Goal: Transaction & Acquisition: Obtain resource

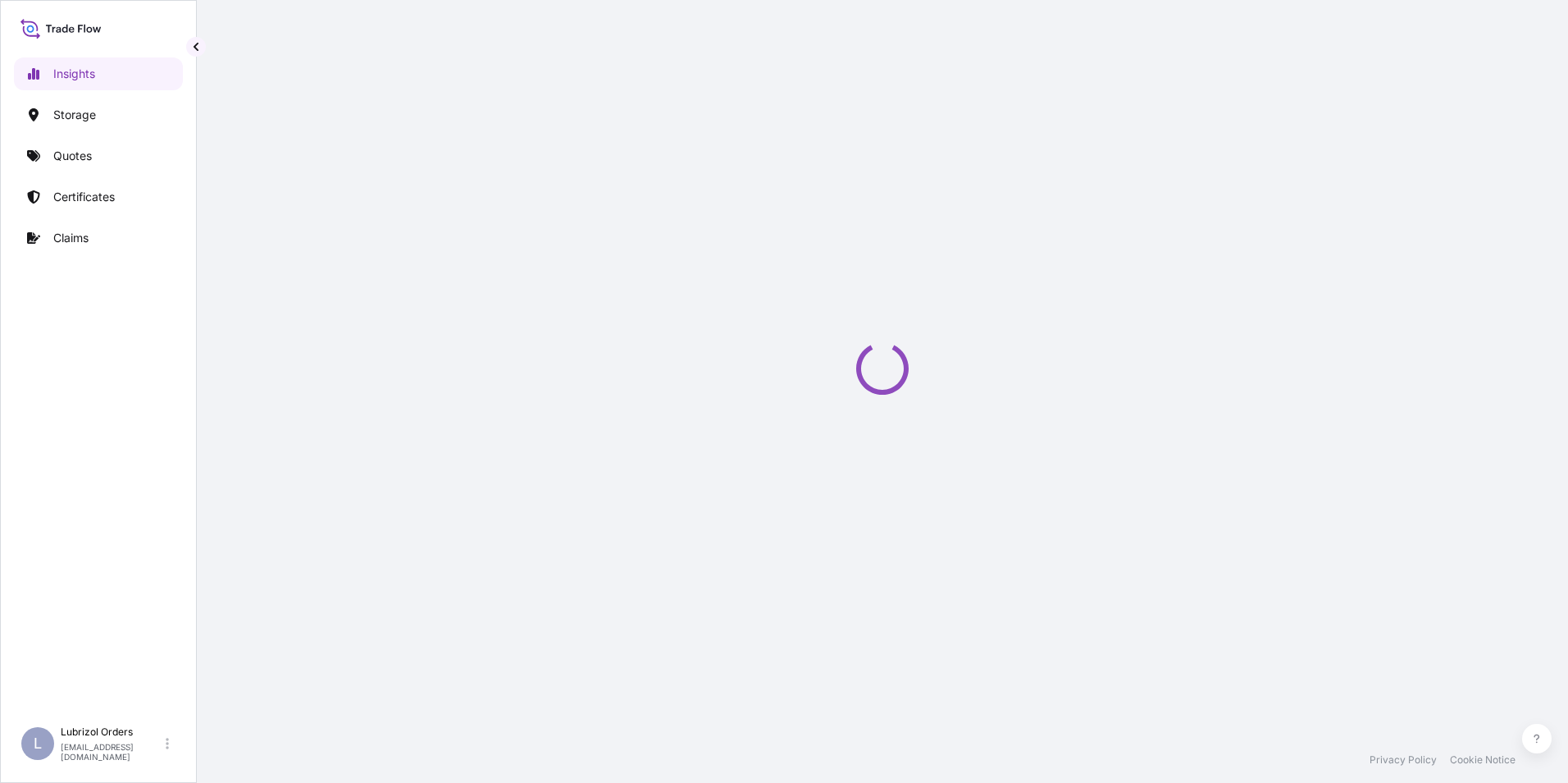
select select "2025"
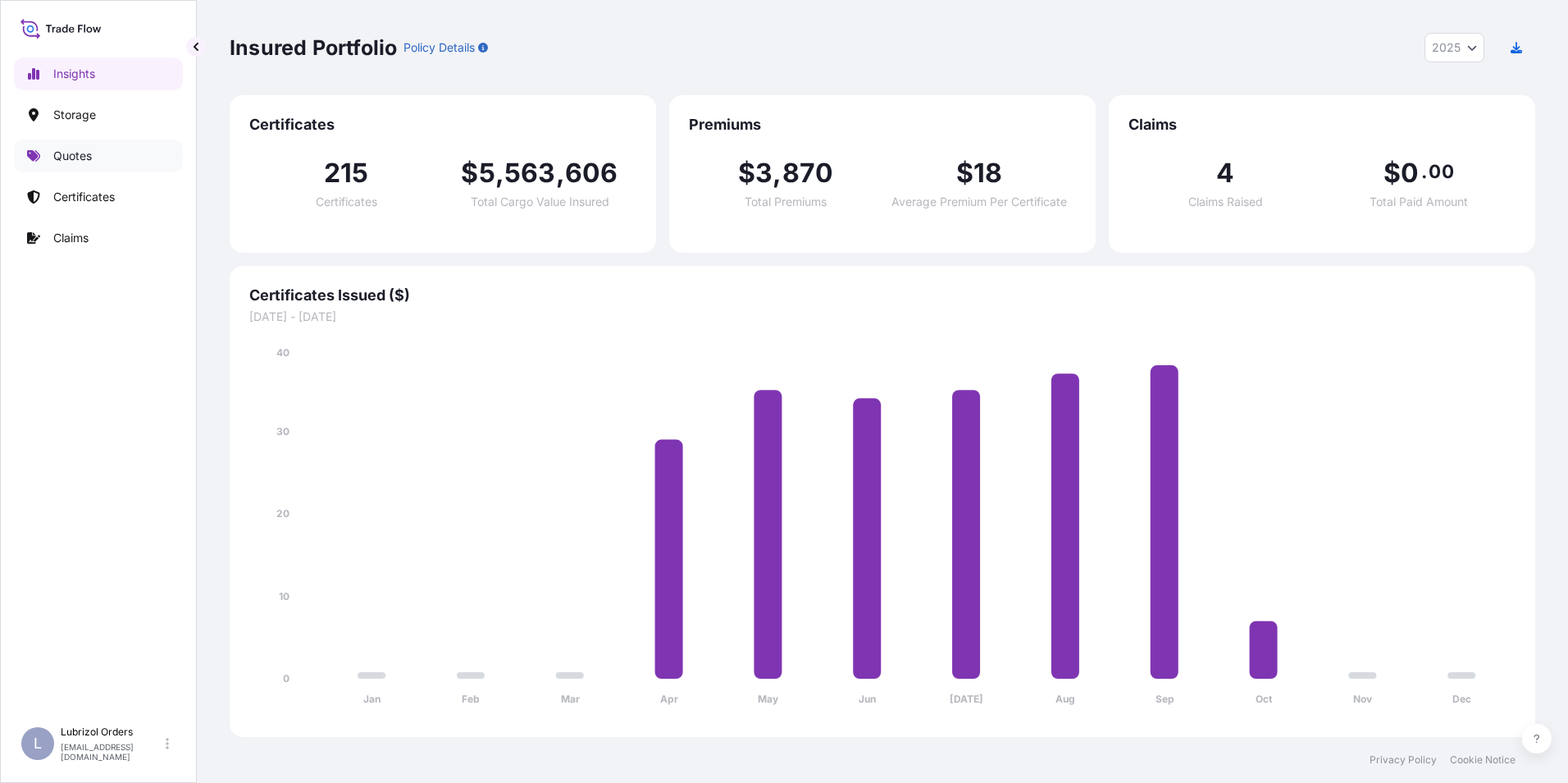
click at [73, 162] on p "Quotes" at bounding box center [72, 155] width 39 height 16
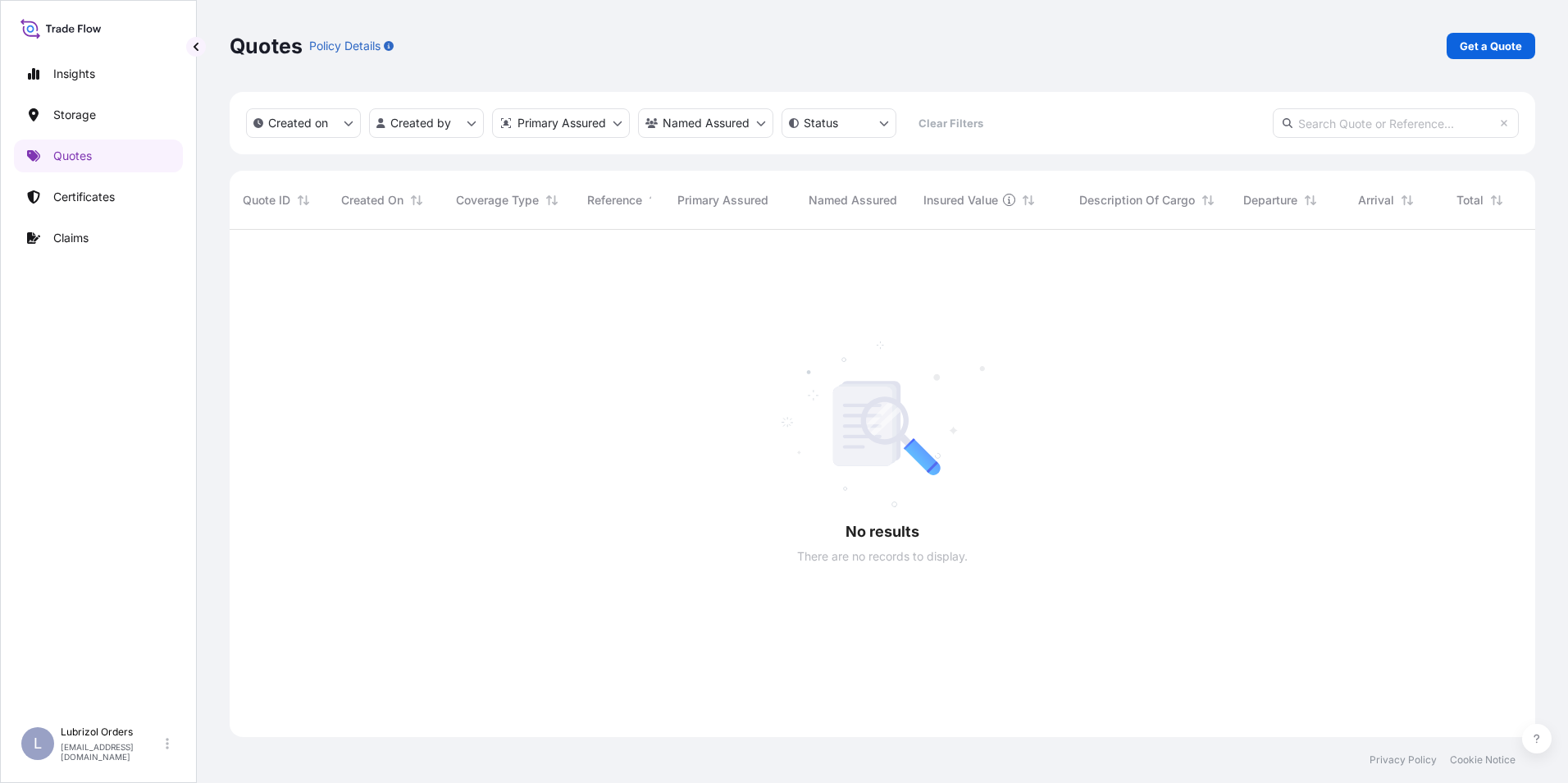
scroll to position [554, 1294]
click at [1496, 51] on p "Get a Quote" at bounding box center [1490, 45] width 62 height 16
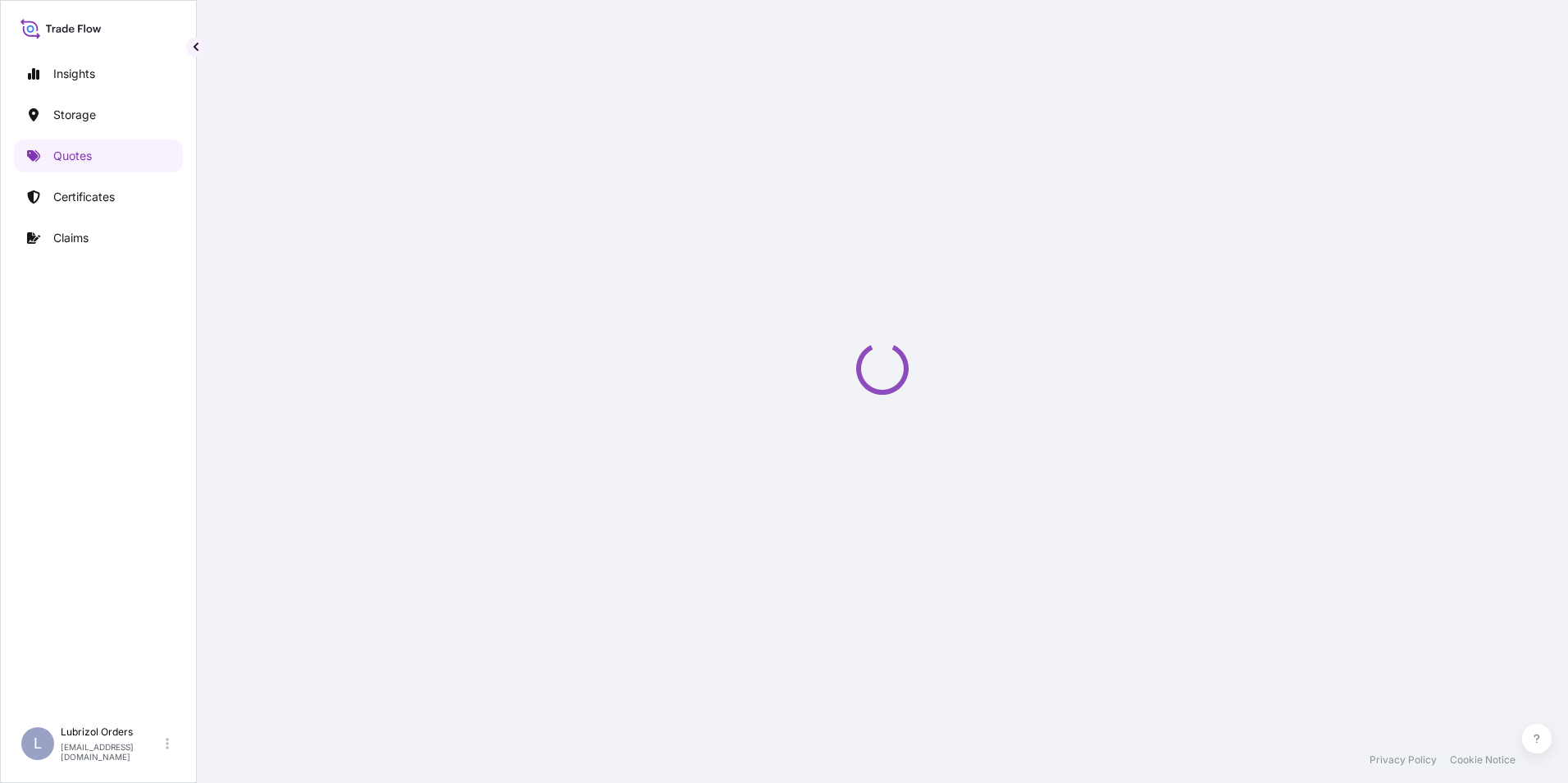
select select "Water"
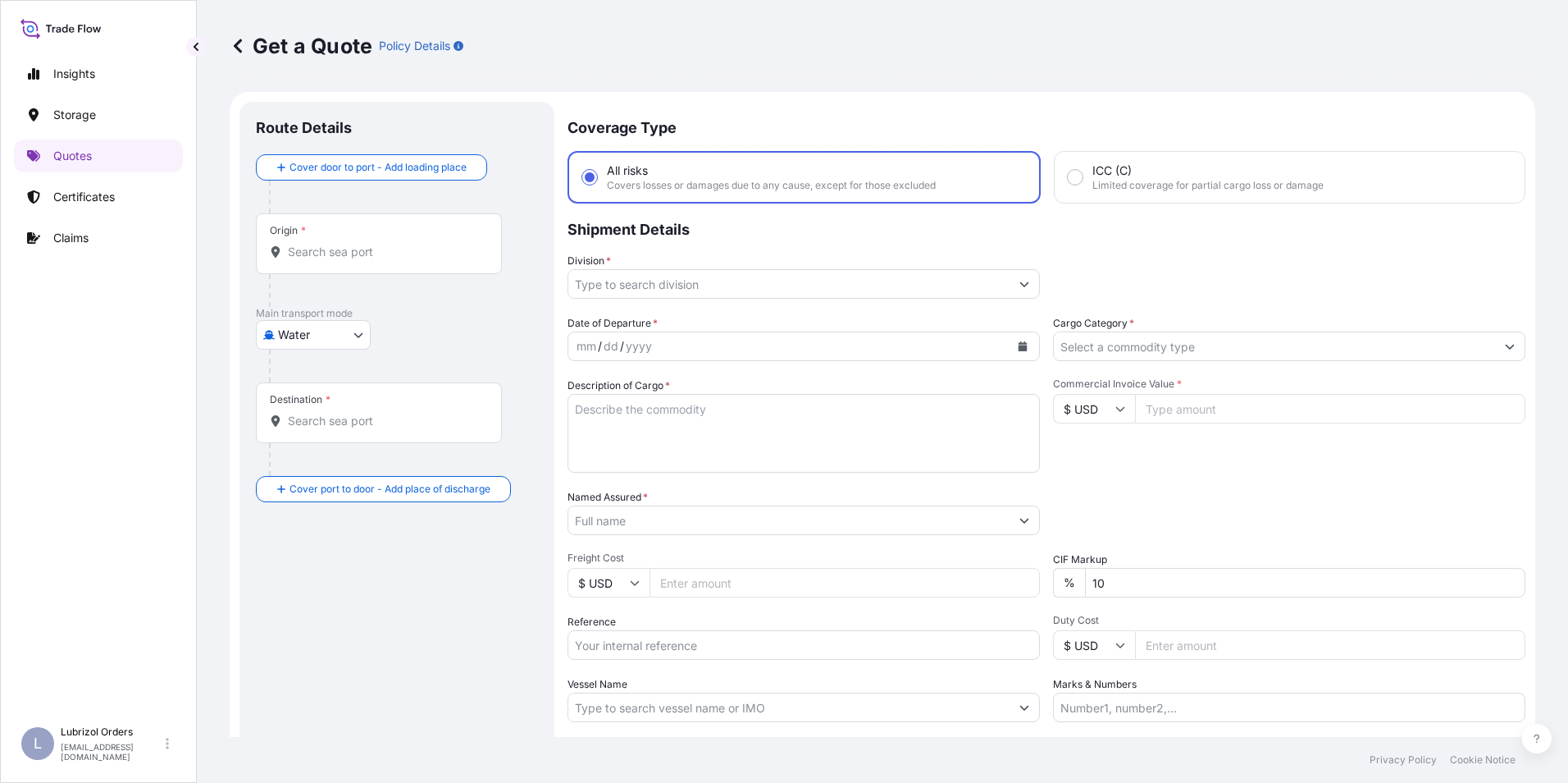
scroll to position [27, 0]
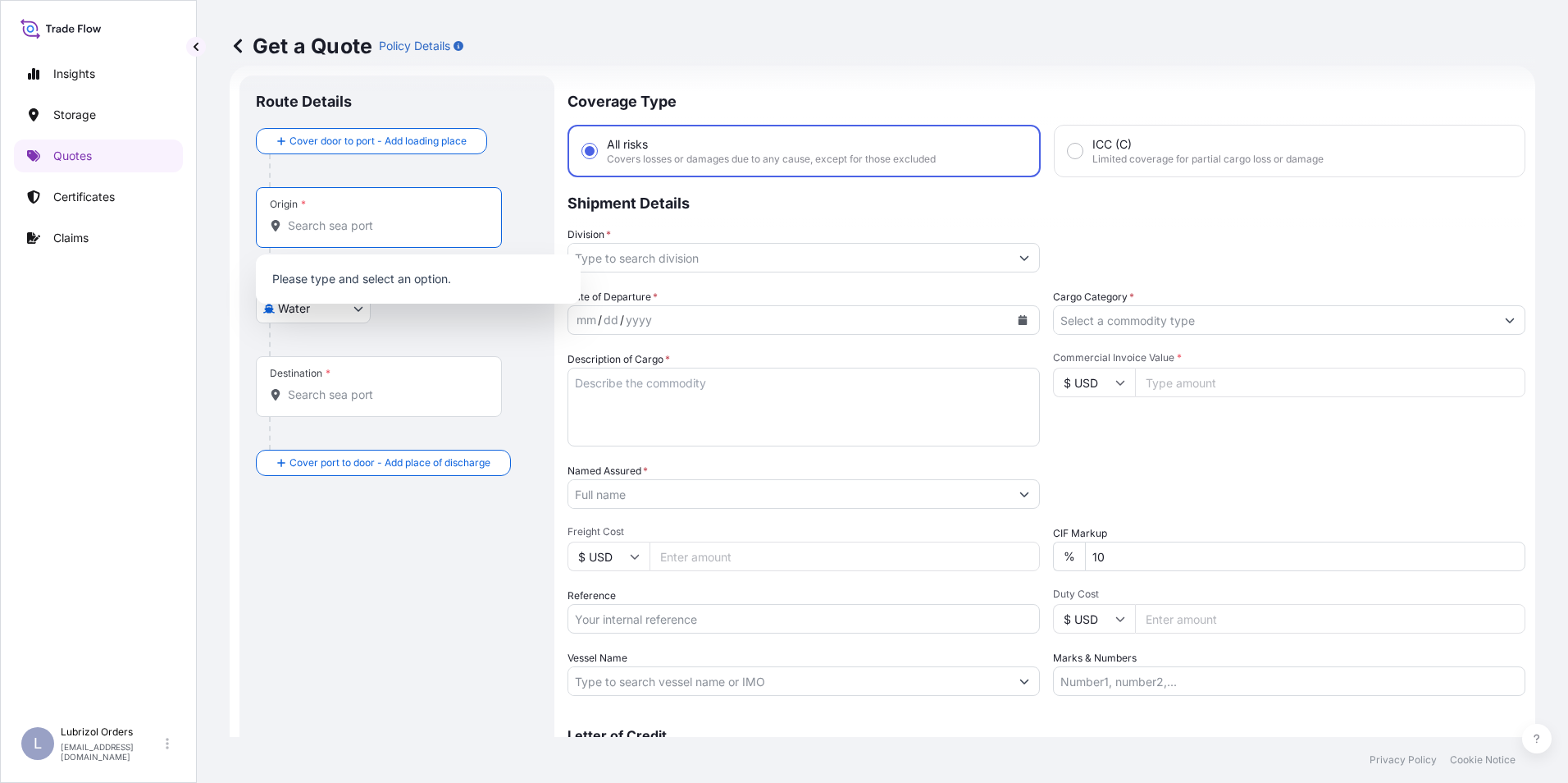
click at [369, 222] on input "Origin *" at bounding box center [384, 225] width 194 height 16
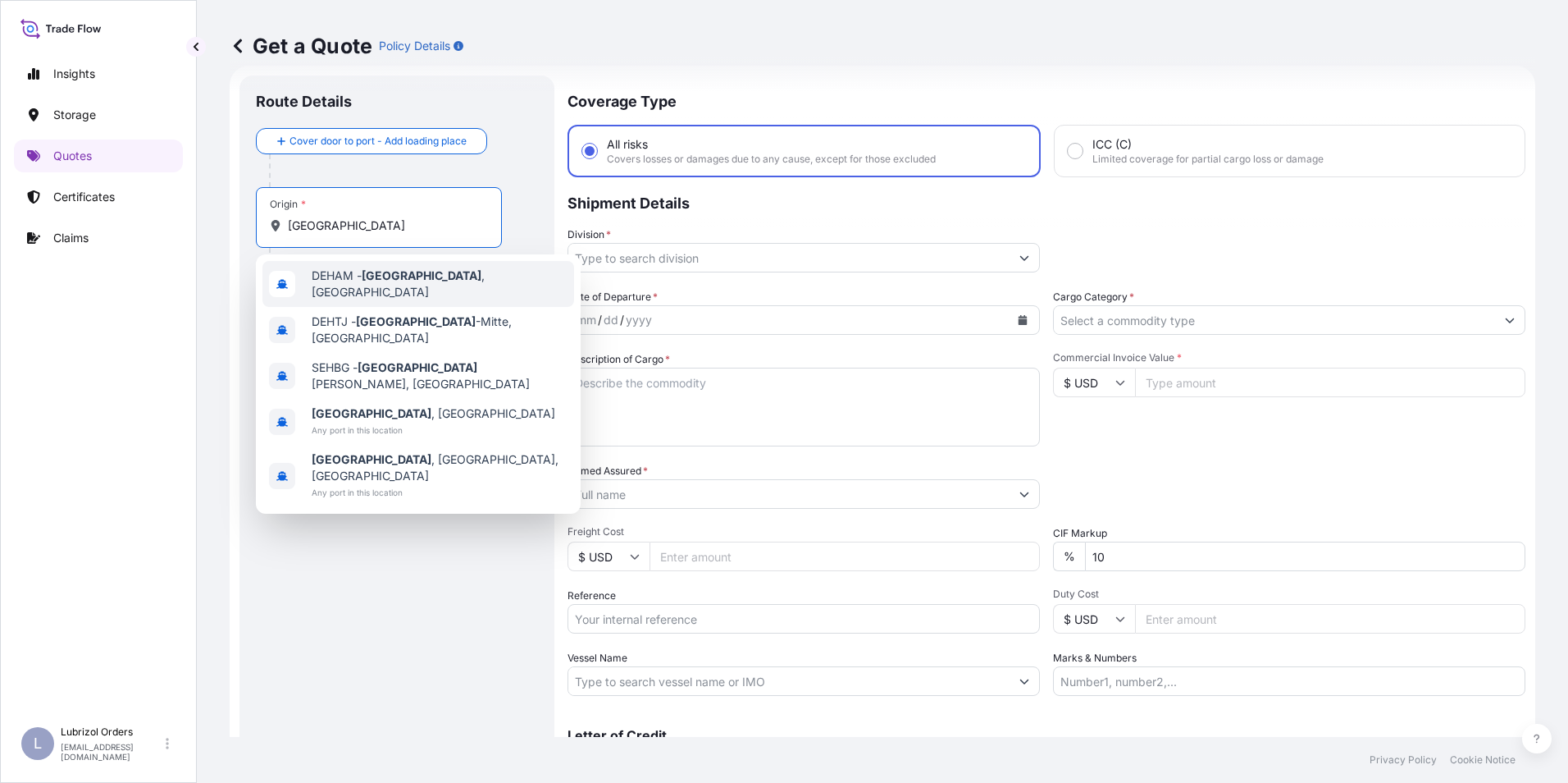
click at [340, 274] on span "DEHAM - Hamburg , Germany" at bounding box center [439, 283] width 255 height 33
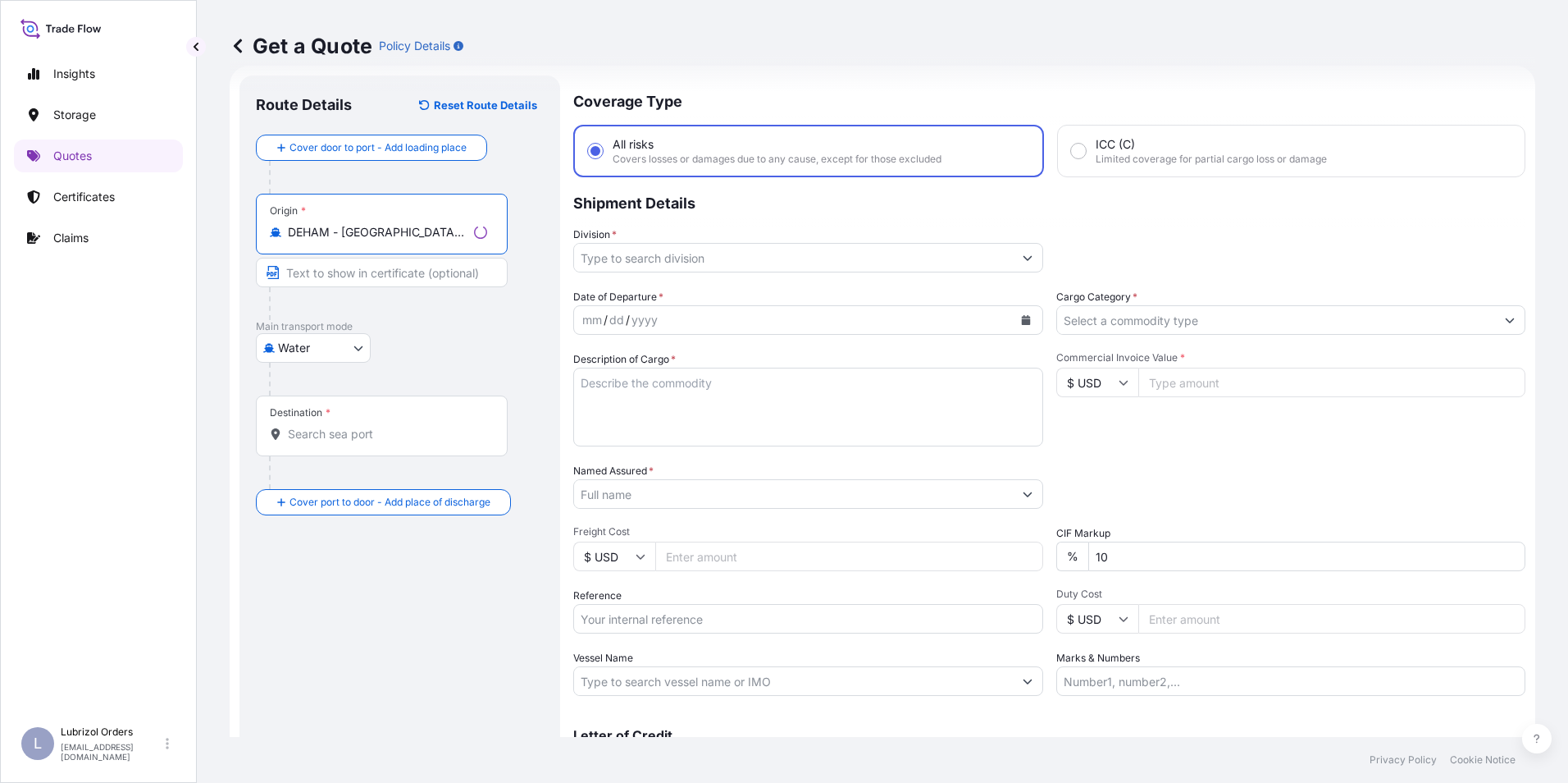
type input "DEHAM - Hamburg, Germany"
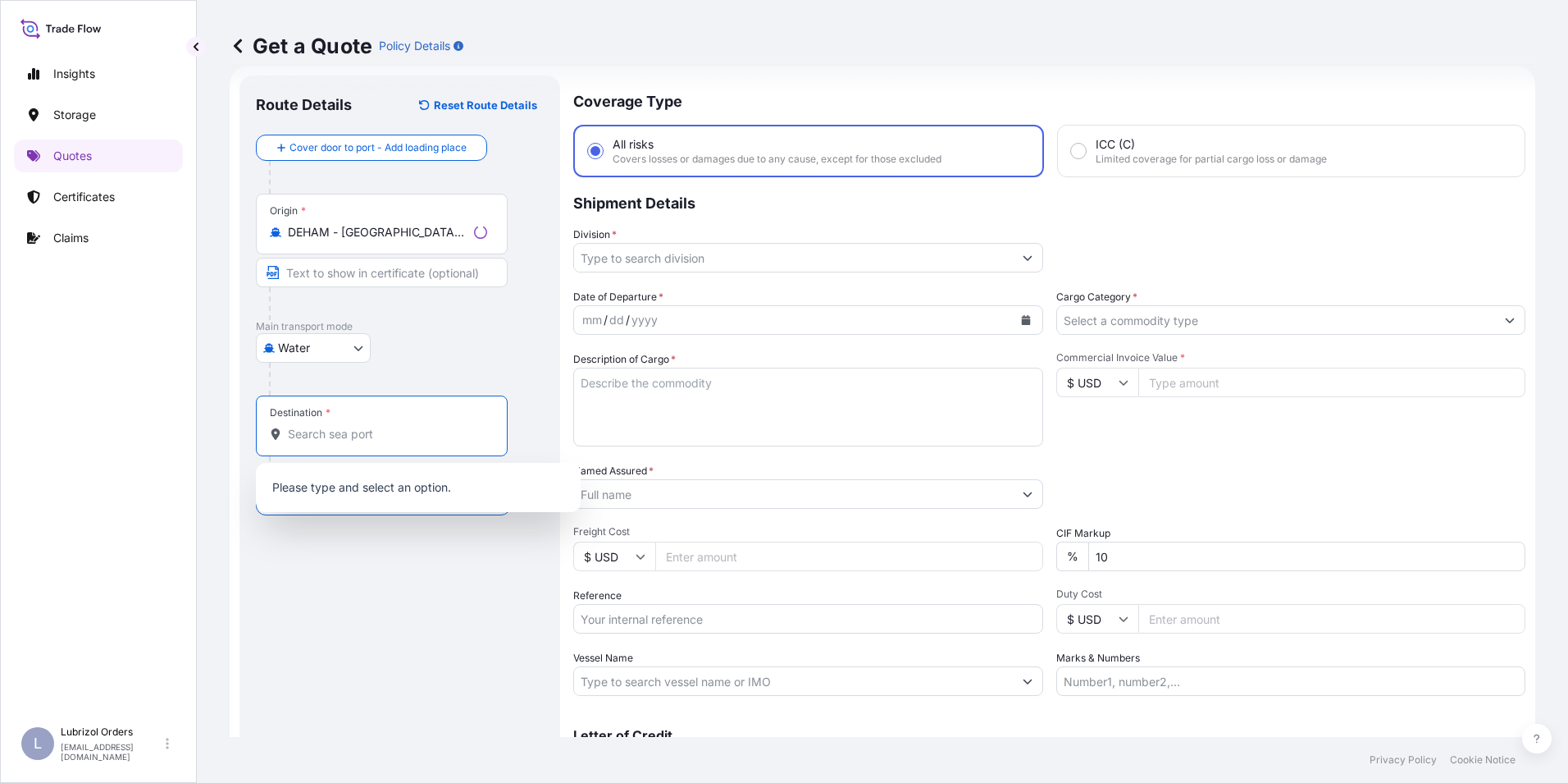
click at [328, 431] on input "Destination *" at bounding box center [387, 434] width 200 height 16
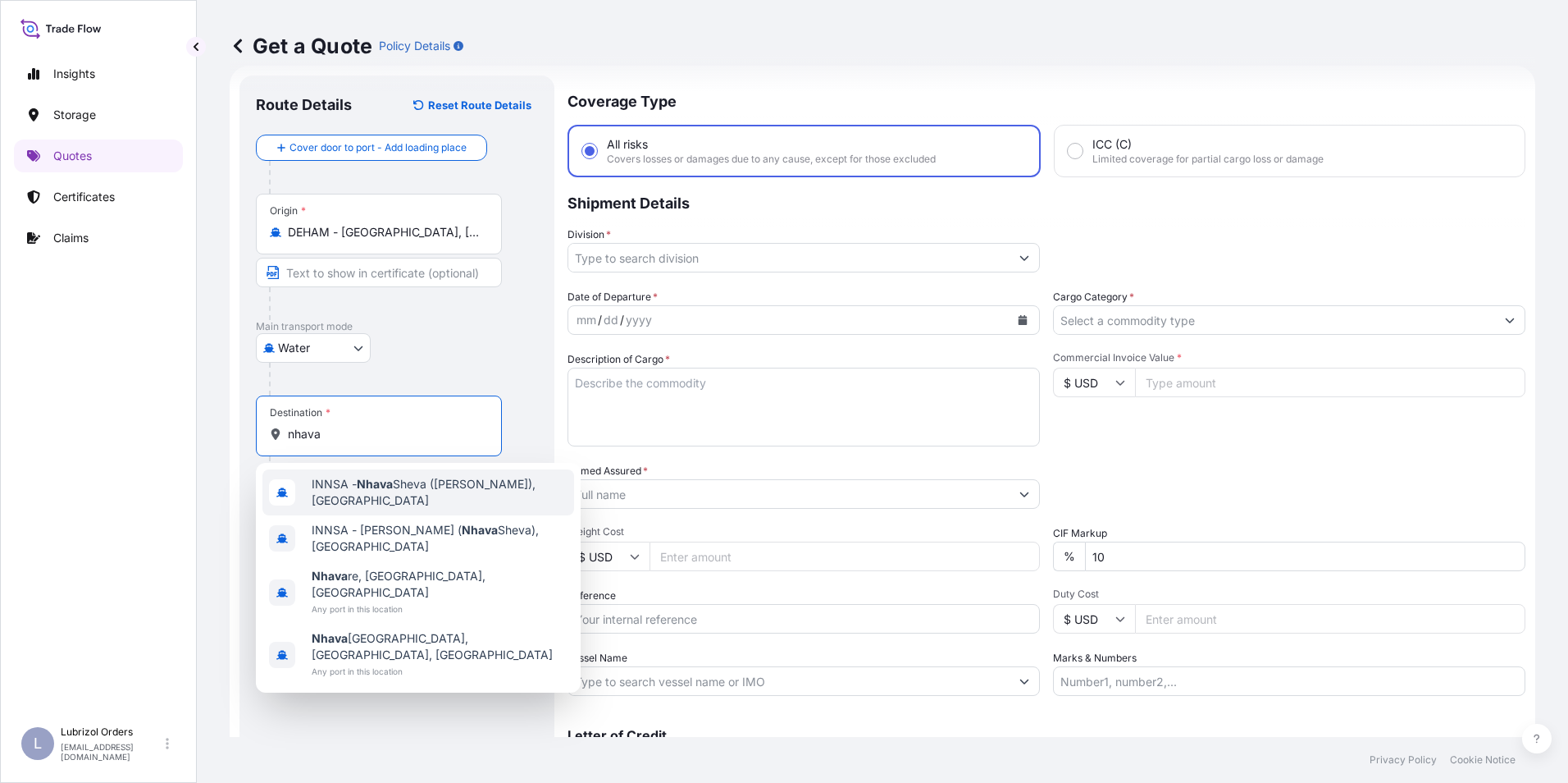
click at [335, 491] on span "INNSA - Nhava Sheva (Jawaharlal Nehru), India" at bounding box center [439, 492] width 255 height 33
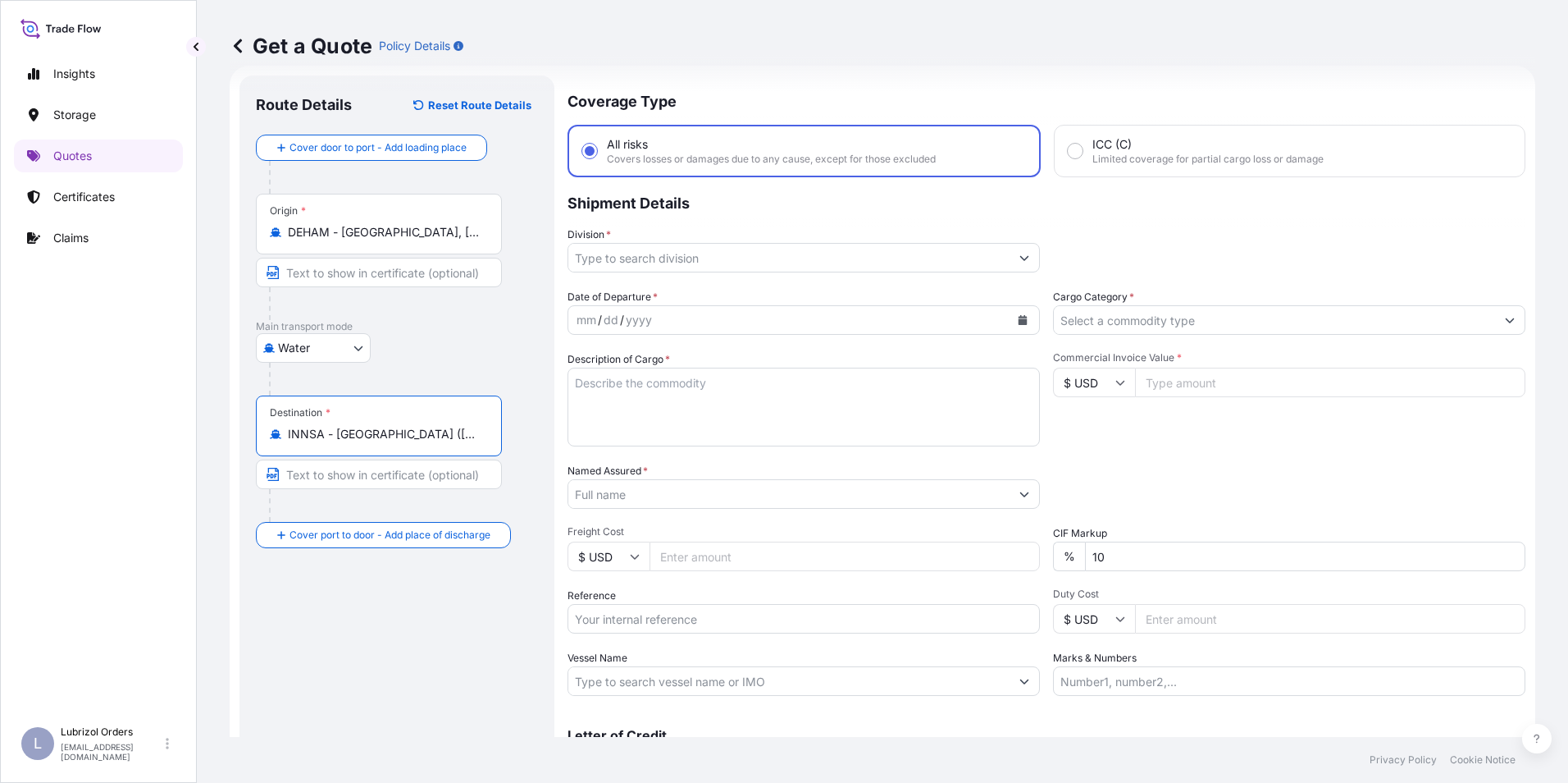
type input "INNSA - Nhava Sheva (Jawaharlal Nehru), India"
click at [636, 258] on input "Division *" at bounding box center [789, 257] width 441 height 29
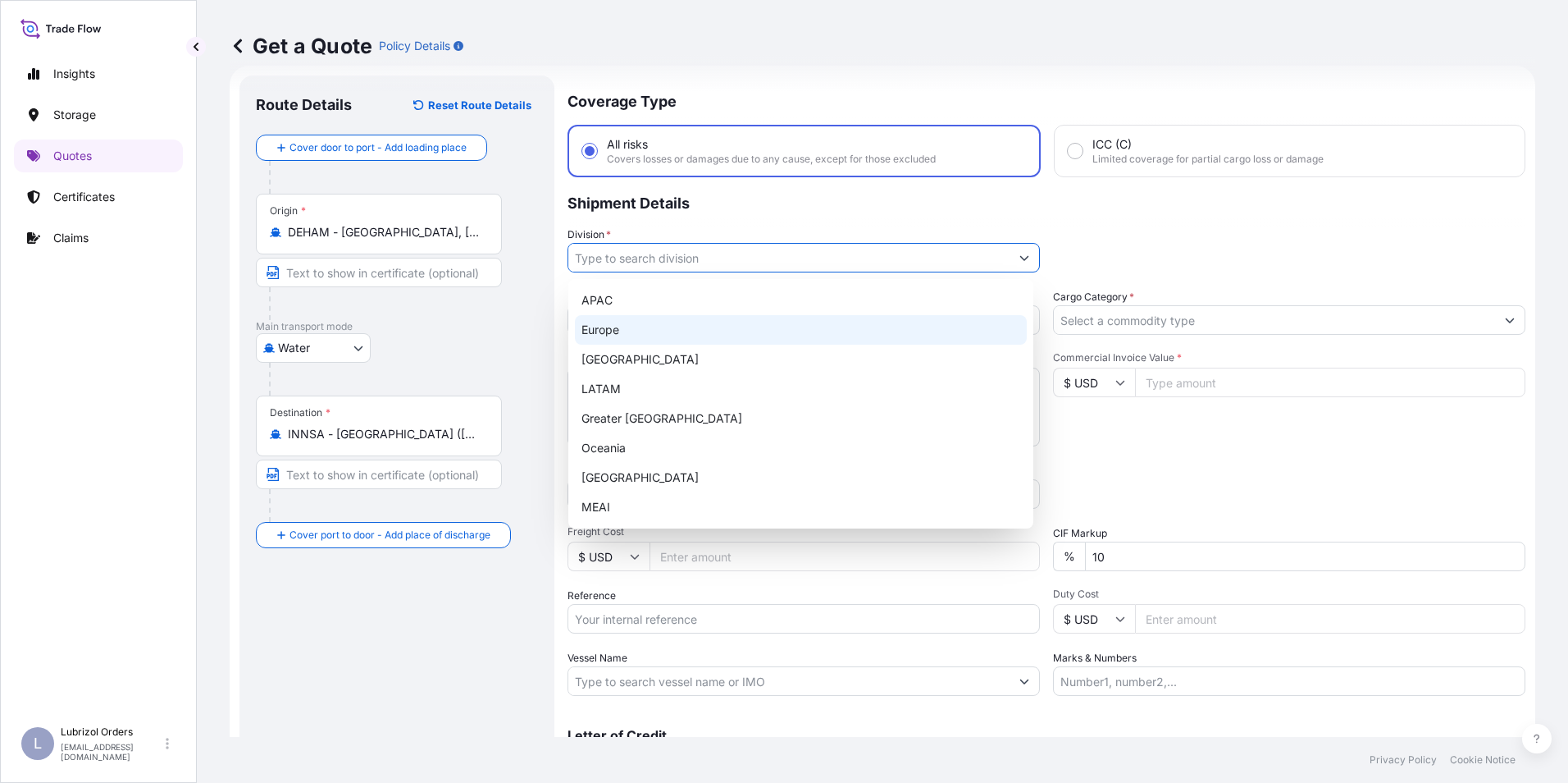
click at [630, 325] on div "Europe" at bounding box center [800, 329] width 451 height 29
type input "Europe"
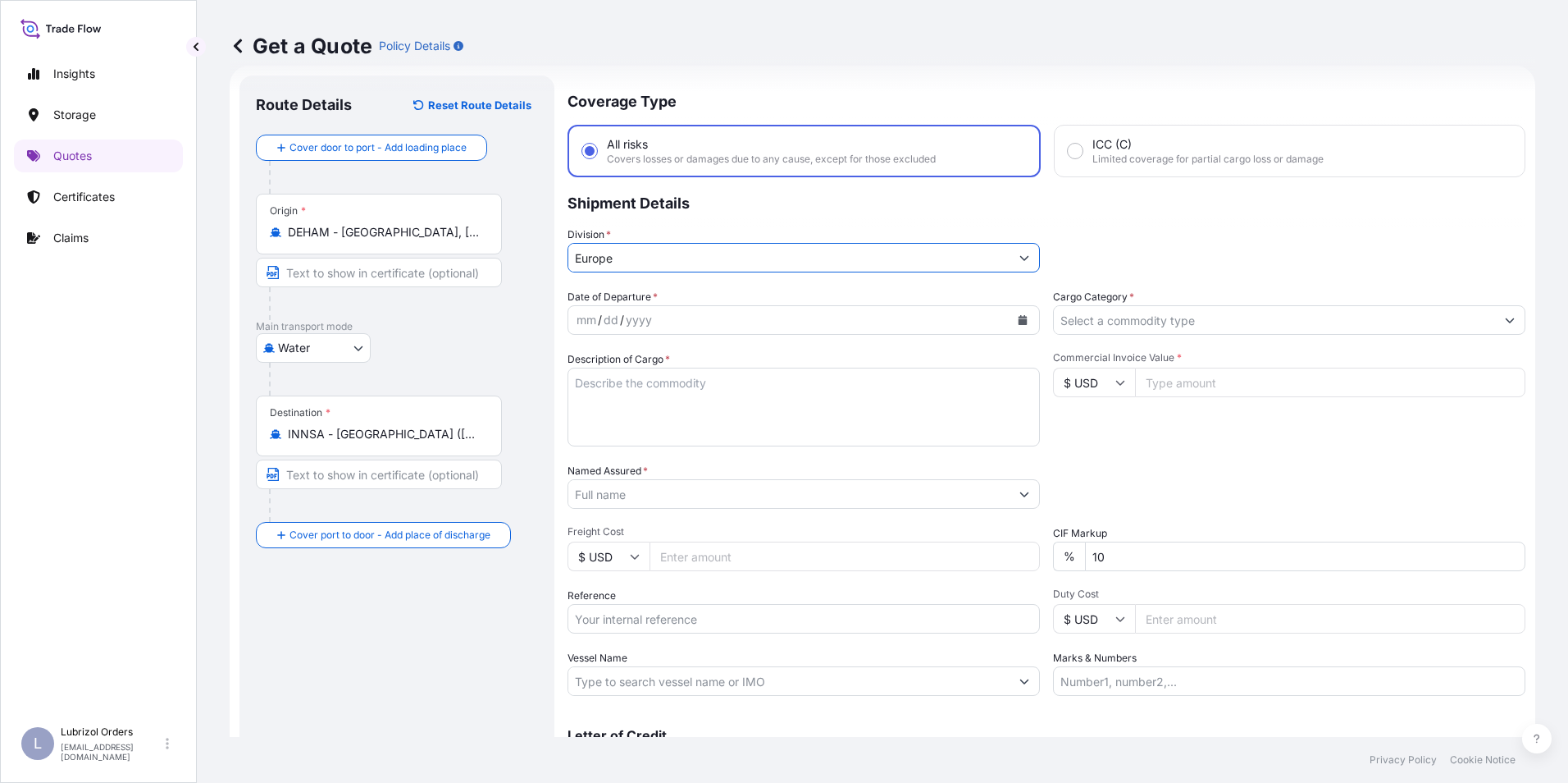
click at [1103, 319] on input "Cargo Category *" at bounding box center [1274, 319] width 441 height 29
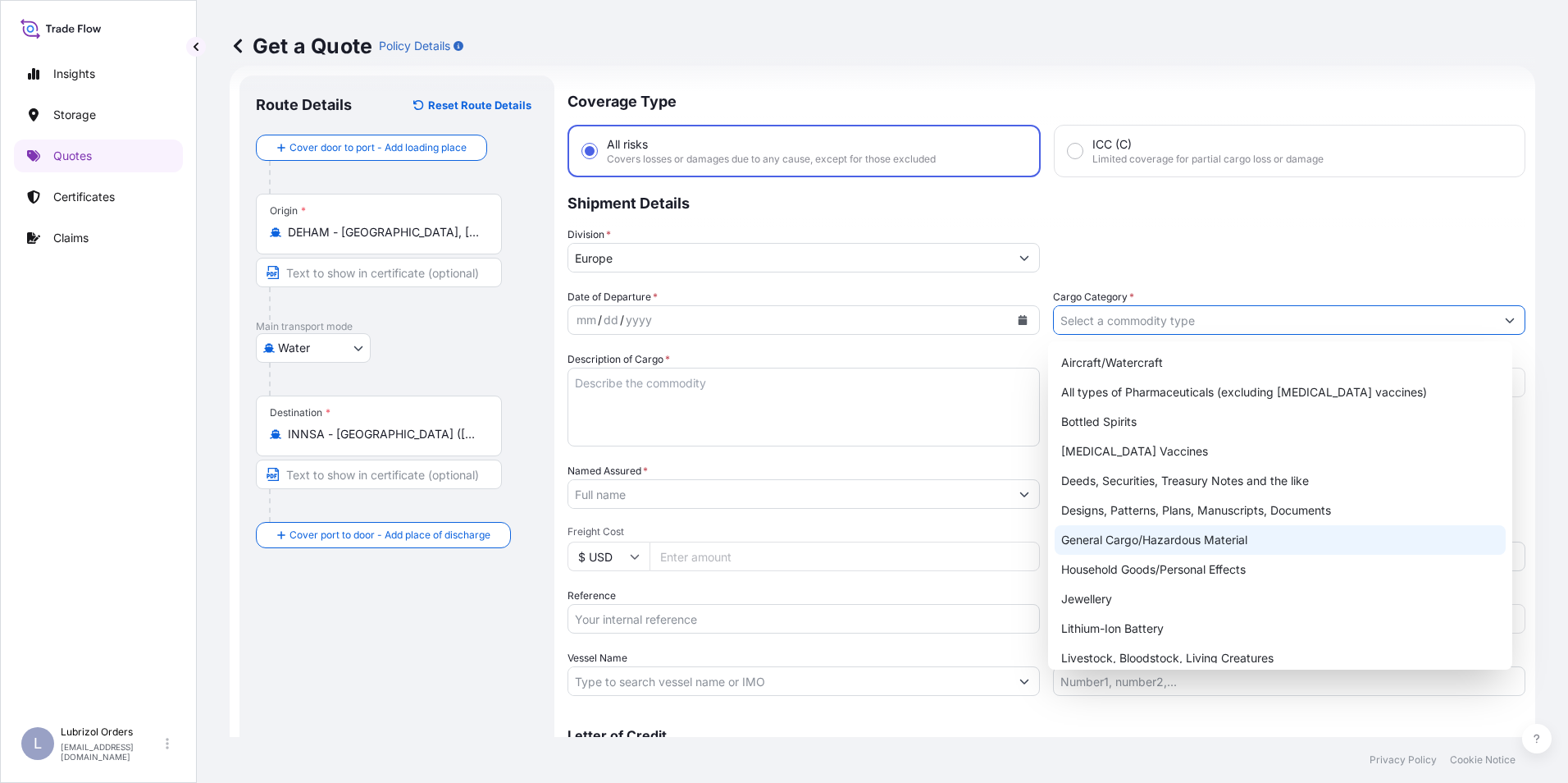
click at [1119, 545] on div "General Cargo/Hazardous Material" at bounding box center [1279, 540] width 451 height 29
type input "General Cargo/Hazardous Material"
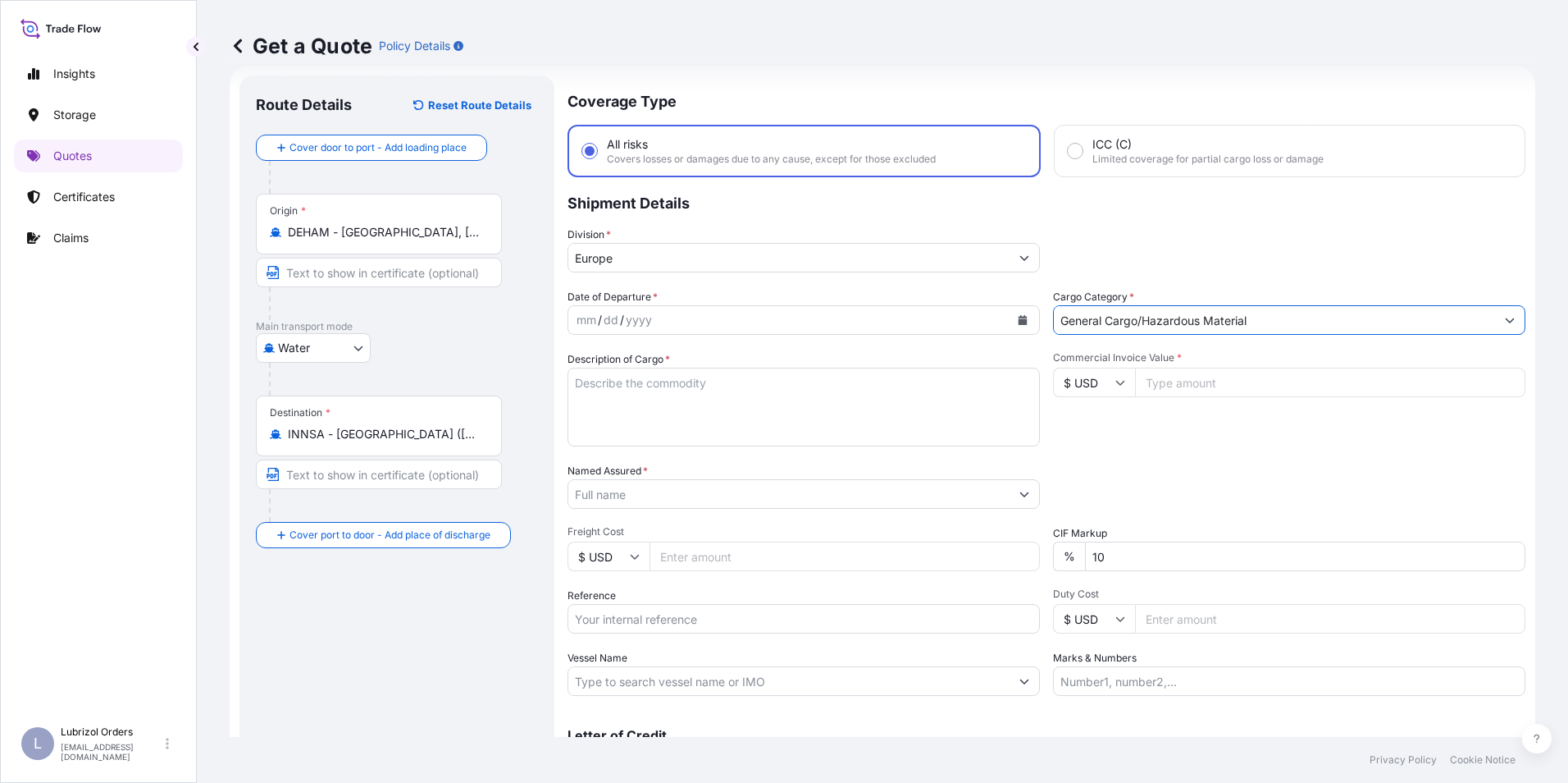
click at [590, 316] on div "mm" at bounding box center [586, 320] width 23 height 20
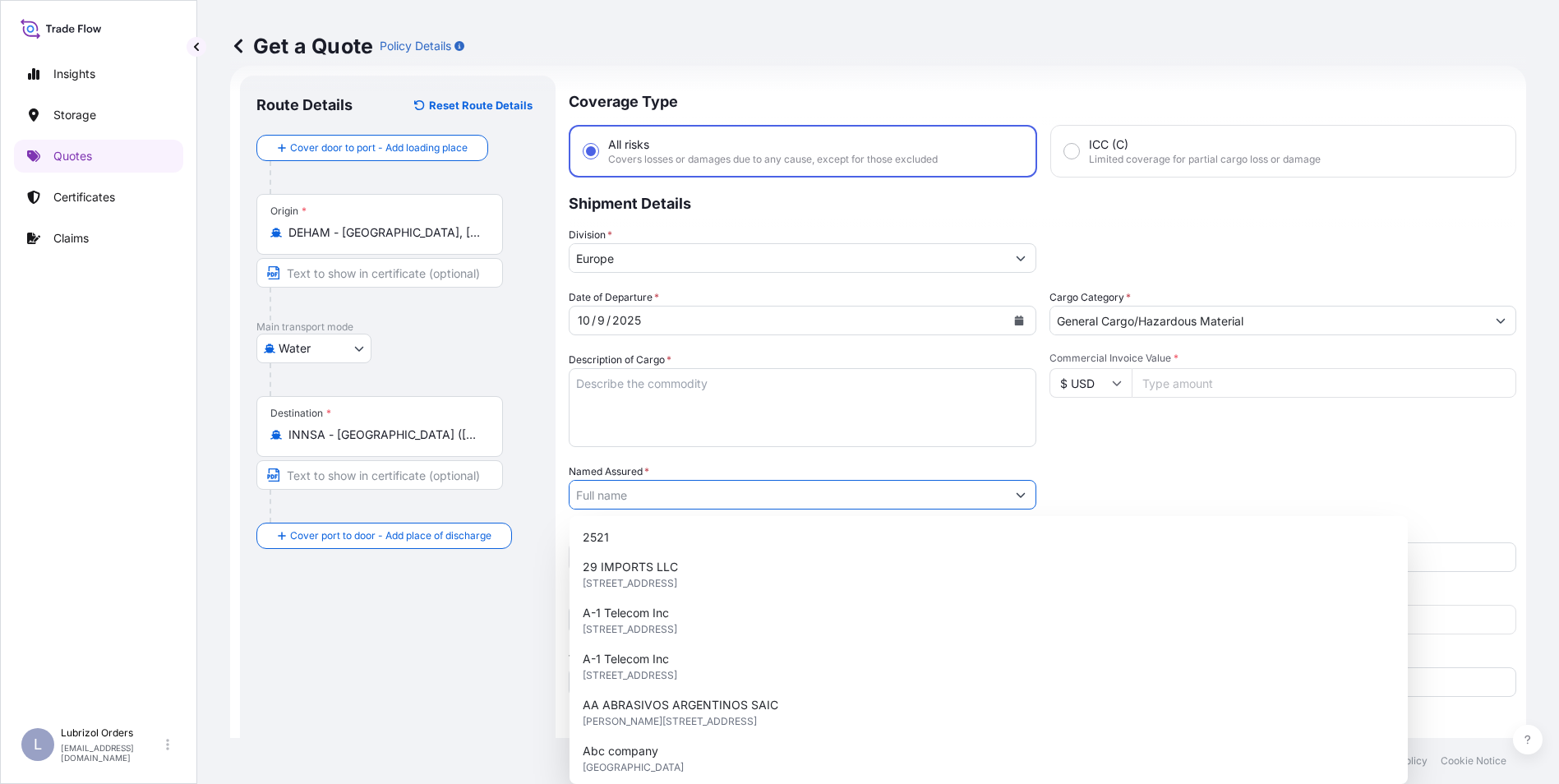
click at [628, 501] on input "Named Assured *" at bounding box center [788, 494] width 436 height 29
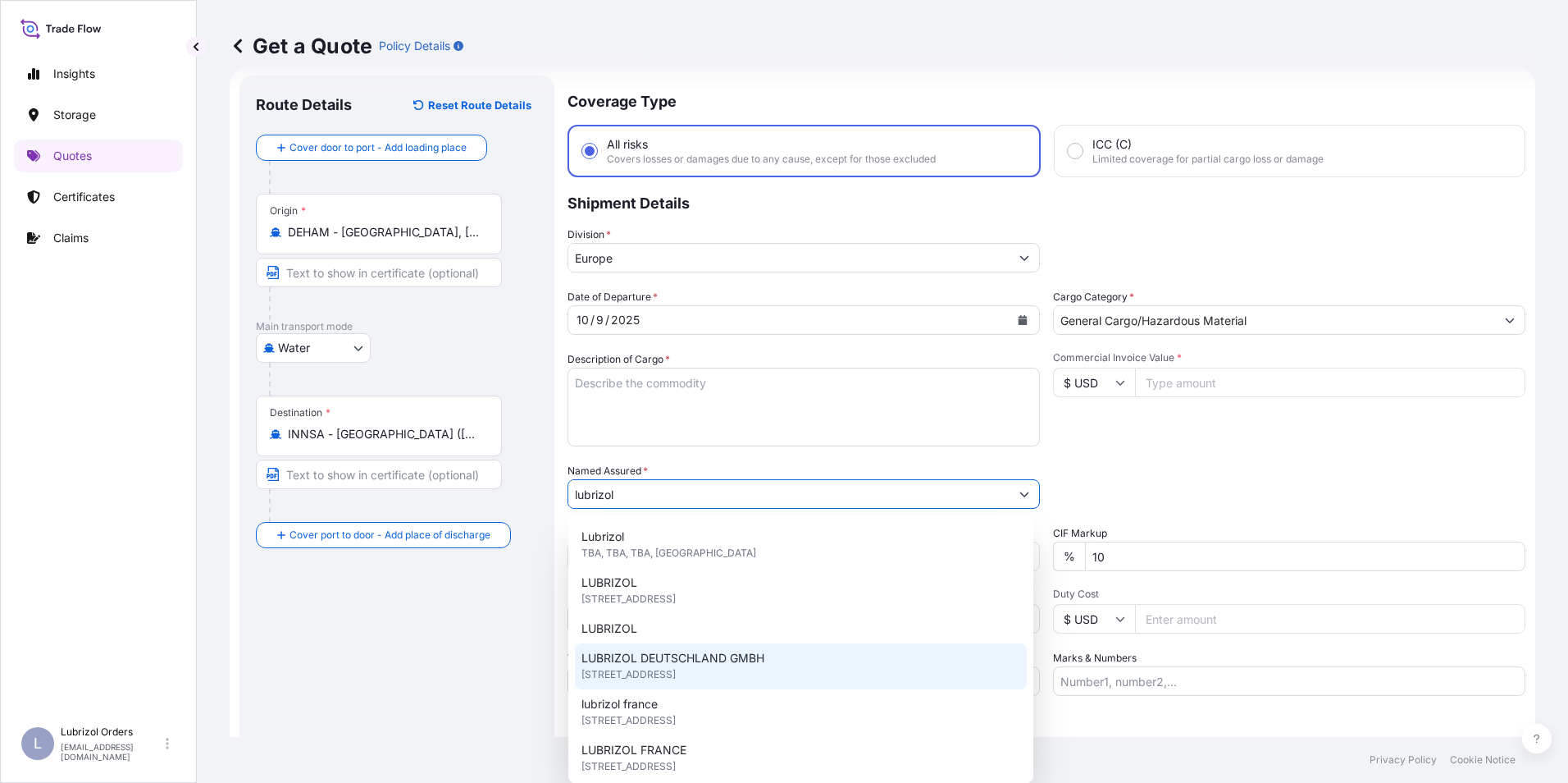
click at [673, 656] on span "LUBRIZOL DEUTSCHLAND GMBH" at bounding box center [672, 657] width 183 height 16
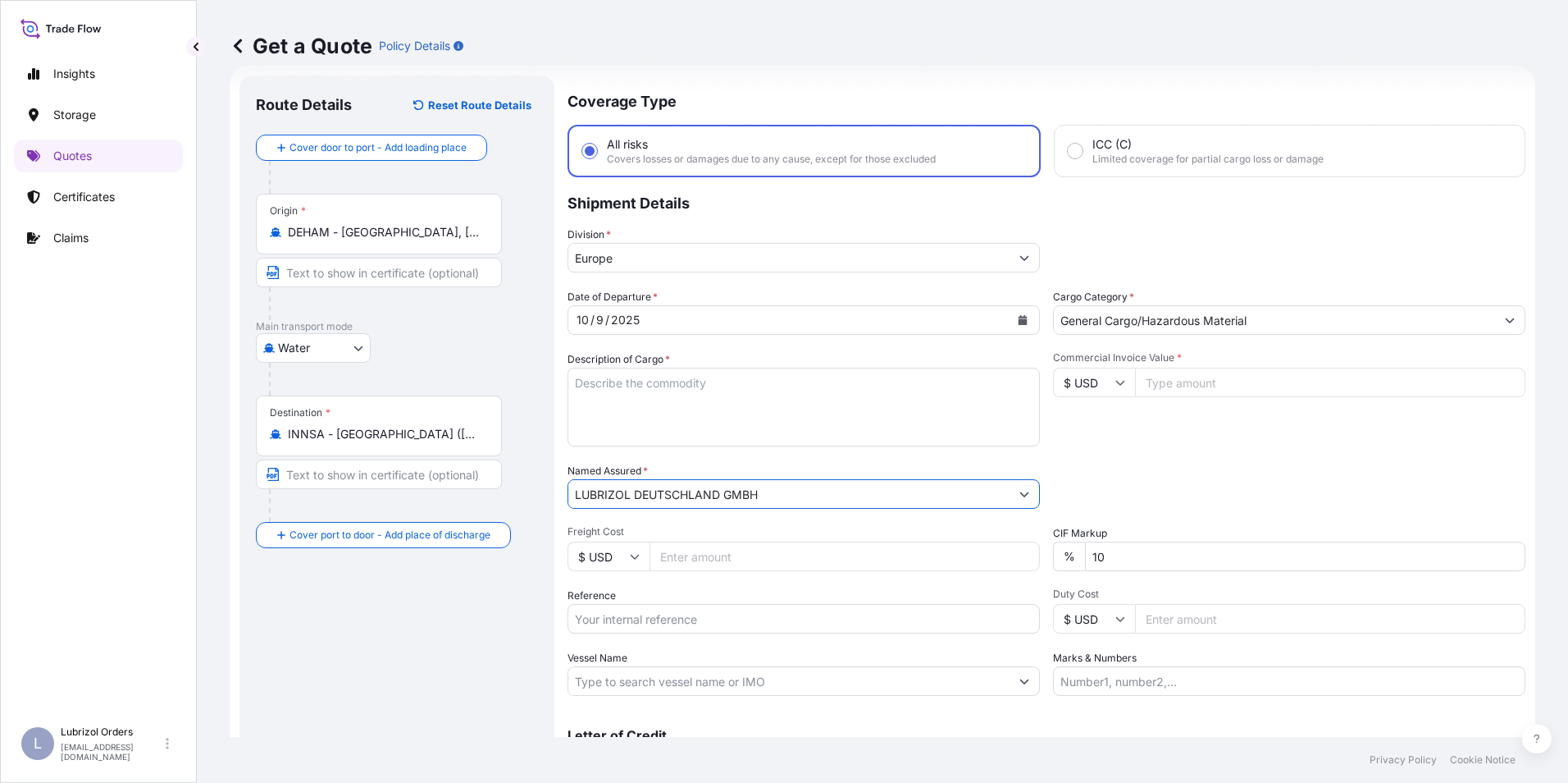
type input "LUBRIZOL DEUTSCHLAND GMBH"
click at [630, 616] on input "Reference" at bounding box center [803, 618] width 472 height 29
paste input "1155542479"
type input "1155542479"
click at [1078, 382] on input "$ USD" at bounding box center [1094, 382] width 82 height 29
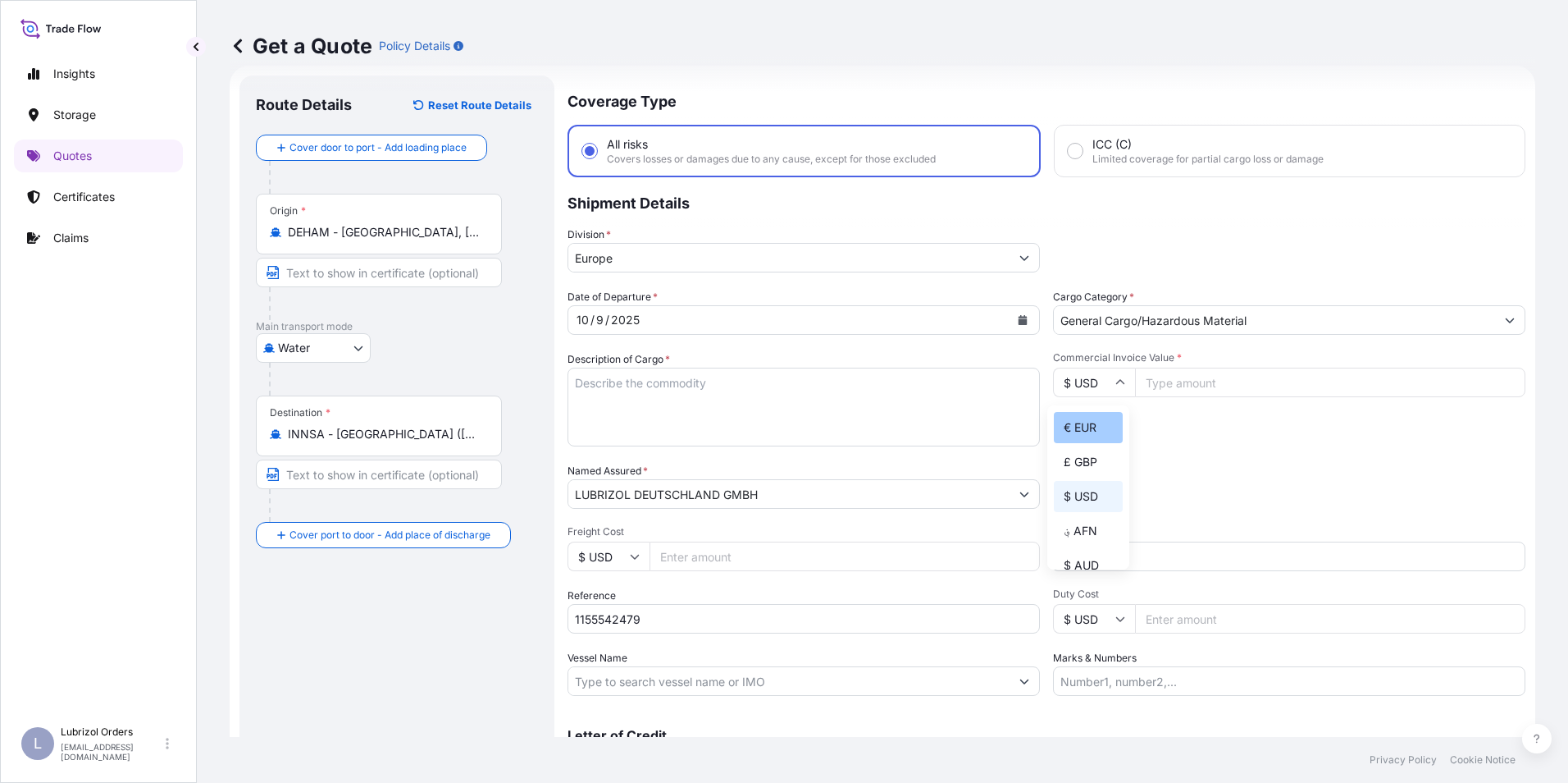
click at [1078, 418] on div "€ EUR" at bounding box center [1087, 427] width 69 height 31
type input "€ EUR"
click at [591, 384] on textarea "Description of Cargo *" at bounding box center [803, 406] width 472 height 79
paste textarea "2 DRUMS OF SKOSANOR(TM) KSP 93 STD BLACK AND YELLOW CL 9 UN 3082 PKG III NW 400…"
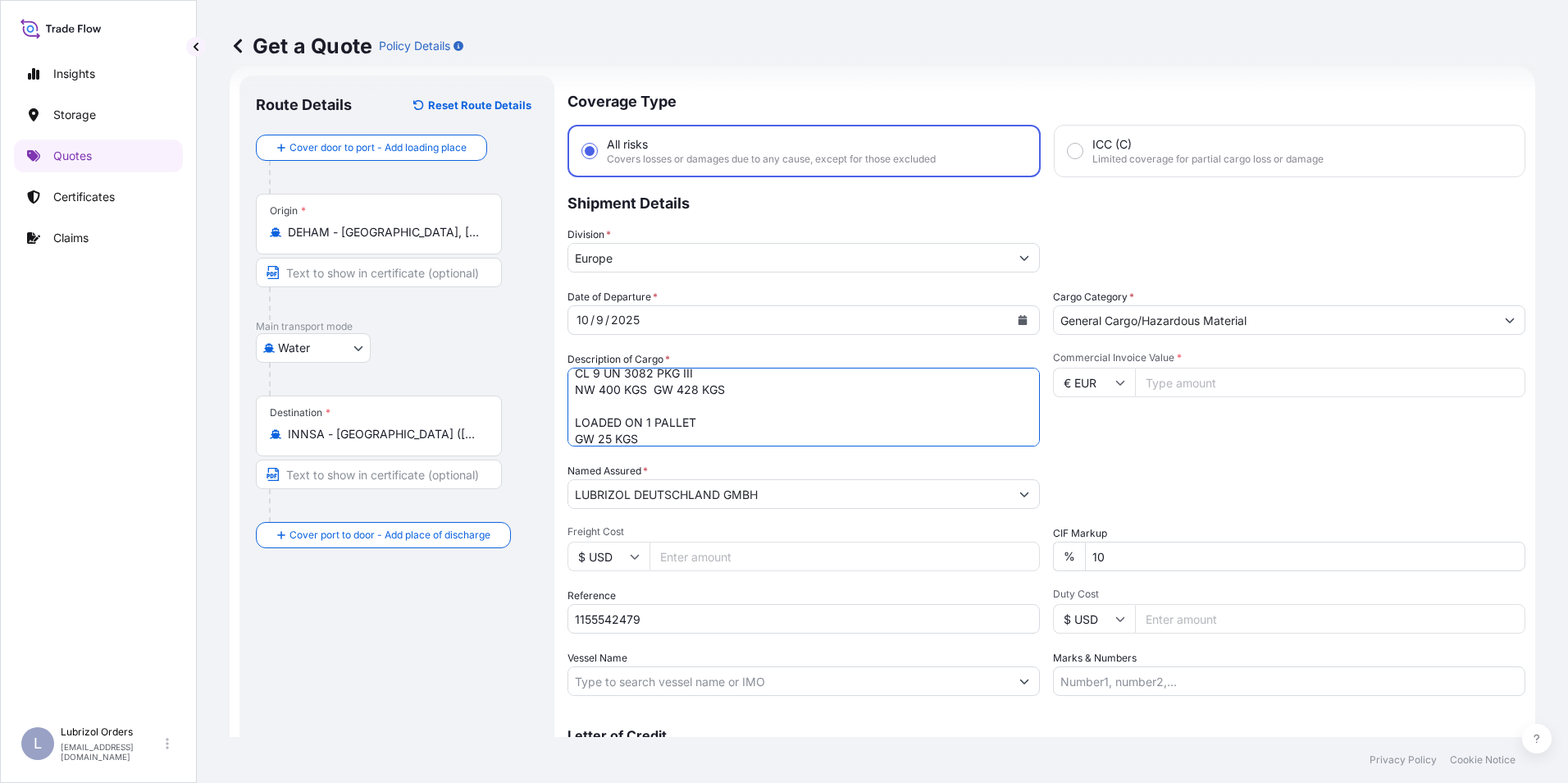
scroll to position [76, 0]
click at [599, 434] on textarea "2 DRUMS OF SKOSANOR(TM) KSP 93 STD BLACK AND YELLOW CL 9 UN 3082 PKG III NW 400…" at bounding box center [803, 406] width 472 height 79
paste textarea "5 DRUMS OF ADDOSAN(TM) OGA 12 A STD BLACK AND YELLOW NW 1025 KGS GW 1095 KGS 10…"
type textarea "2 DRUMS OF SKOSANOR(TM) KSP 93 STD BLACK AND YELLOW CL 9 UN 3082 PKG III NW 400…"
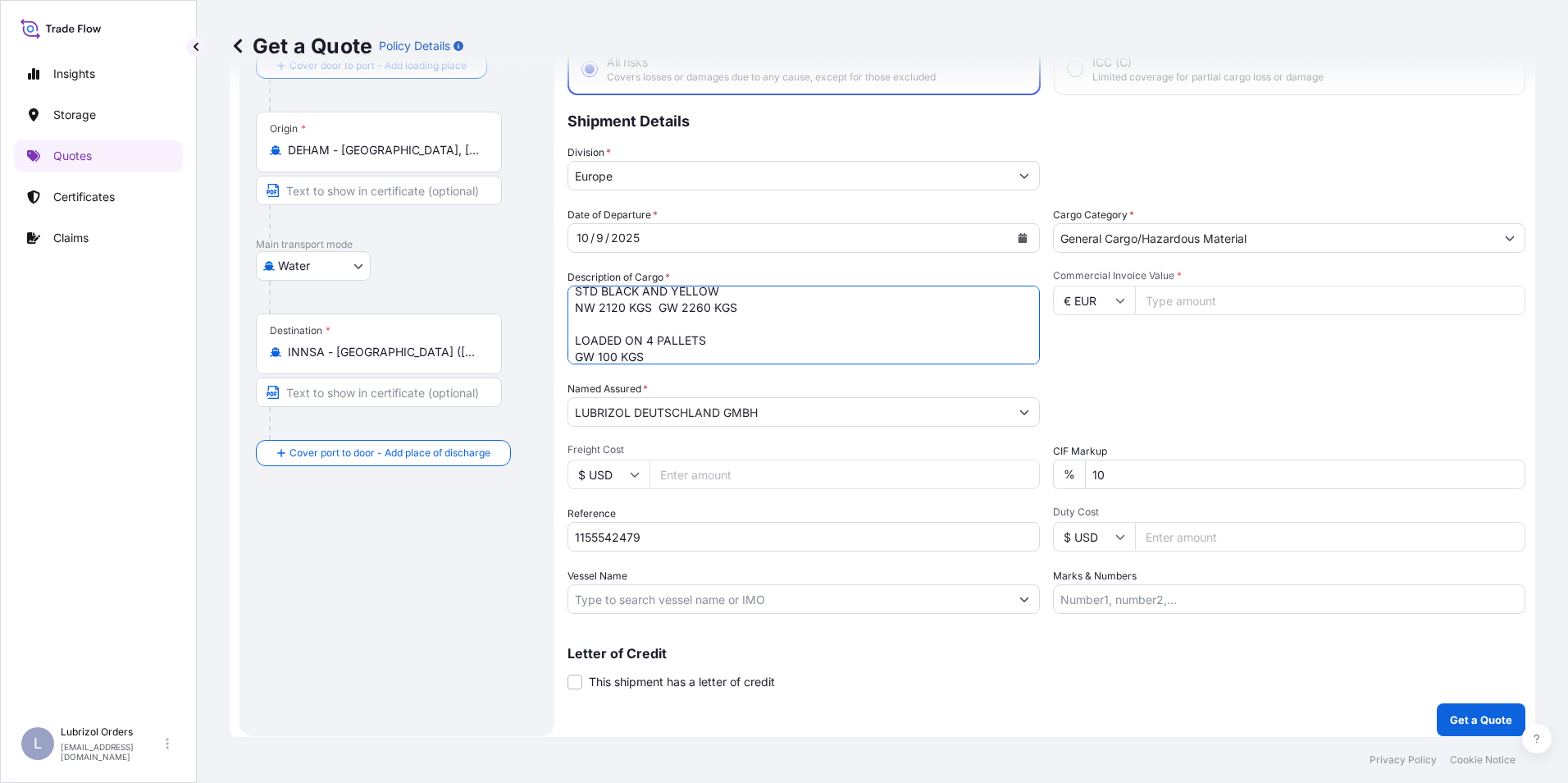
scroll to position [146, 0]
click at [1186, 307] on input "Commercial Invoice Value *" at bounding box center [1330, 300] width 390 height 29
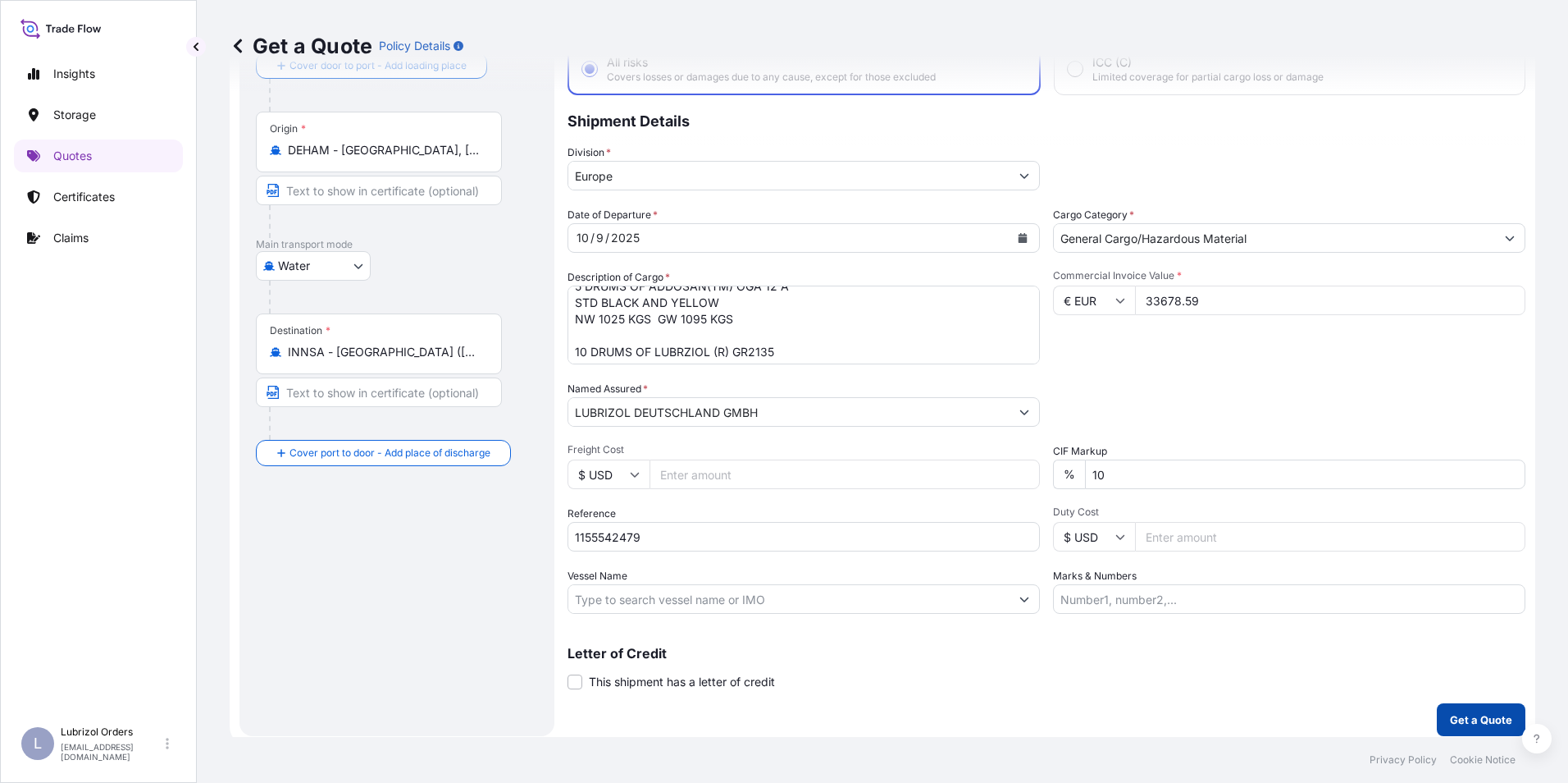
type input "33678.59"
click at [1462, 711] on p "Get a Quote" at bounding box center [1481, 719] width 62 height 16
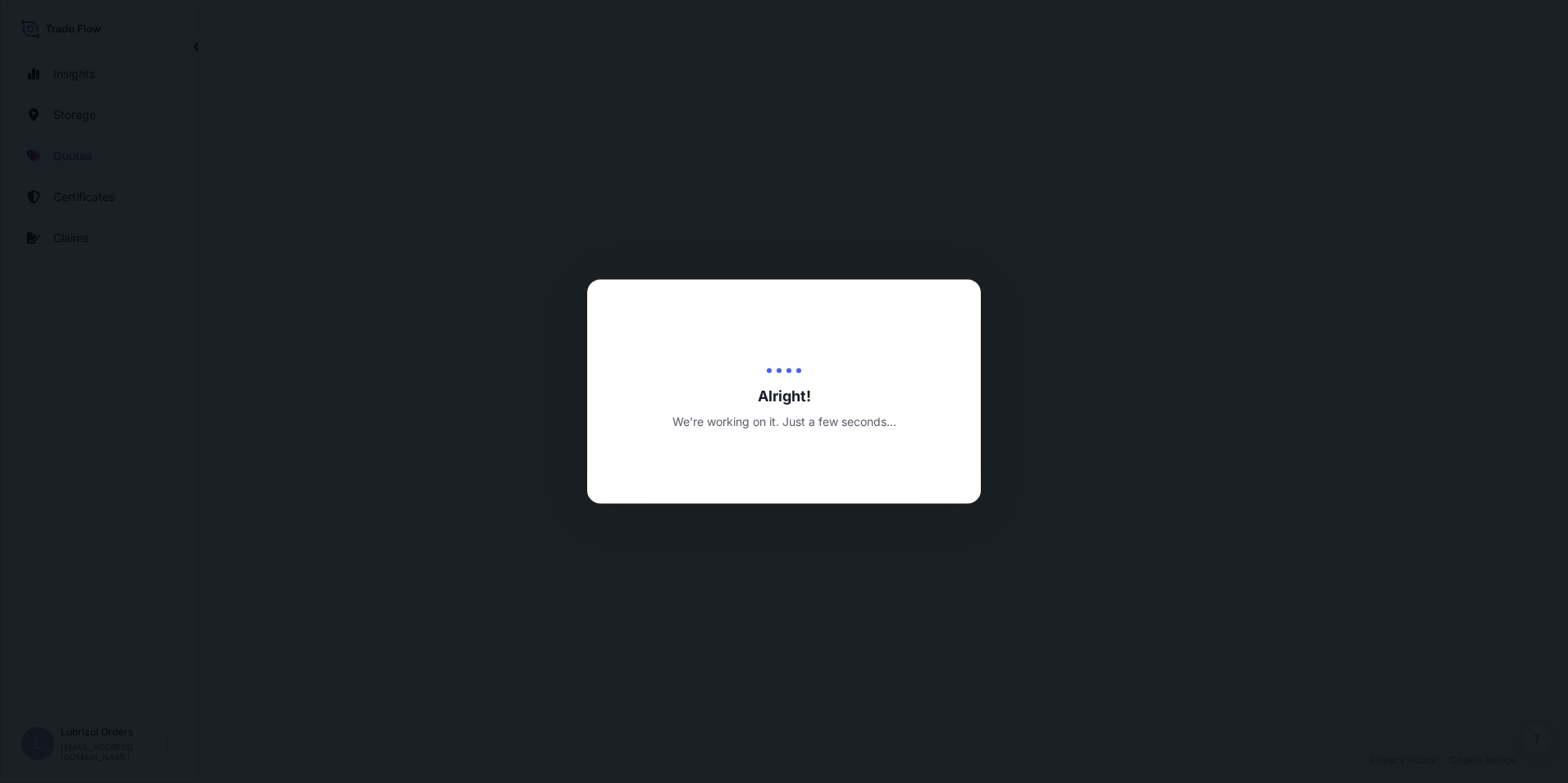
select select "Water"
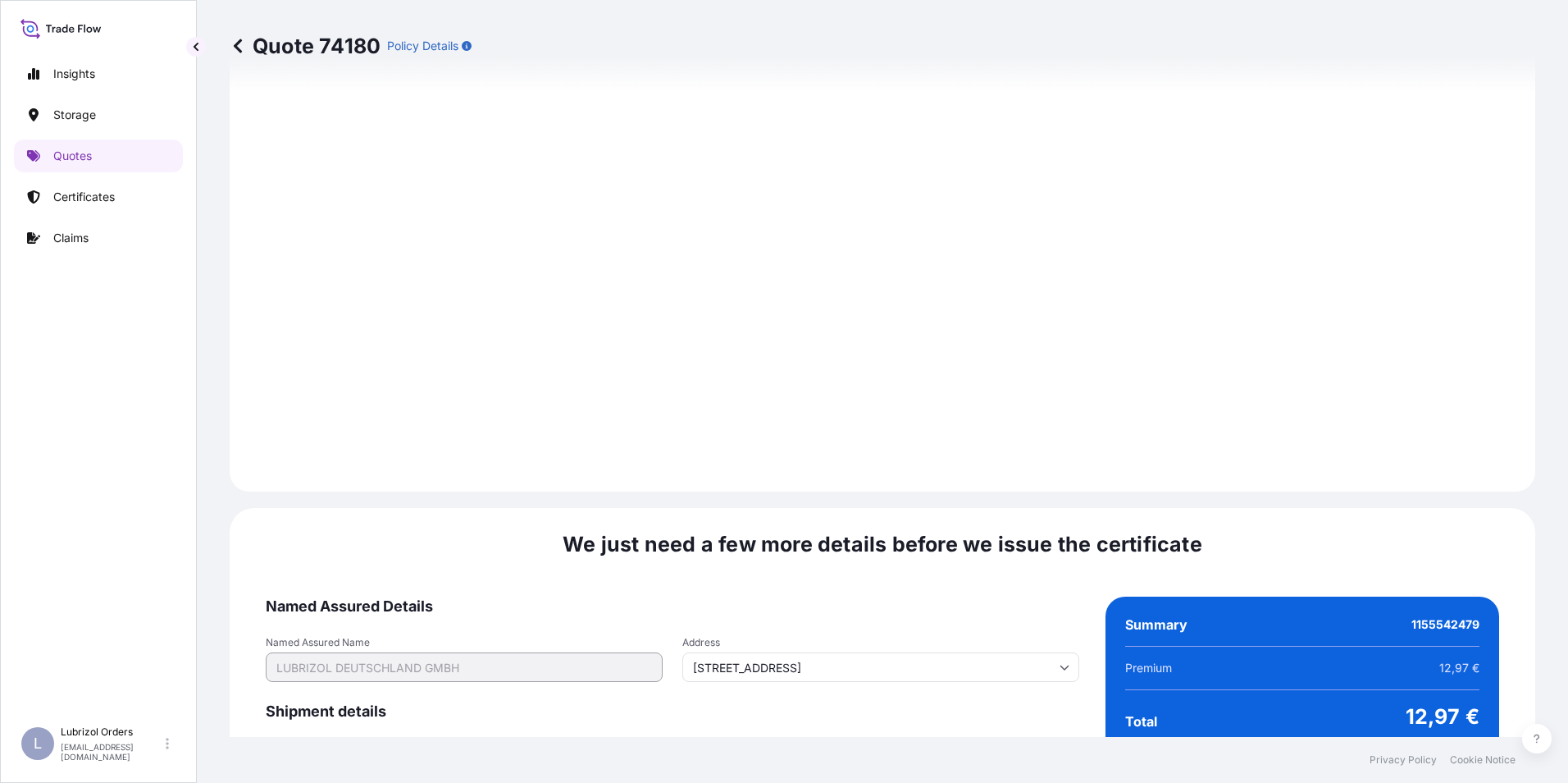
scroll to position [2346, 0]
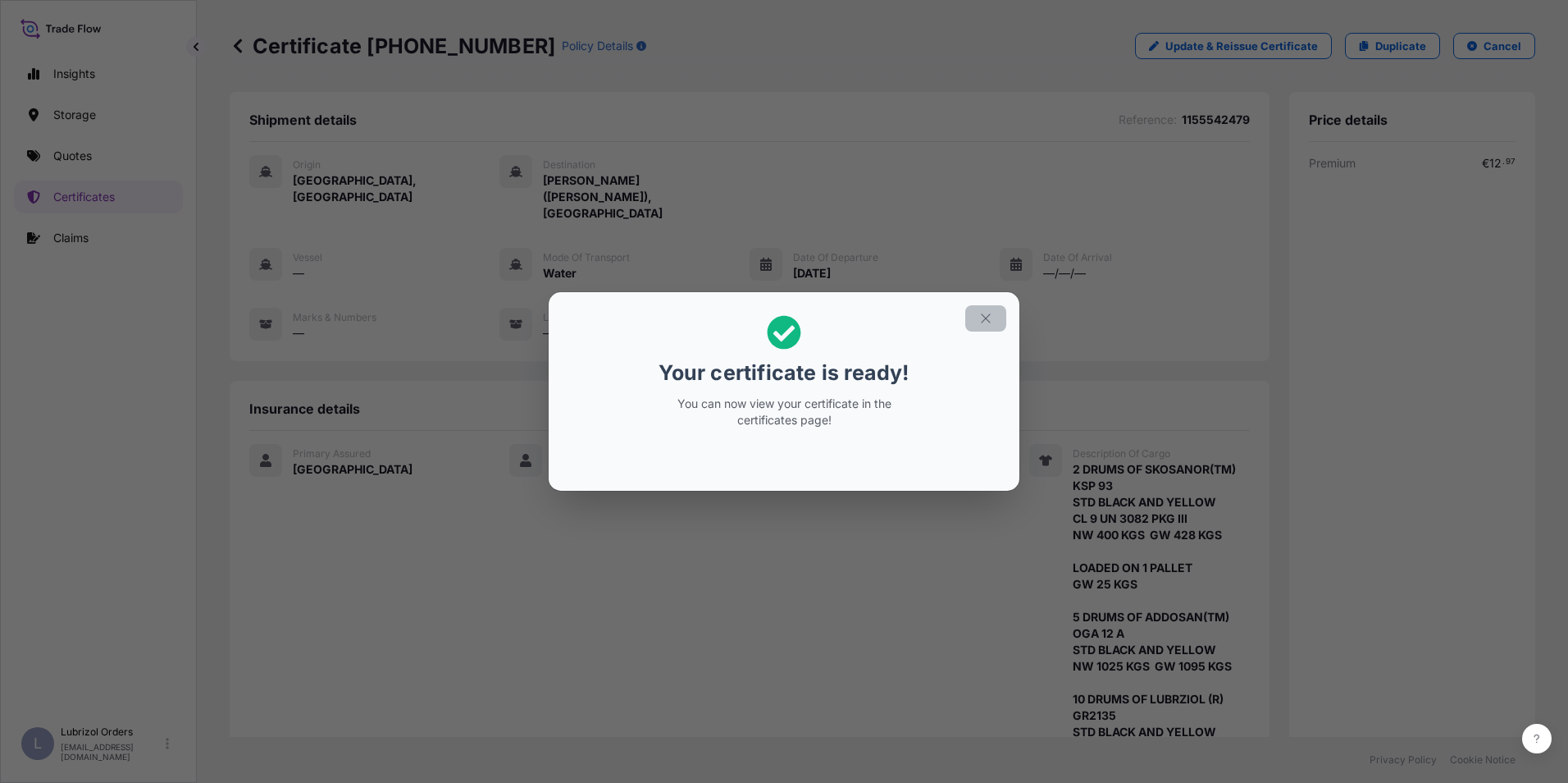
click at [983, 325] on icon "button" at bounding box center [986, 318] width 15 height 15
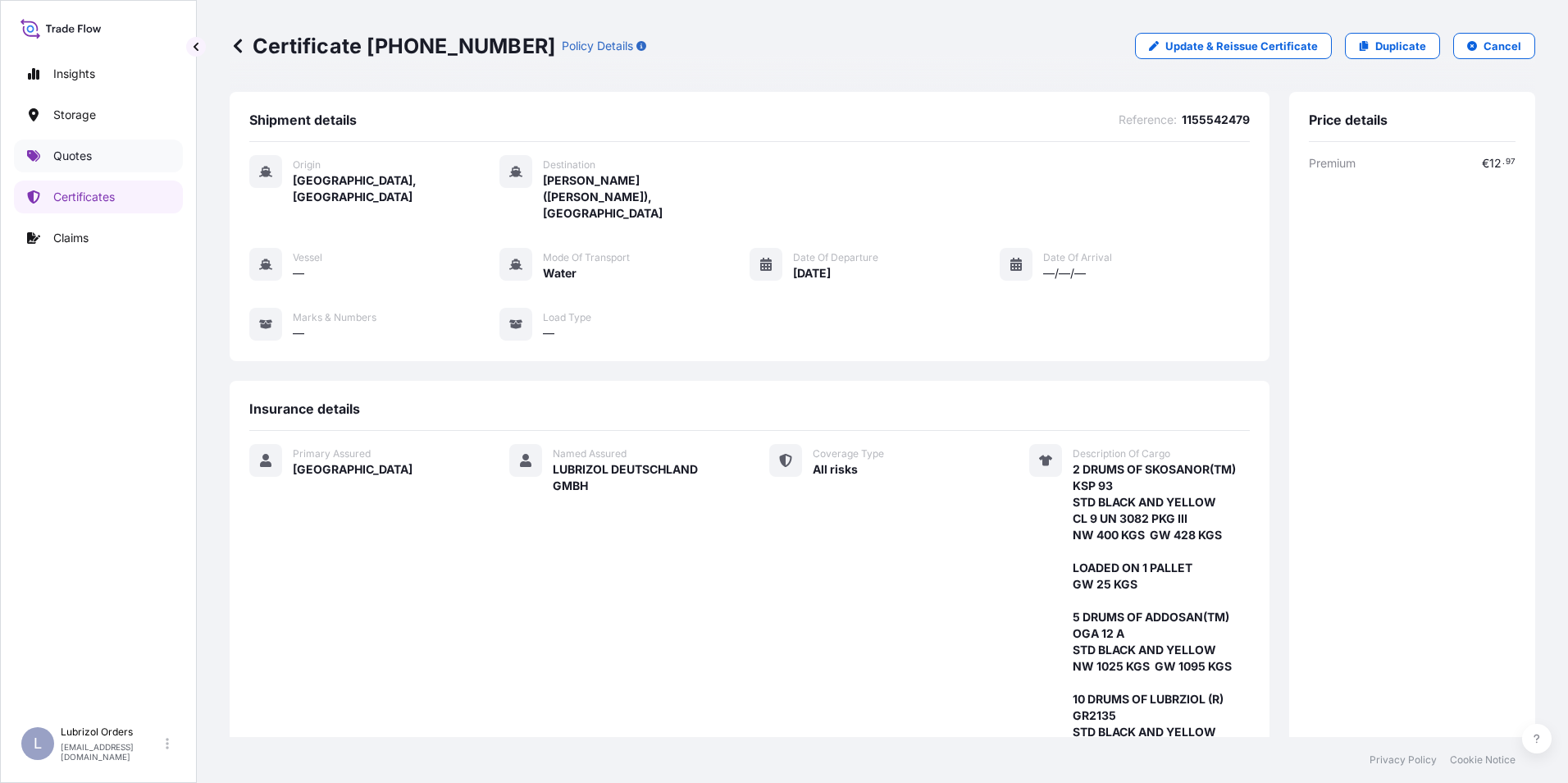
click at [89, 152] on p "Quotes" at bounding box center [72, 155] width 39 height 16
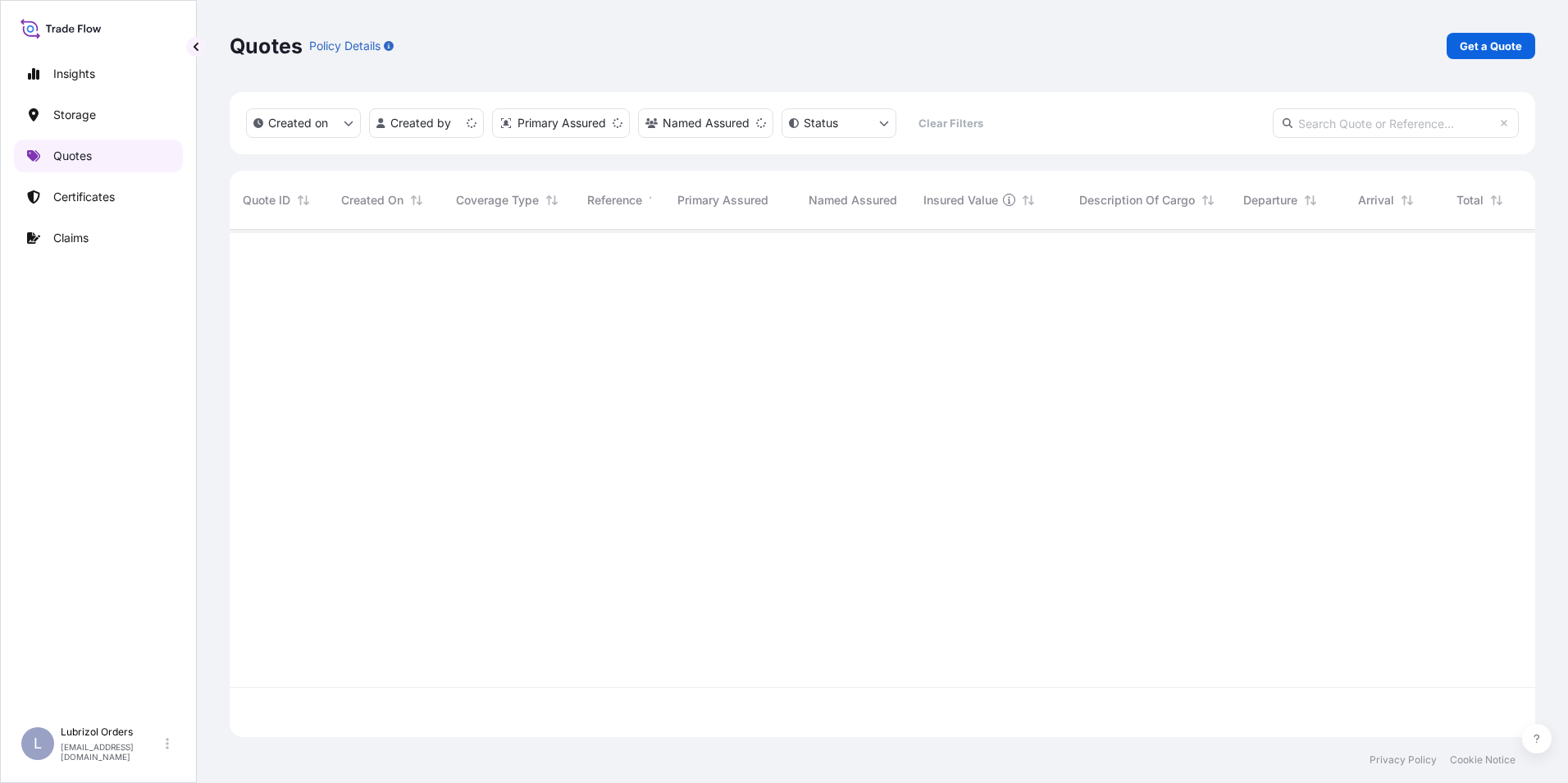
scroll to position [504, 1294]
click at [1512, 40] on p "Get a Quote" at bounding box center [1490, 45] width 62 height 16
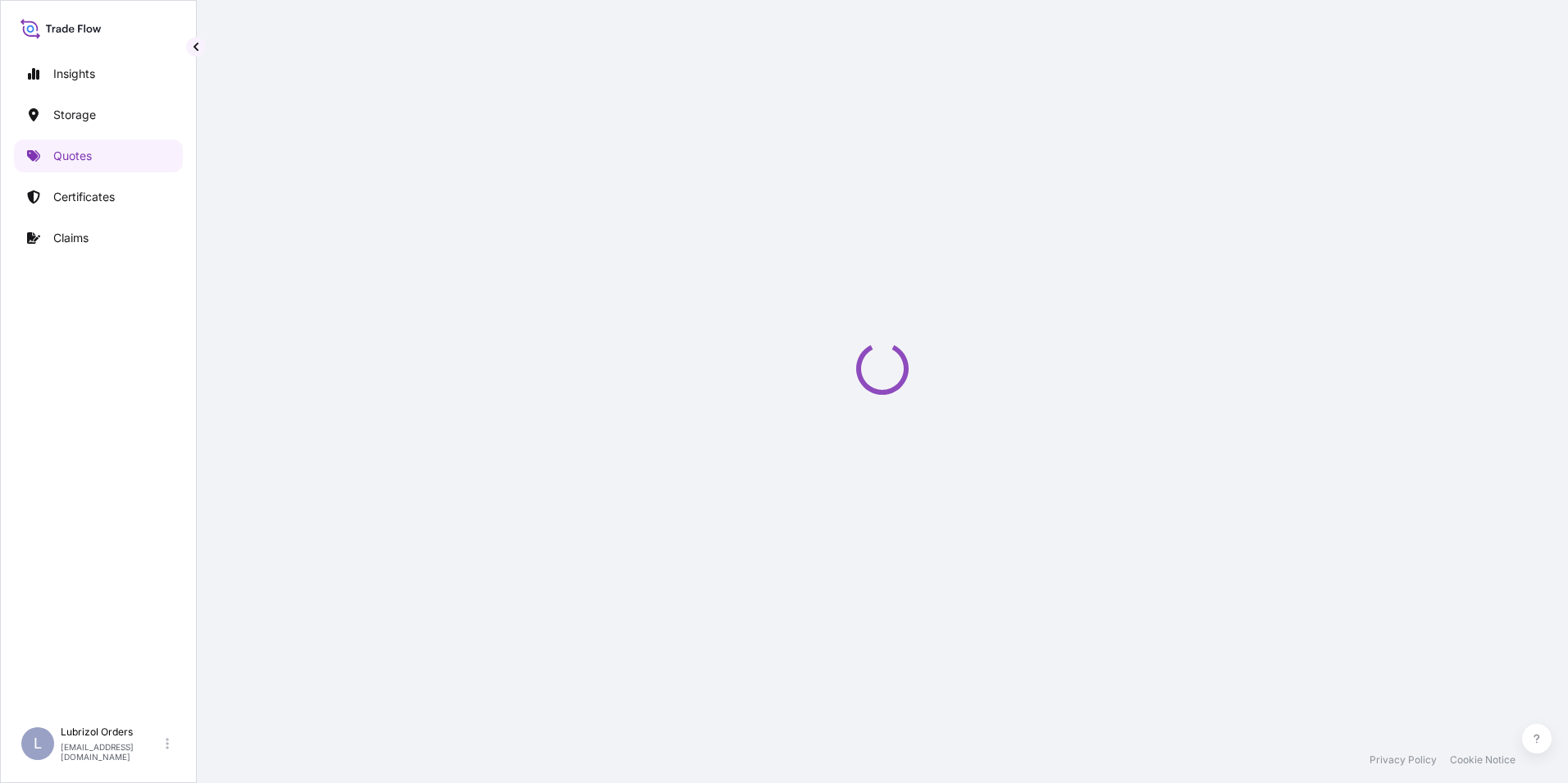
select select "Water"
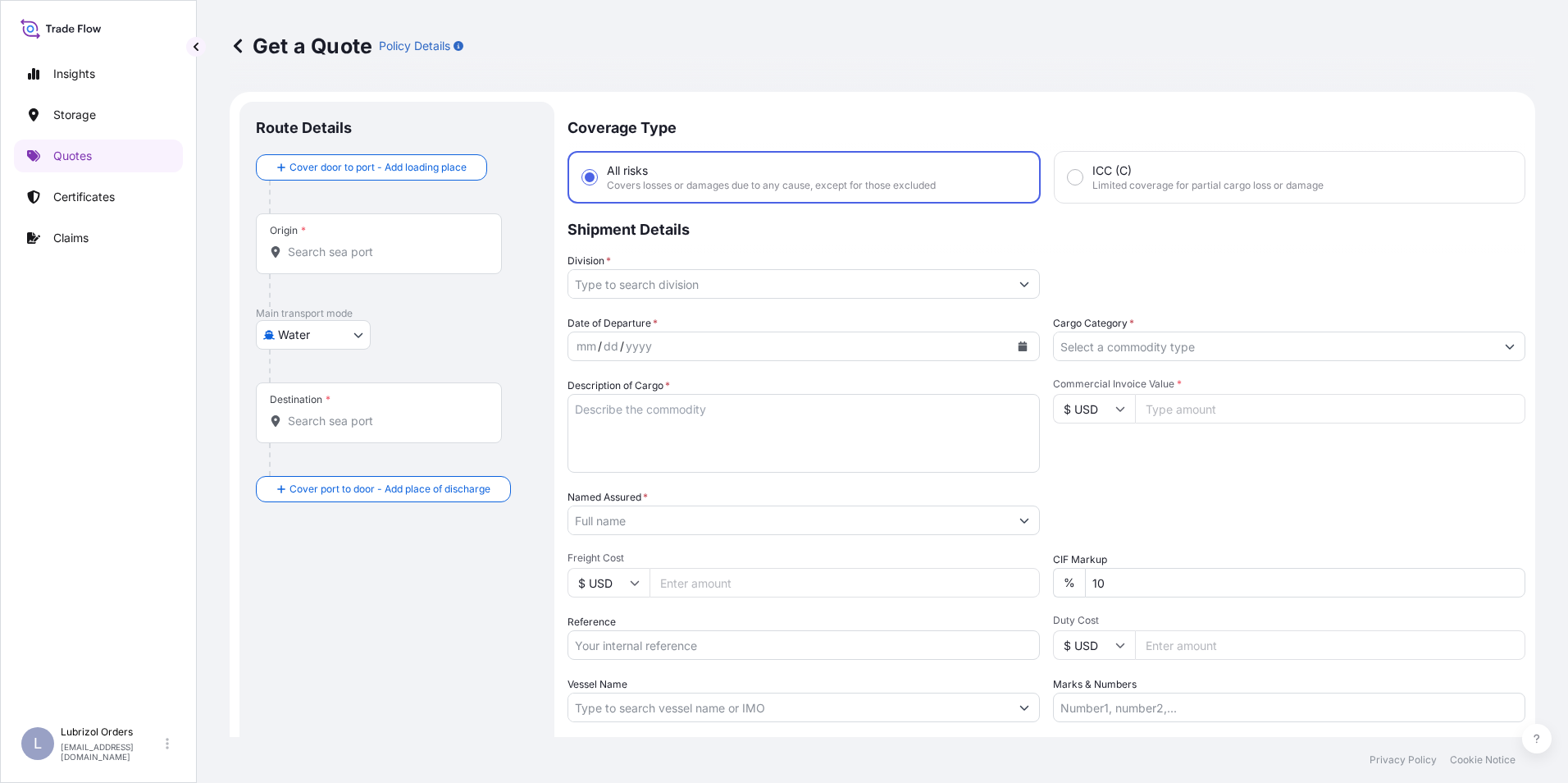
scroll to position [27, 0]
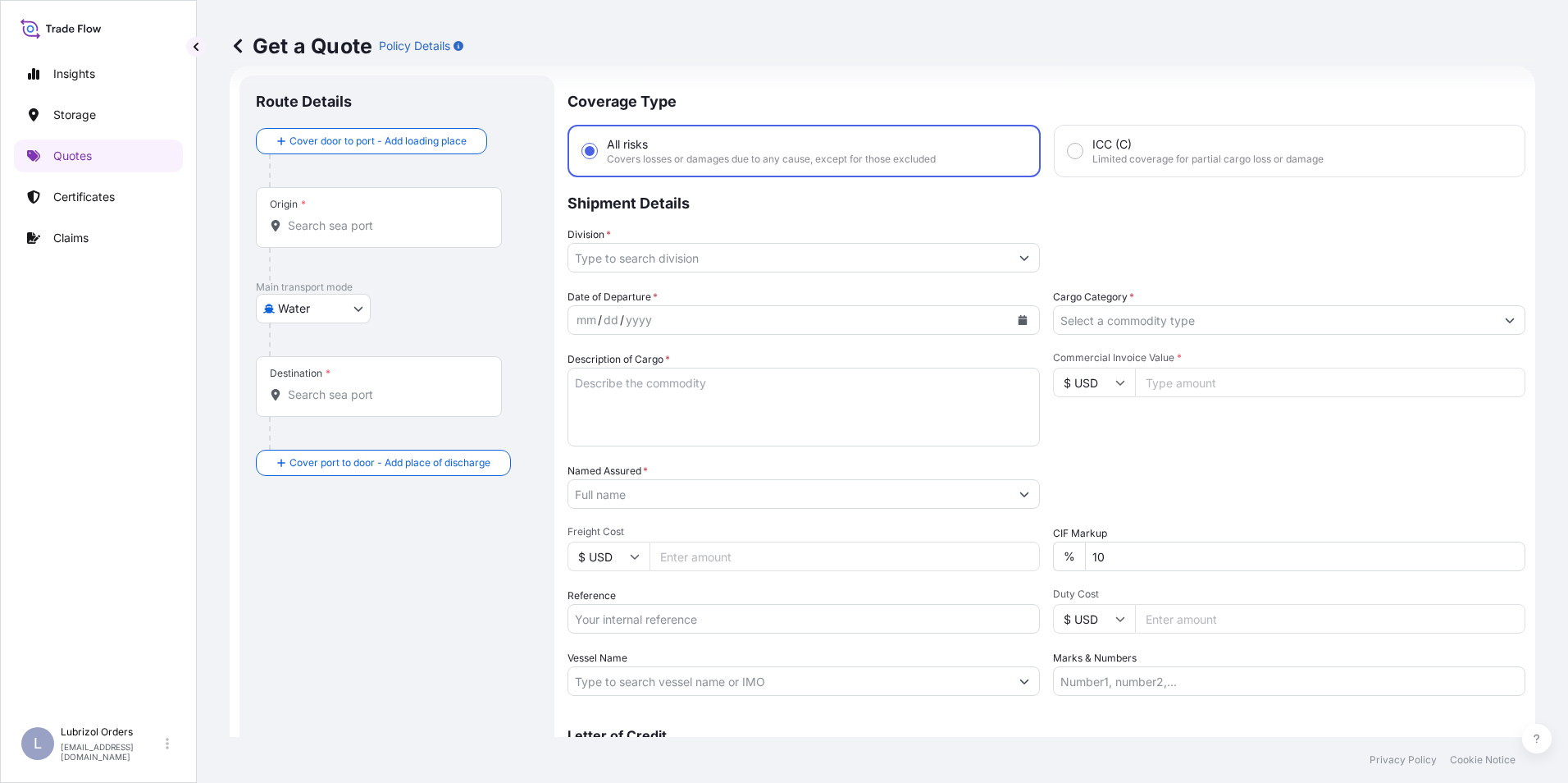
click at [299, 232] on input "Origin *" at bounding box center [384, 225] width 194 height 16
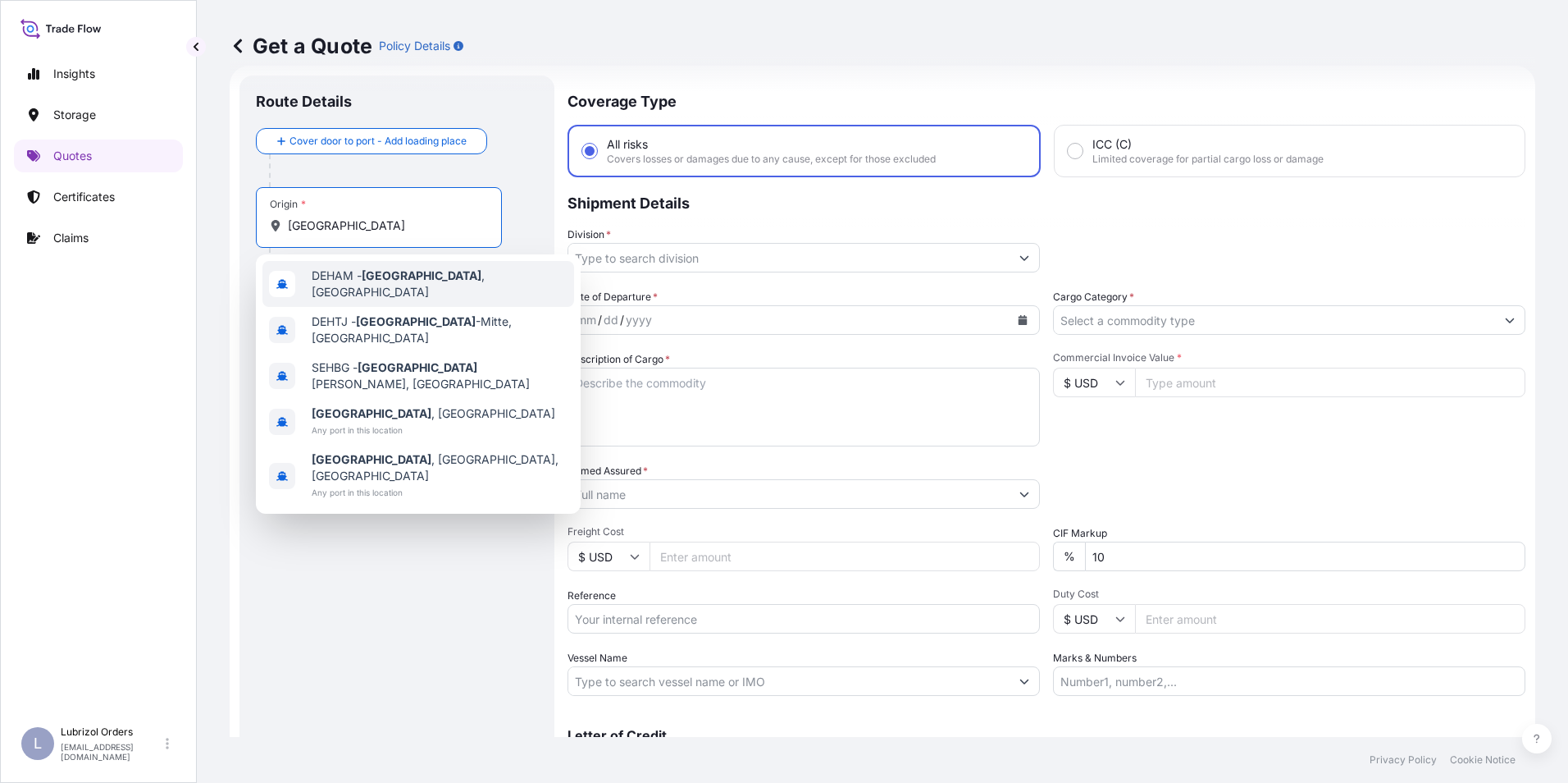
click at [328, 268] on div "DEHAM - Hamburg , Germany" at bounding box center [417, 284] width 311 height 46
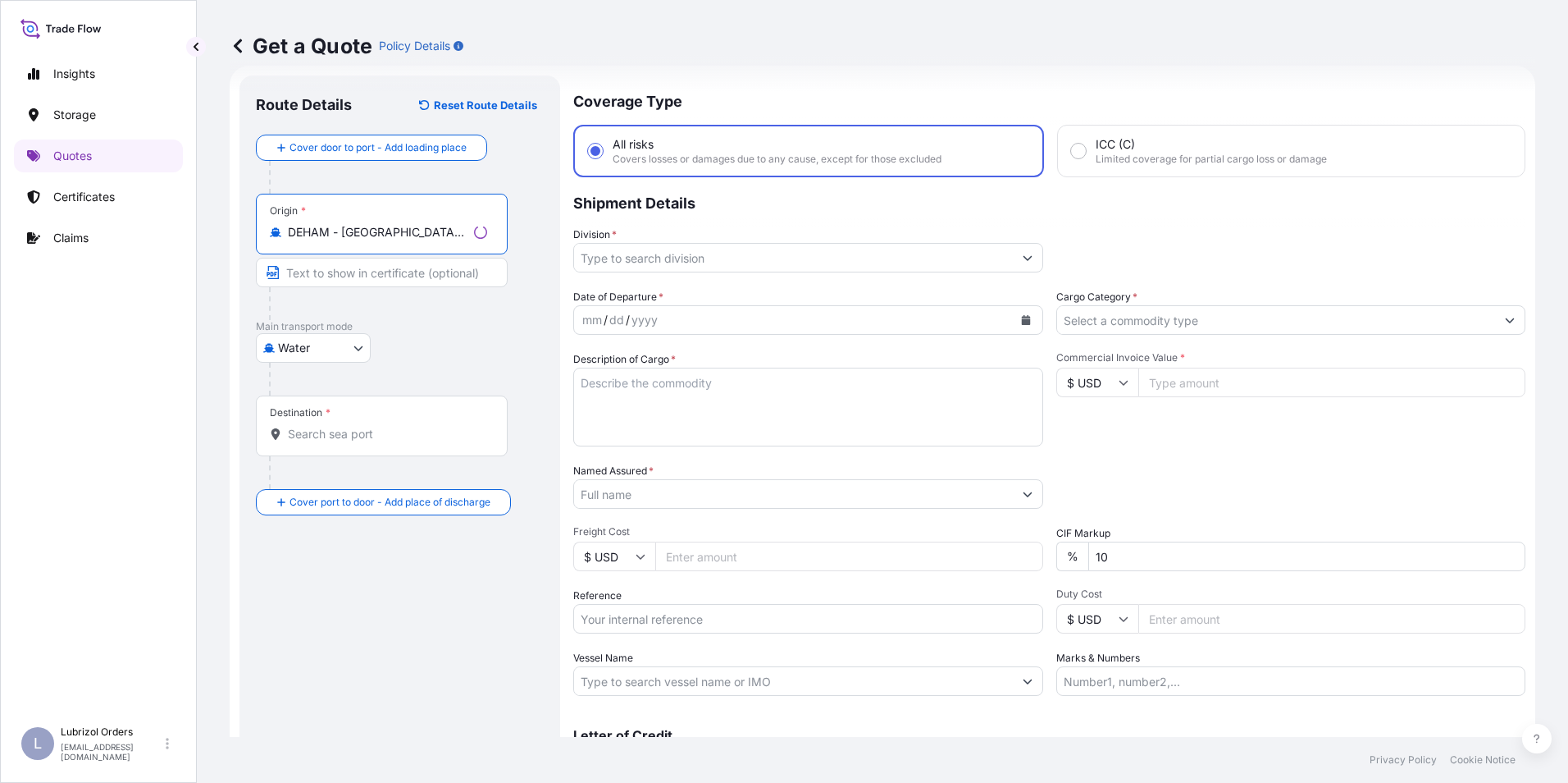
type input "DEHAM - Hamburg, Germany"
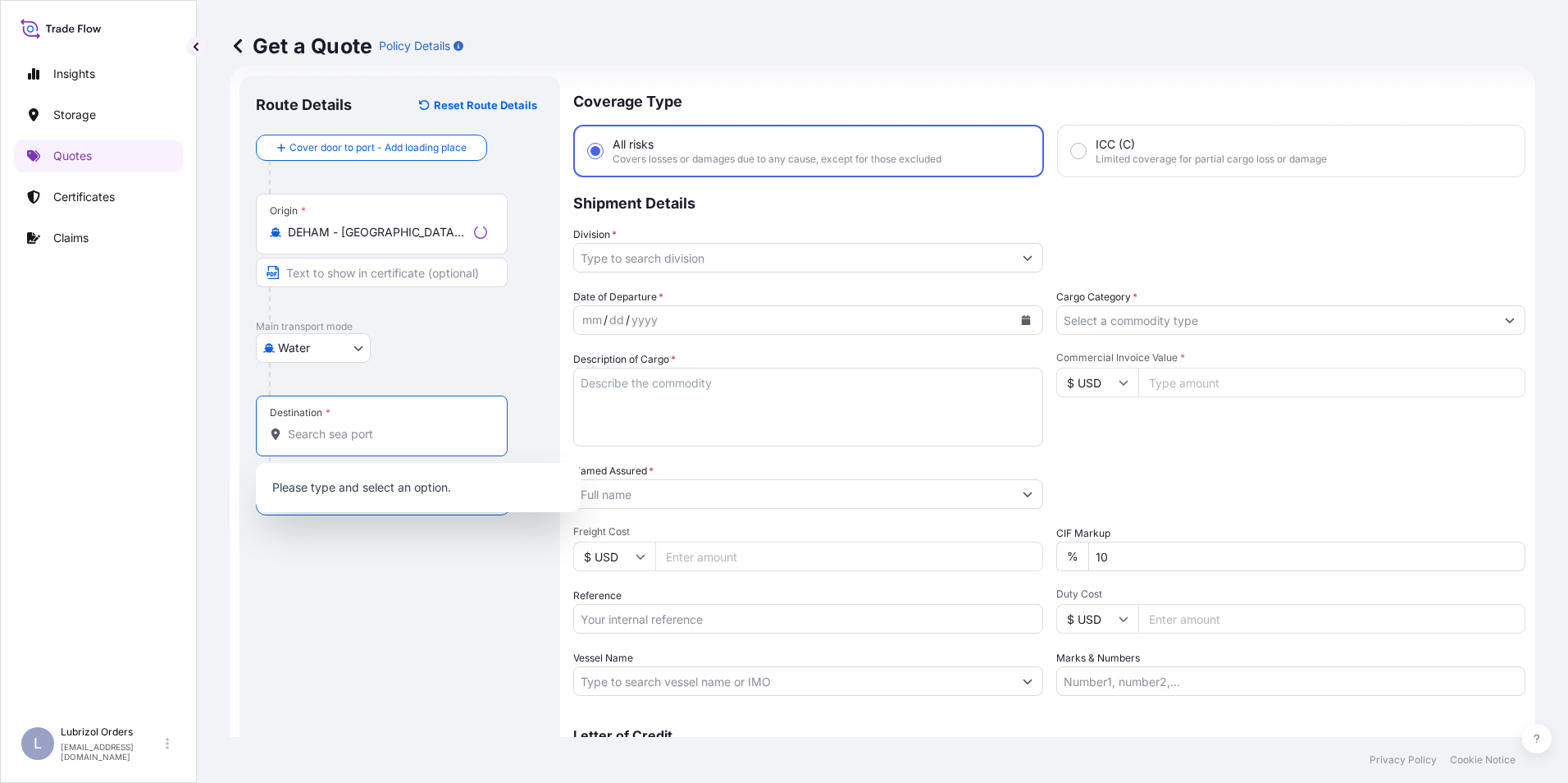
click at [327, 434] on input "Destination *" at bounding box center [387, 434] width 200 height 16
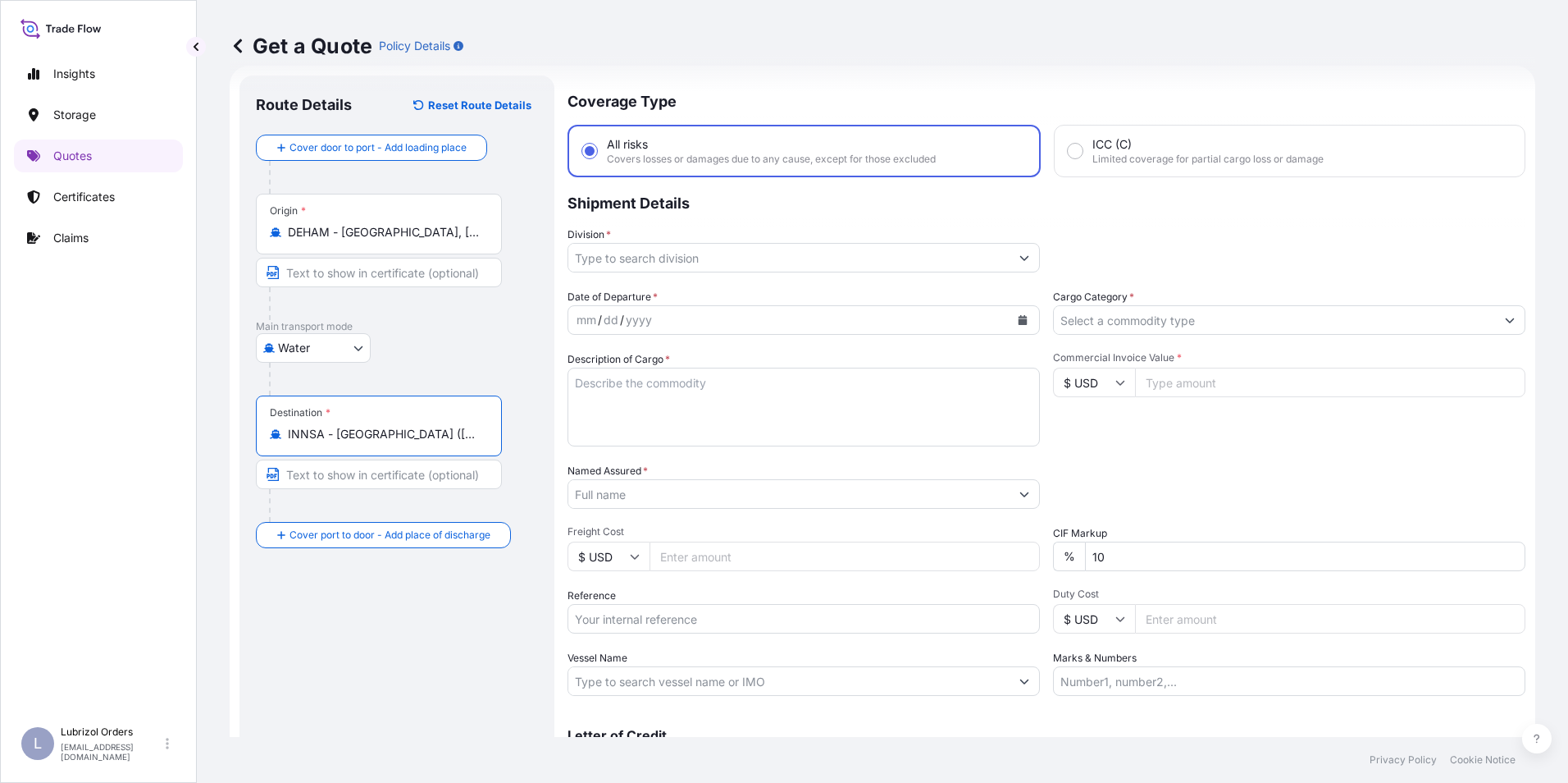
type input "INNSA - Nhava Sheva (Jawaharlal Nehru), India"
click at [624, 251] on input "Division *" at bounding box center [789, 257] width 441 height 29
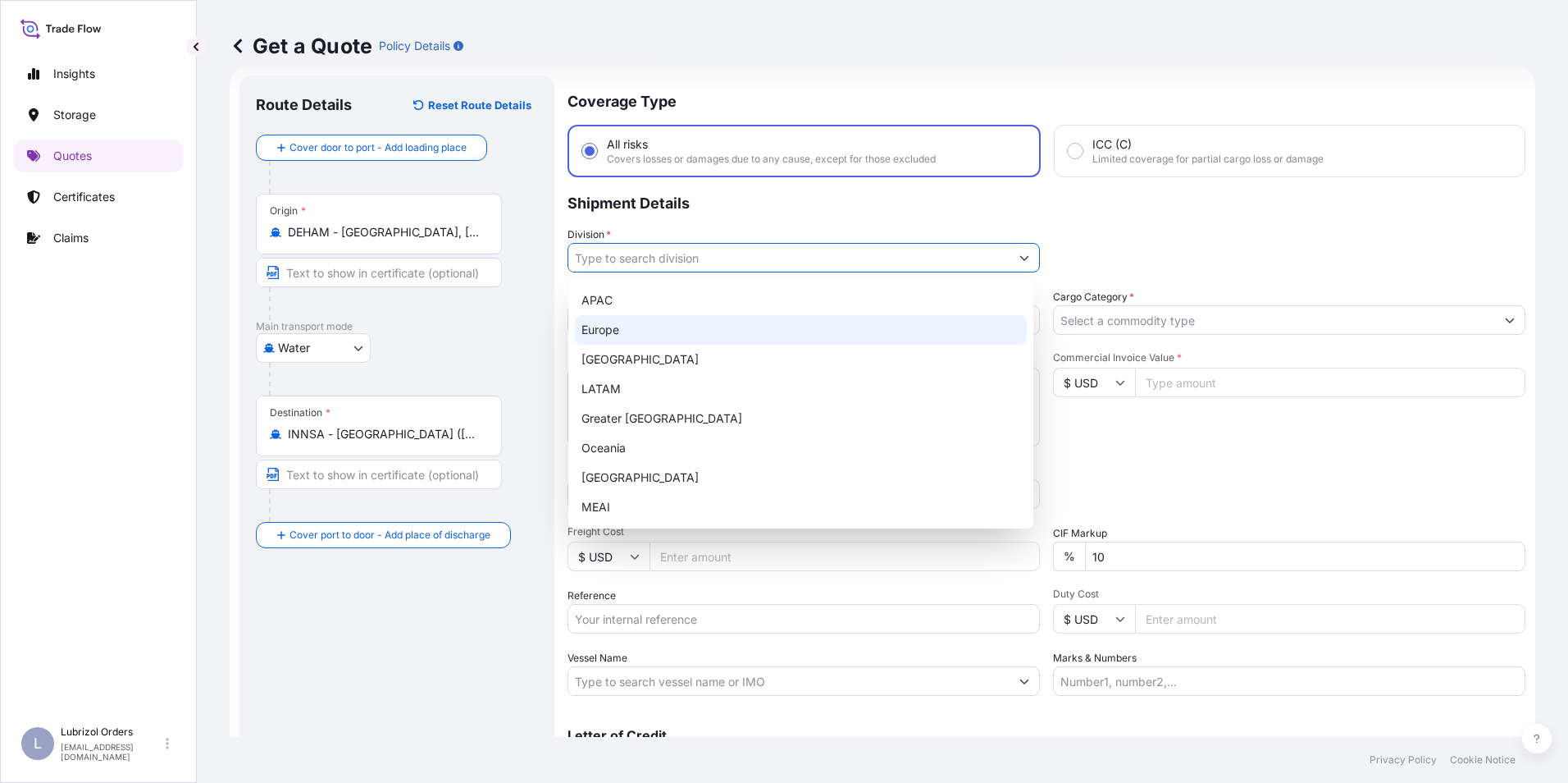
click at [624, 322] on div "Europe" at bounding box center [800, 329] width 451 height 29
type input "Europe"
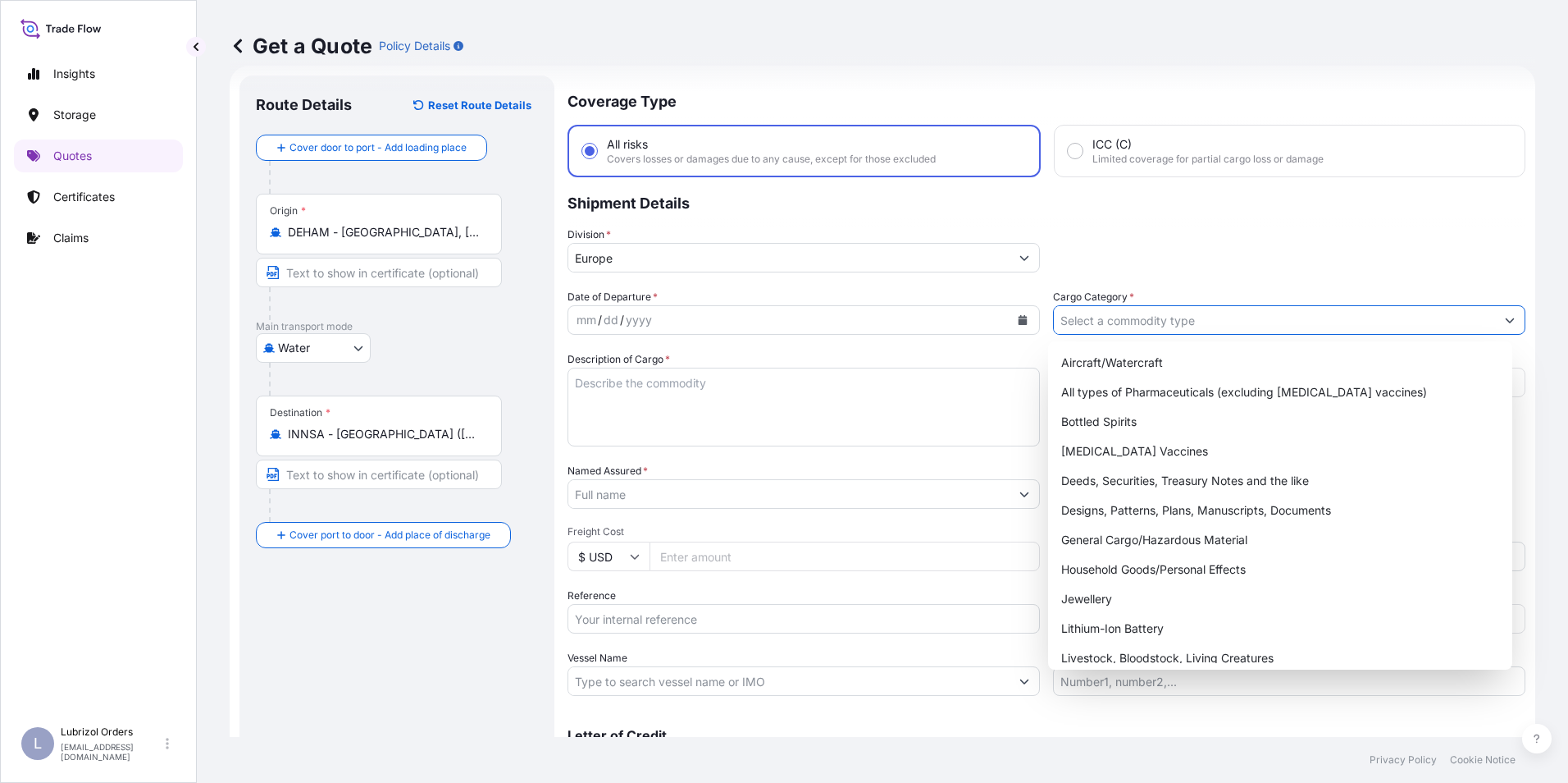
click at [1145, 319] on input "Cargo Category *" at bounding box center [1274, 319] width 441 height 29
click at [1108, 543] on div "General Cargo/Hazardous Material" at bounding box center [1279, 540] width 451 height 29
type input "General Cargo/Hazardous Material"
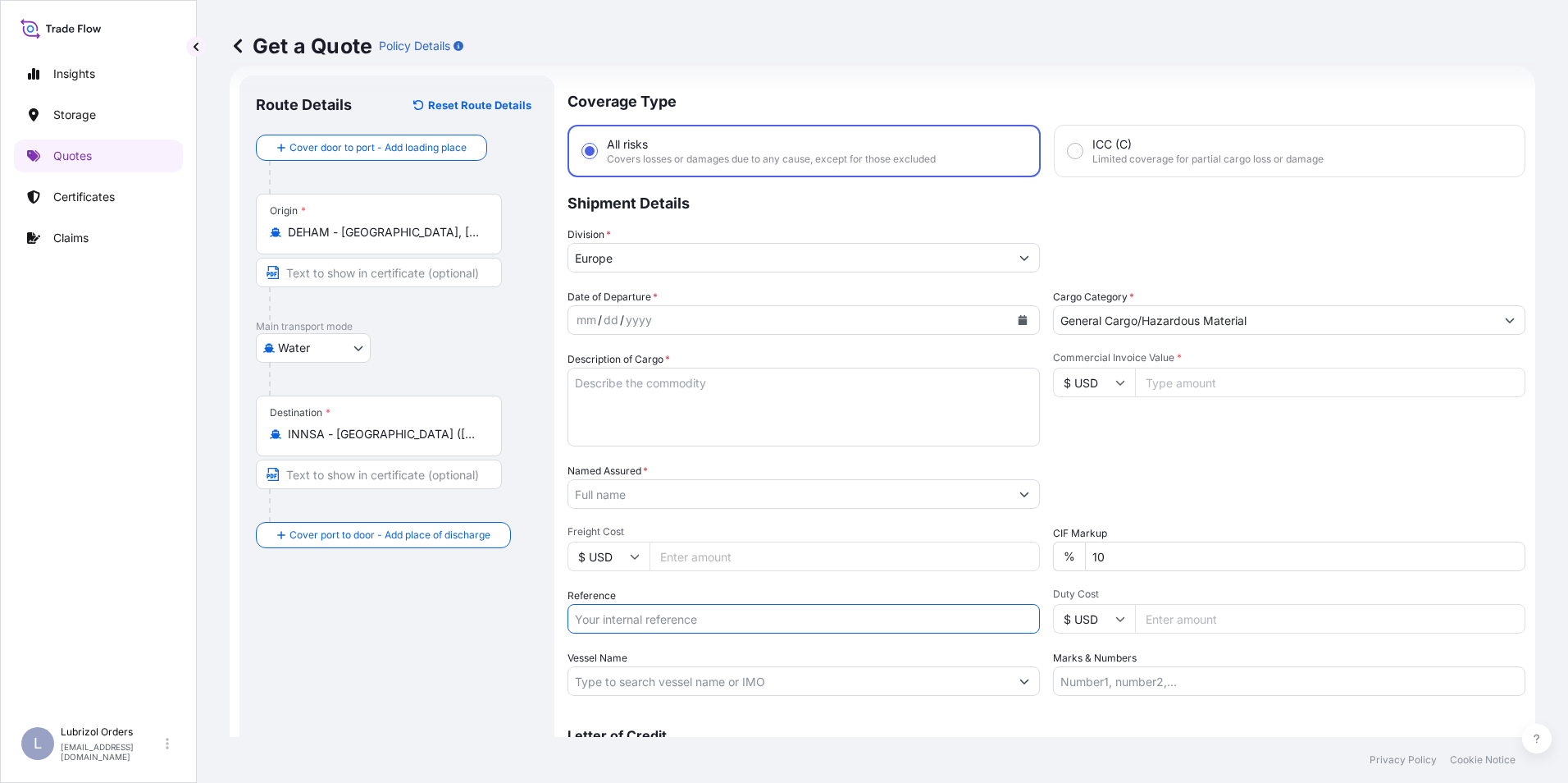
click at [644, 610] on input "Reference" at bounding box center [803, 618] width 472 height 29
paste input "1155542261"
type input "1155542261"
click at [1102, 379] on input "$ USD" at bounding box center [1094, 382] width 82 height 29
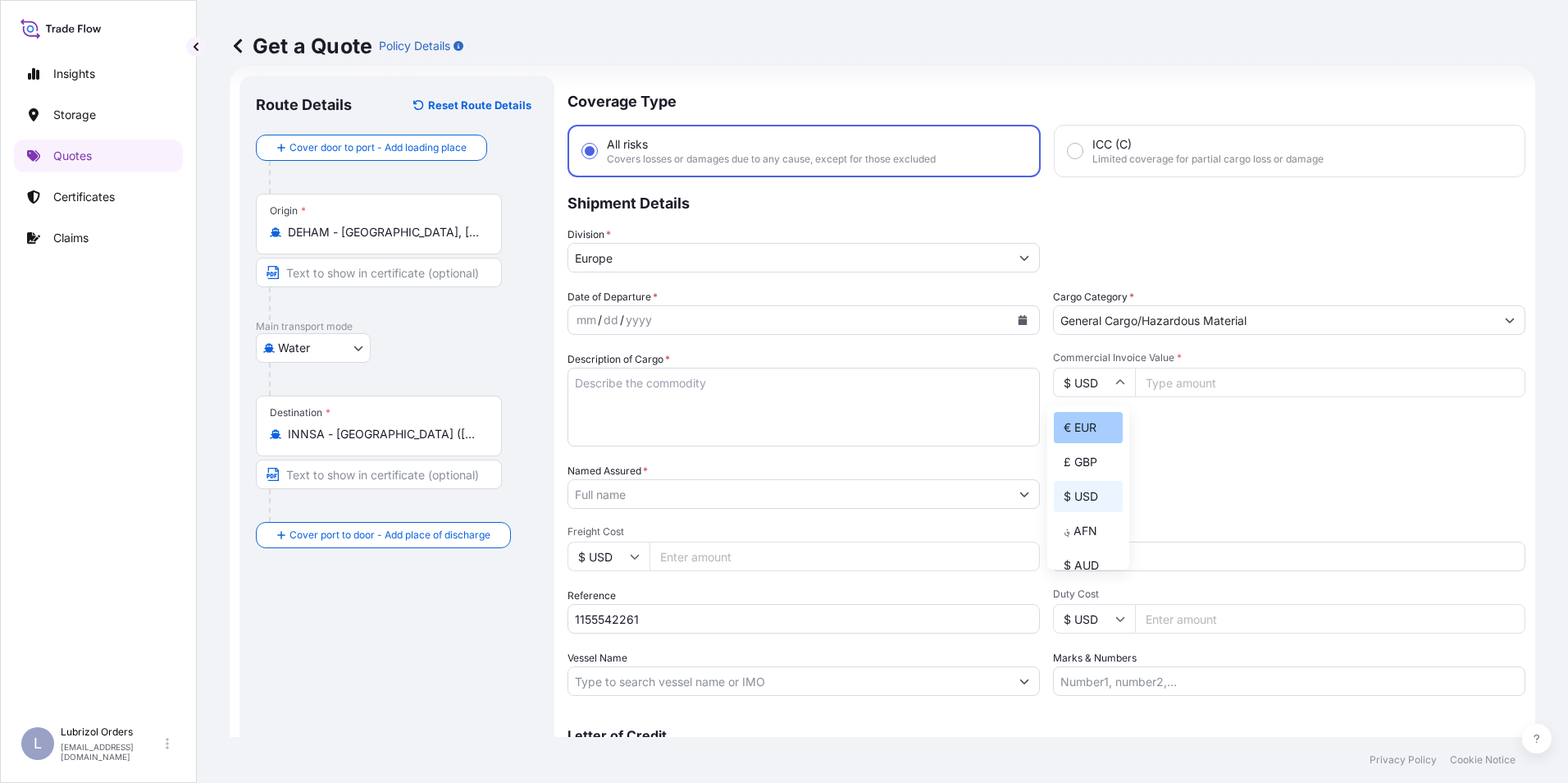
click at [1082, 434] on div "€ EUR" at bounding box center [1087, 427] width 69 height 31
type input "€ EUR"
click at [580, 317] on div "mm" at bounding box center [586, 320] width 23 height 20
click at [608, 335] on div "Date of Departure * 10 / 9 / 2025 Cargo Category * General Cargo/Hazardous Mate…" at bounding box center [1047, 492] width 958 height 407
click at [624, 495] on input "Named Assured *" at bounding box center [789, 493] width 441 height 29
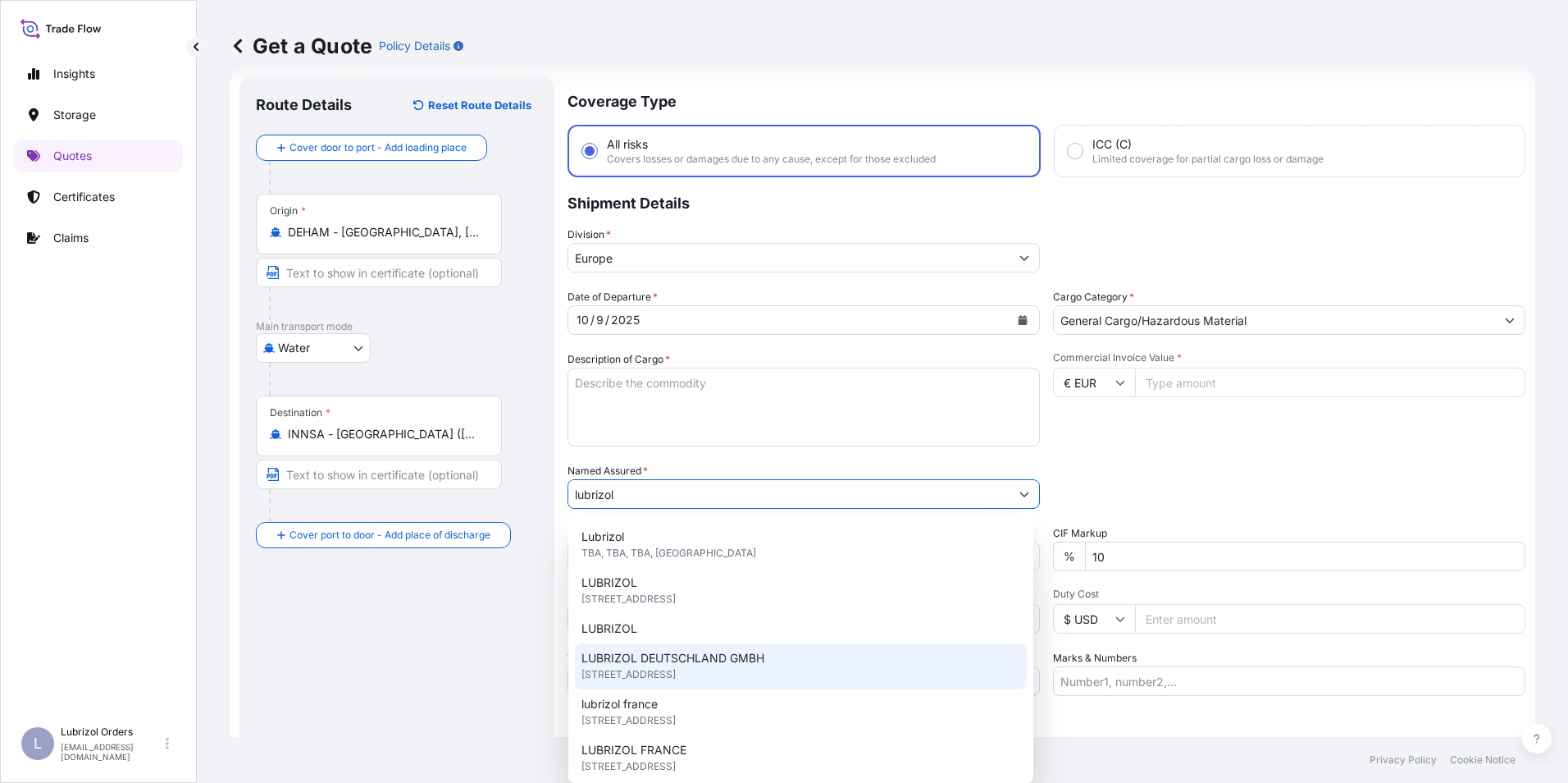
click at [645, 649] on div "LUBRIZOL DEUTSCHLAND GMBH Billbrookdeich 157, 22113, Hamburg, Germany" at bounding box center [800, 666] width 451 height 46
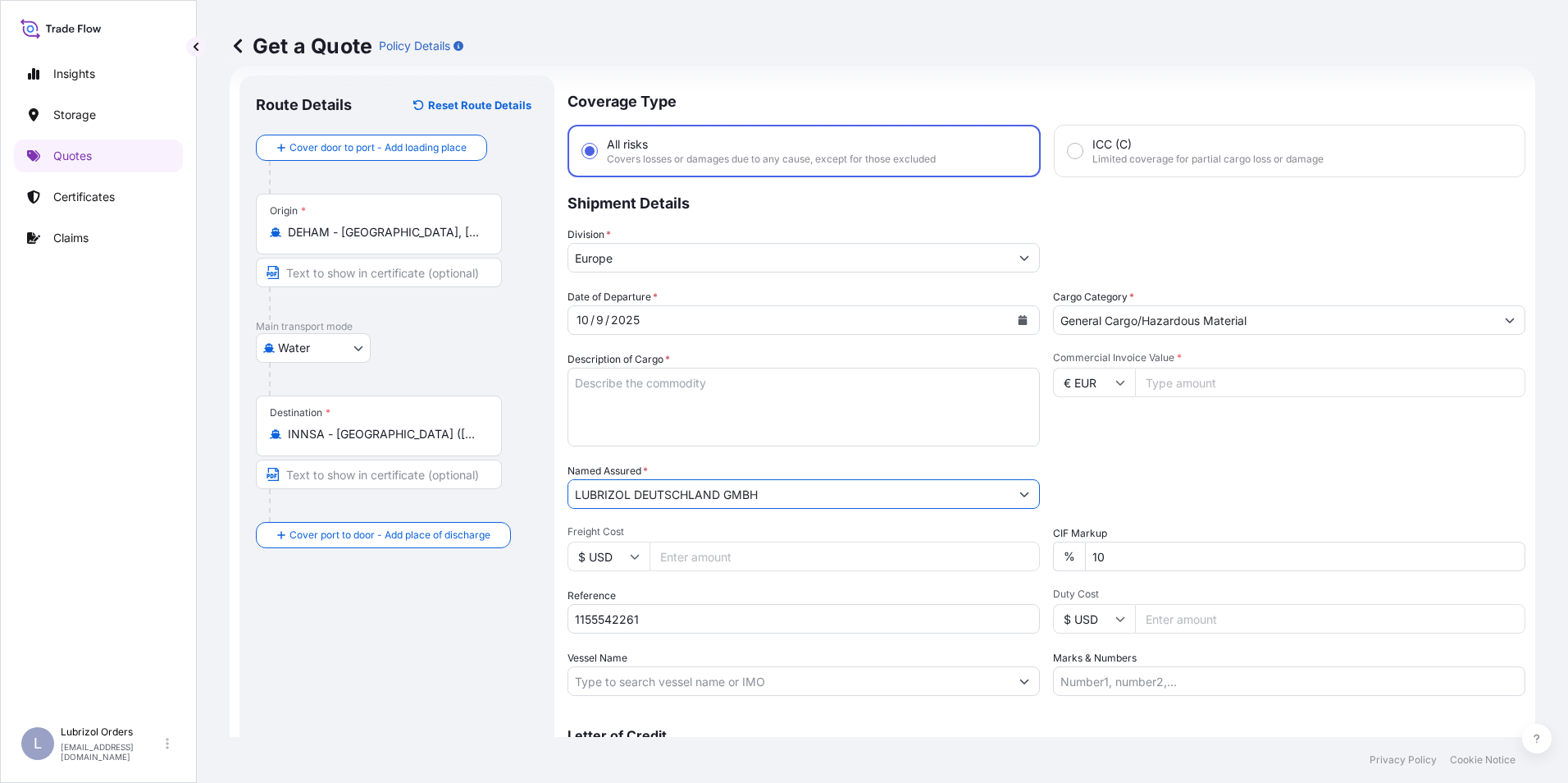
type input "LUBRIZOL DEUTSCHLAND GMBH"
click at [641, 406] on textarea "Description of Cargo *" at bounding box center [803, 406] width 472 height 79
paste textarea "80 BAGS OF R01209E NW 2000 KGS GW 2080 KGS LOADED ON 2 PALLETS GW 50 KGS"
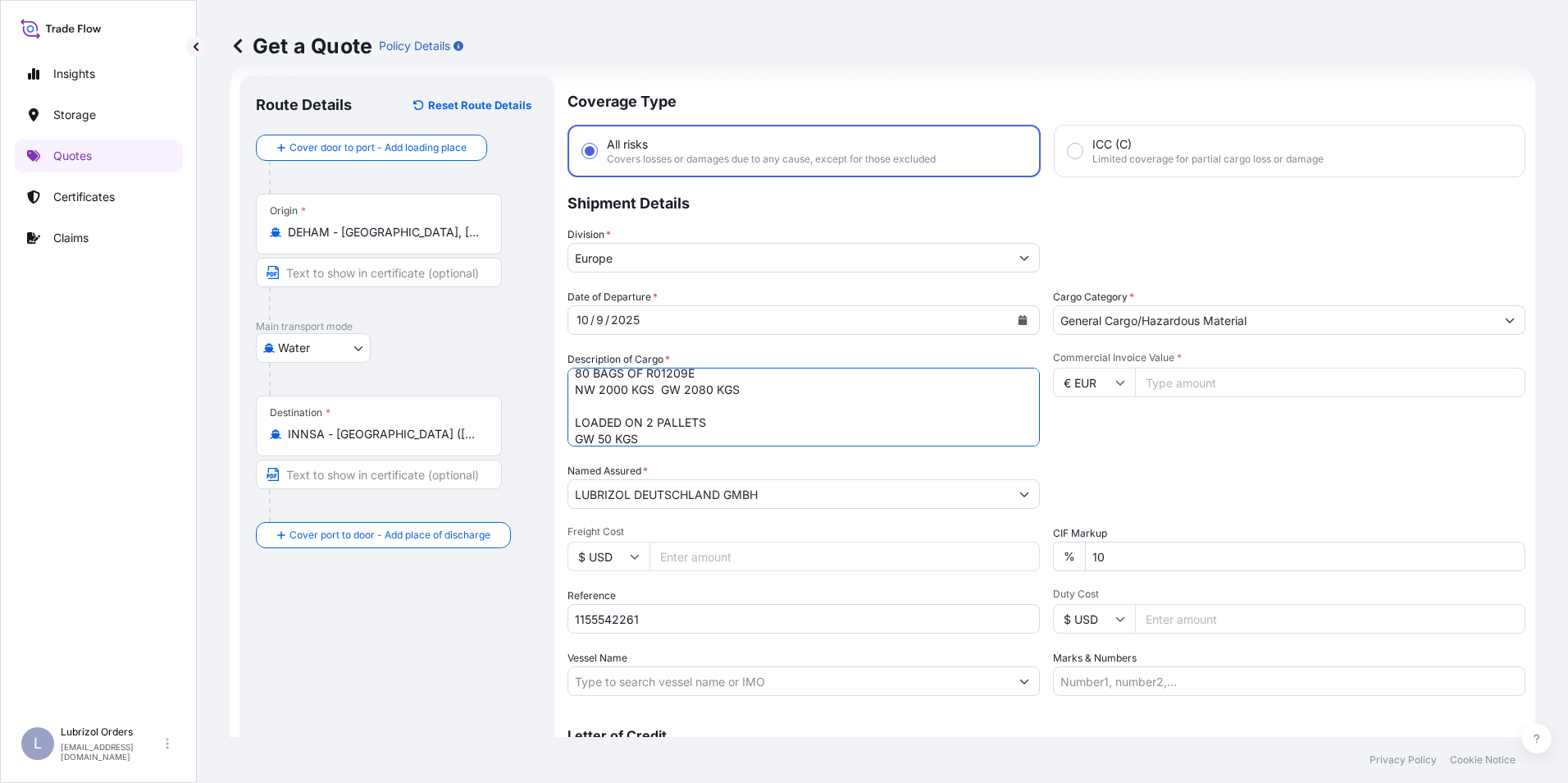
type textarea "80 BAGS OF R01209E NW 2000 KGS GW 2080 KGS LOADED ON 2 PALLETS GW 50 KGS"
click at [1184, 383] on input "Commercial Invoice Value *" at bounding box center [1330, 382] width 390 height 29
type input "18886.76"
click at [1136, 456] on div "Date of Departure * 10 / 9 / 2025 Cargo Category * General Cargo/Hazardous Mate…" at bounding box center [1047, 492] width 958 height 407
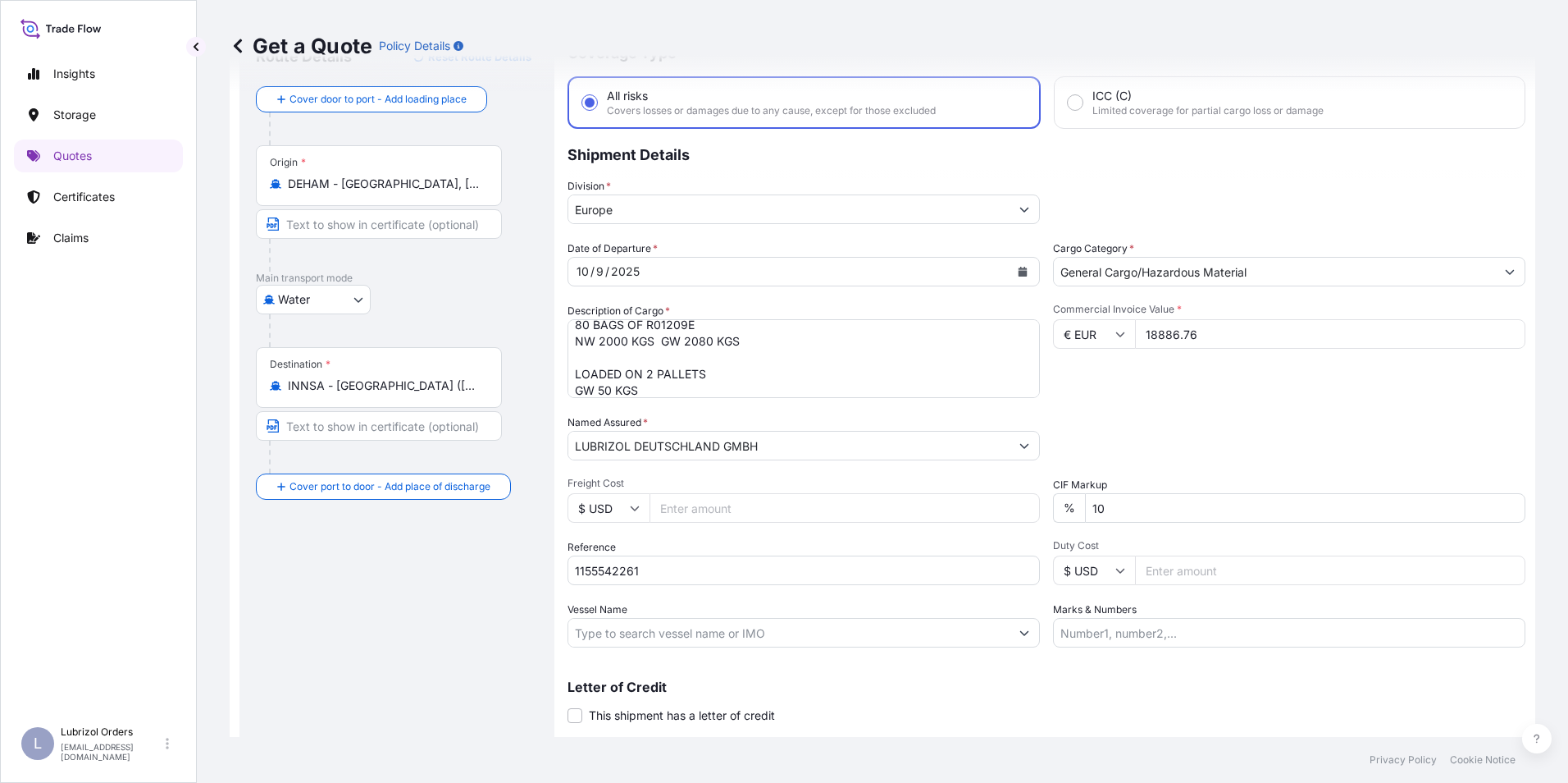
scroll to position [117, 0]
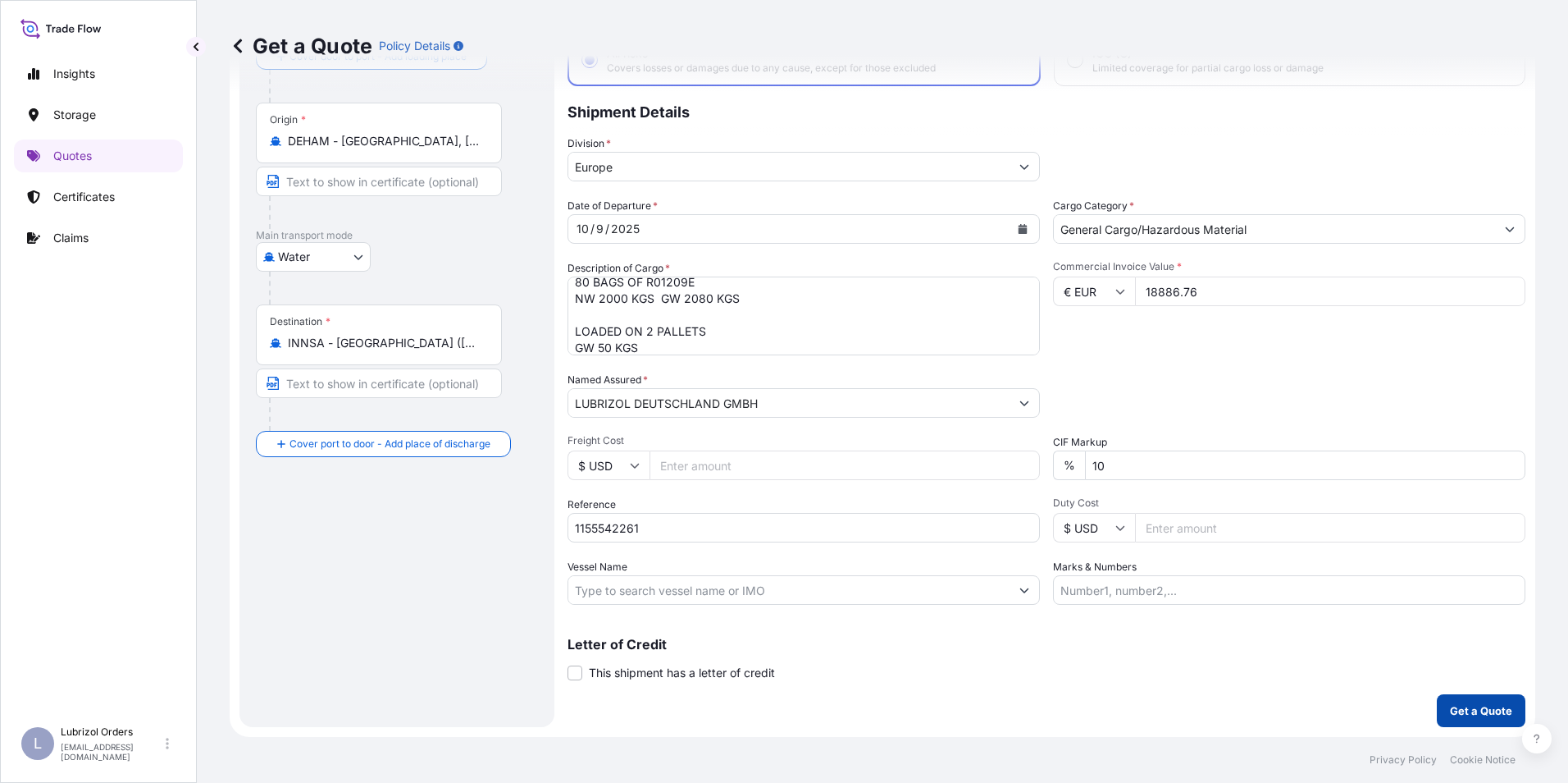
click at [1451, 710] on p "Get a Quote" at bounding box center [1481, 710] width 62 height 16
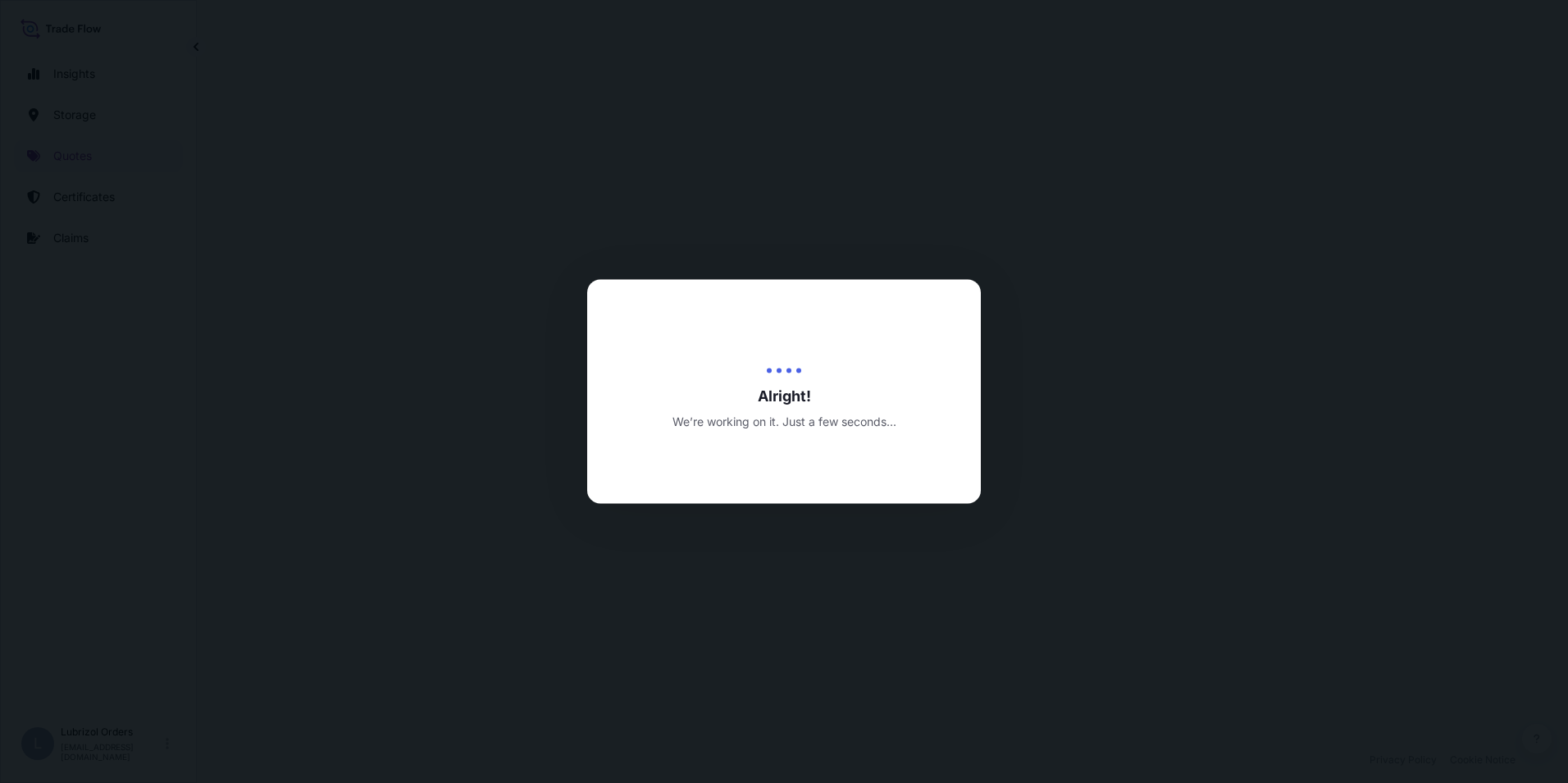
select select "Water"
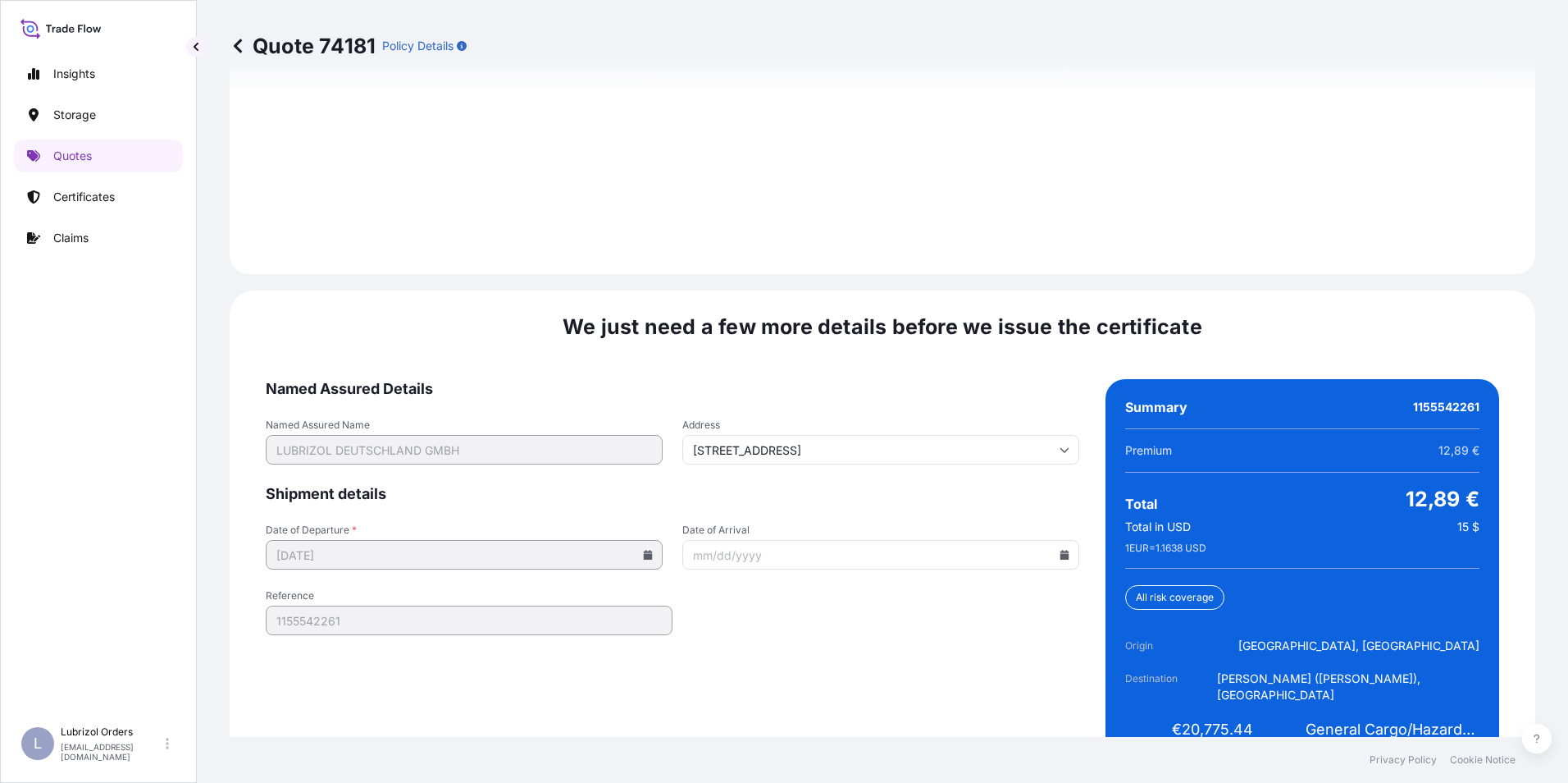
scroll to position [2346, 0]
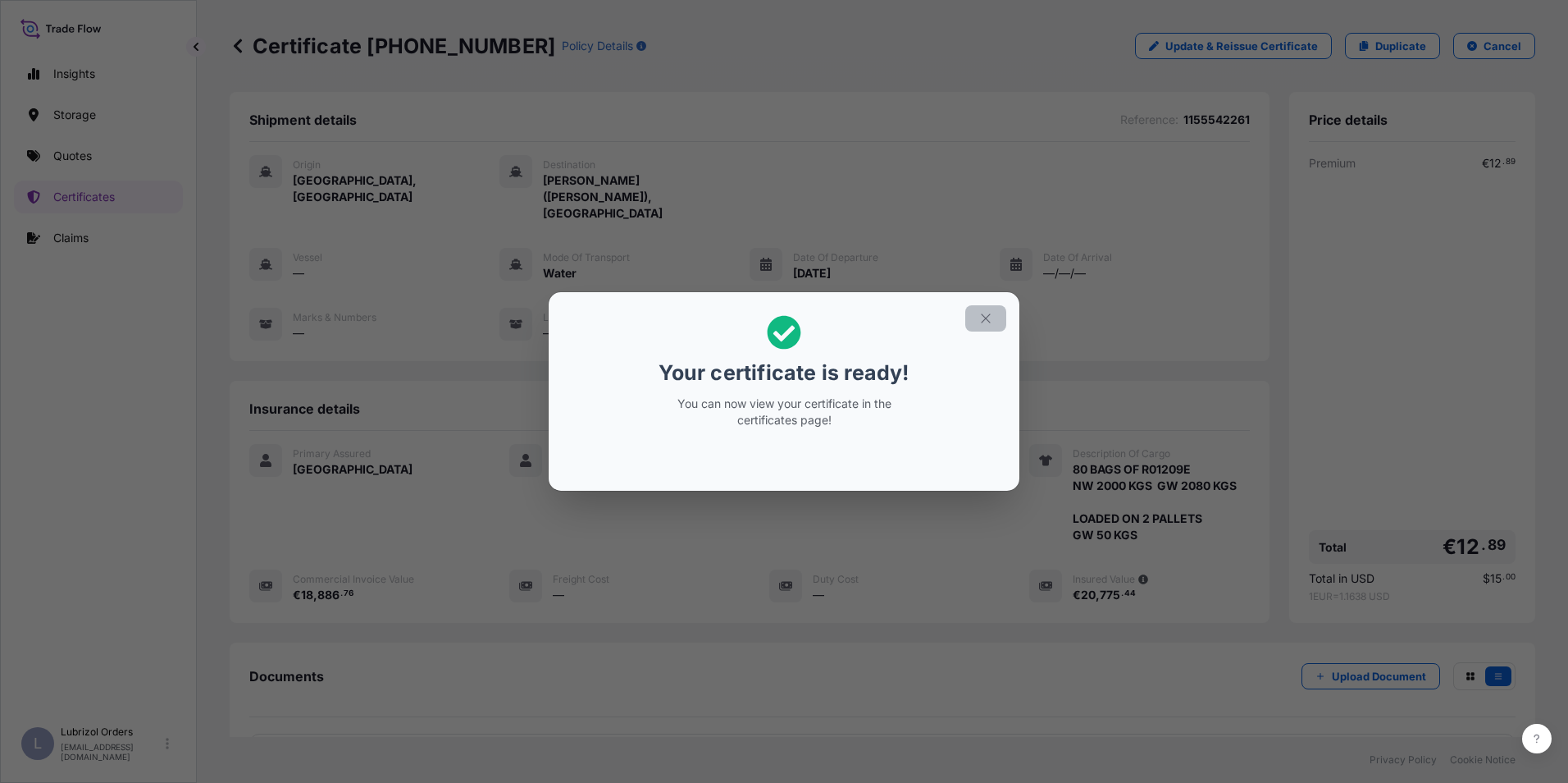
click at [988, 317] on icon "button" at bounding box center [986, 318] width 15 height 15
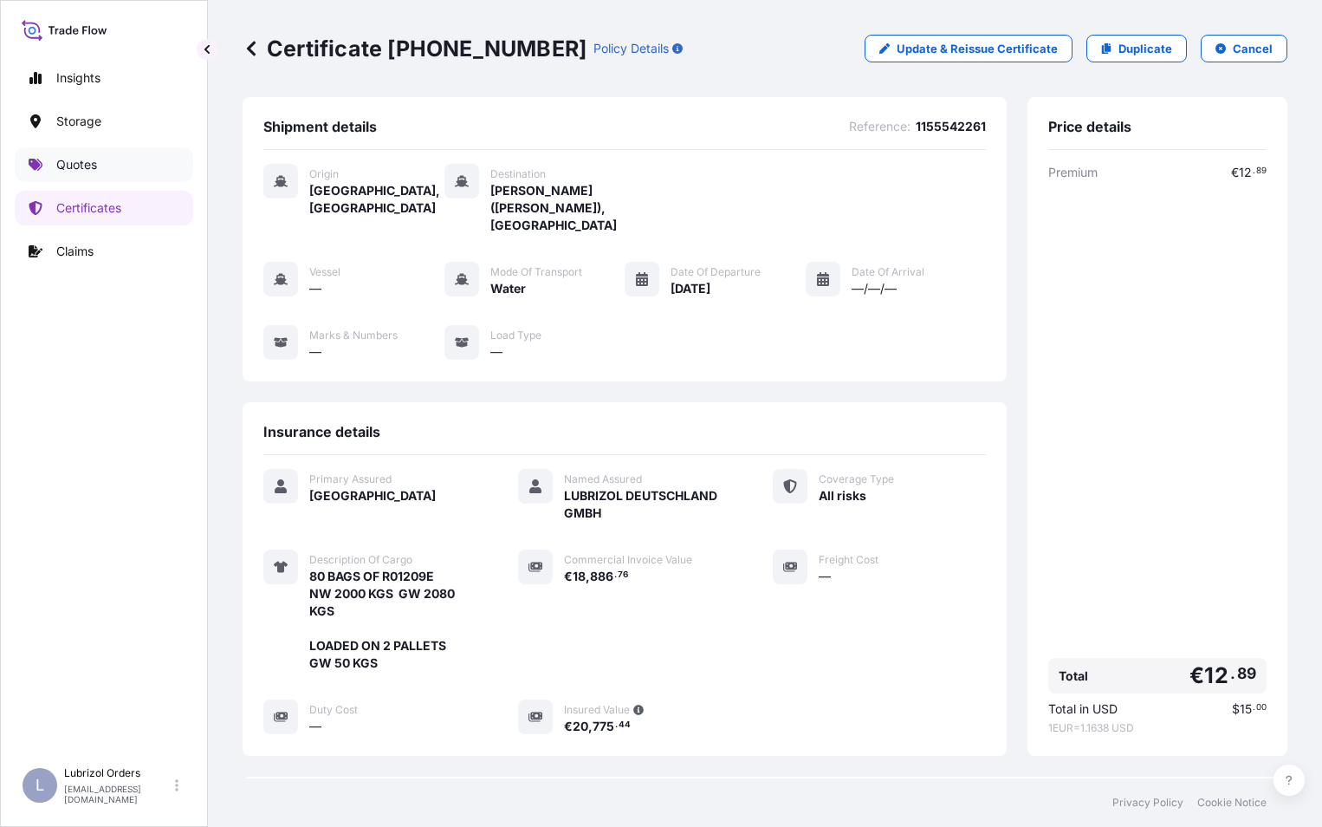
click at [94, 164] on p "Quotes" at bounding box center [76, 164] width 41 height 17
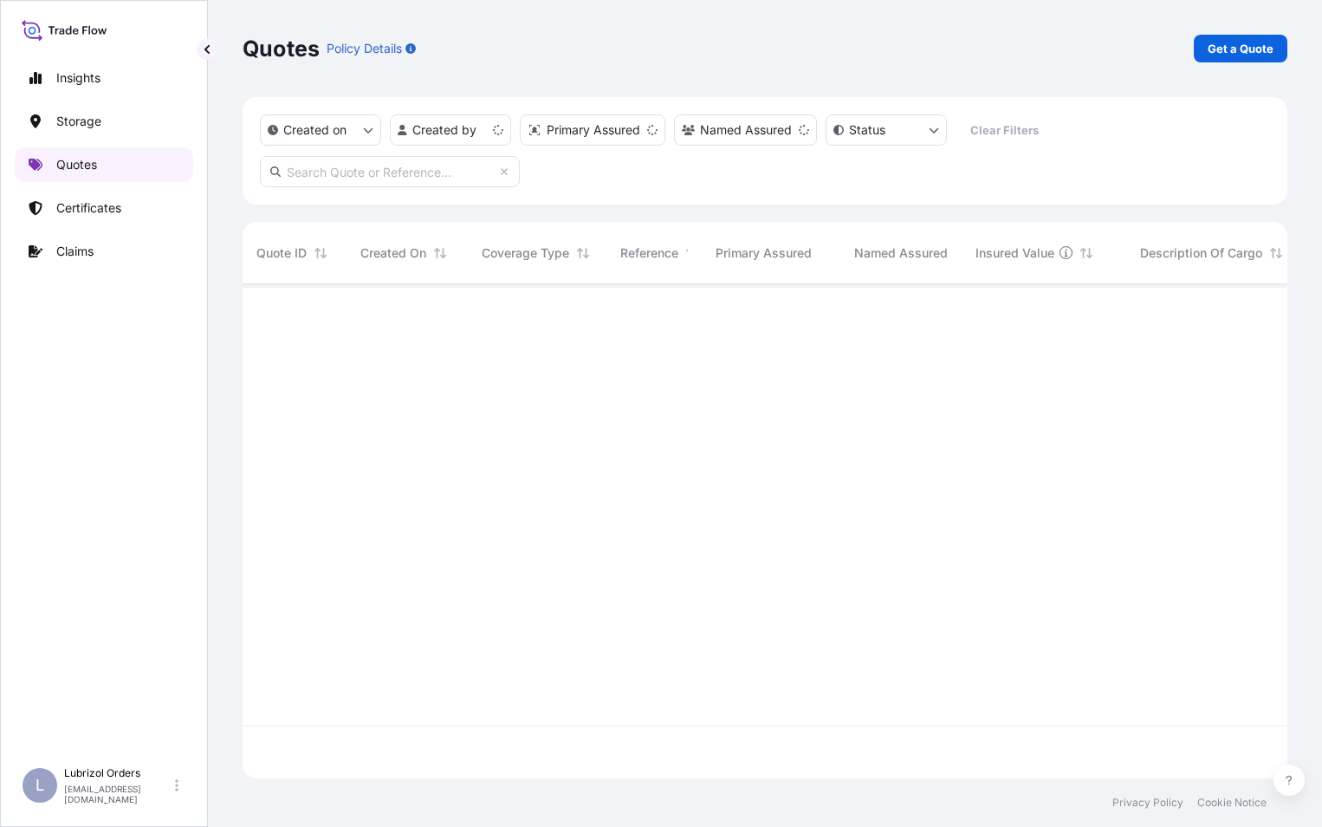
scroll to position [490, 1032]
click at [1258, 39] on link "Get a Quote" at bounding box center [1241, 49] width 94 height 28
select select "Water"
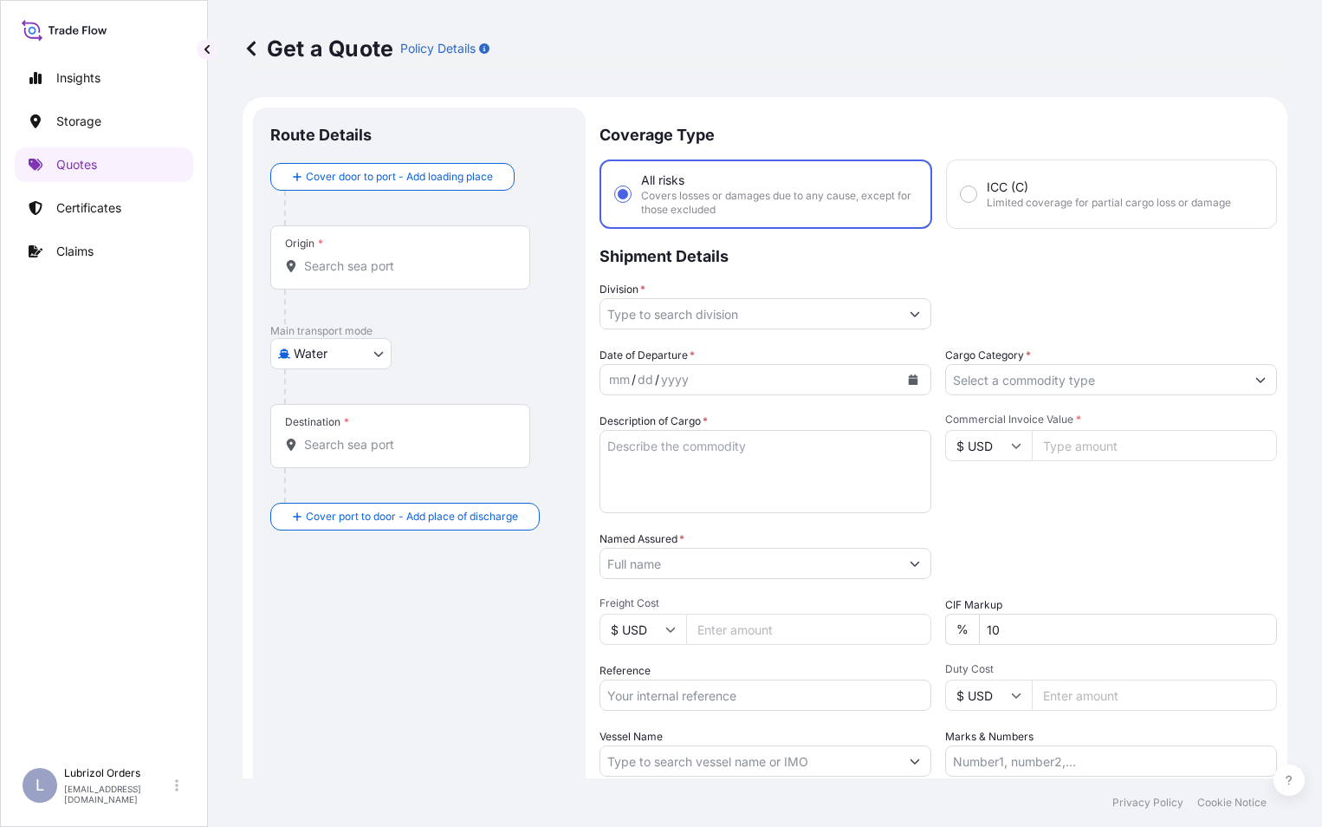
scroll to position [28, 0]
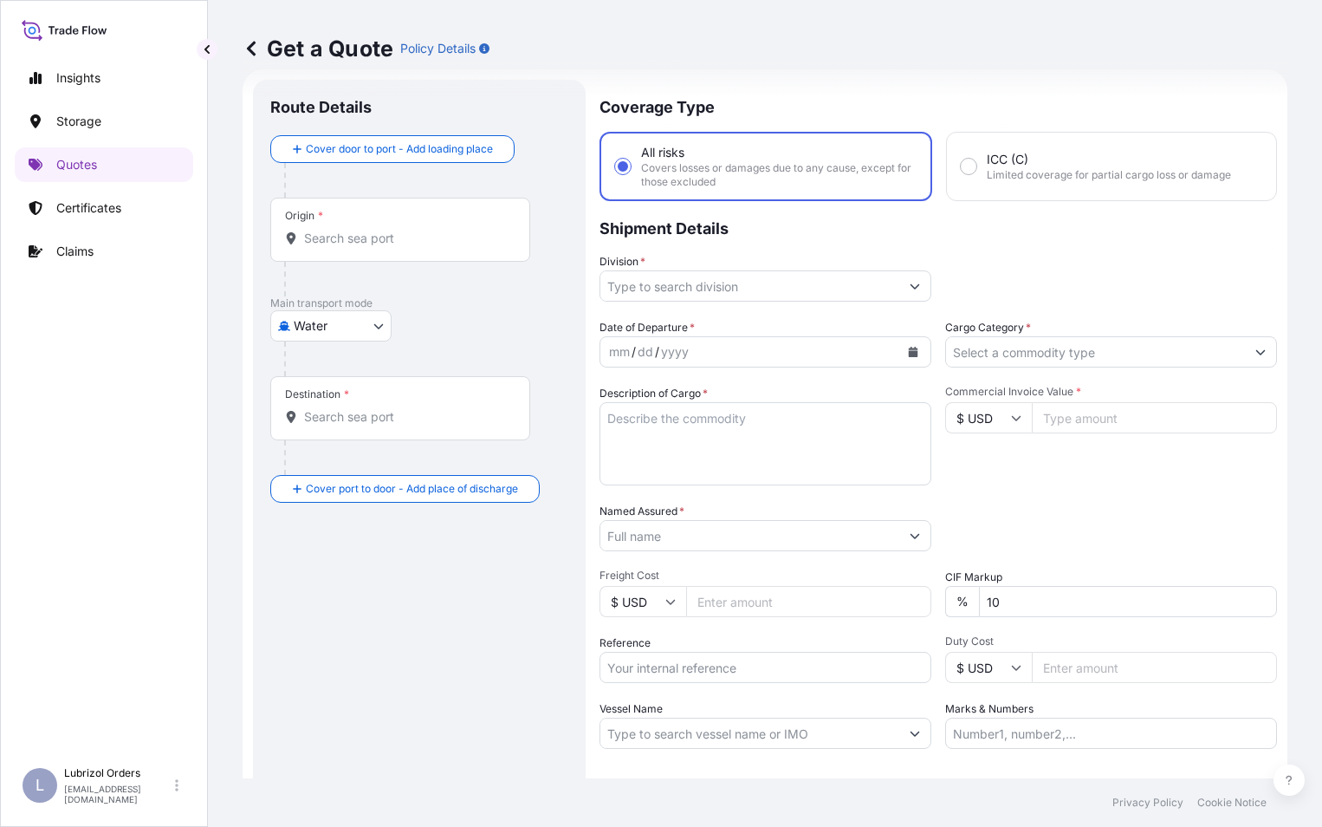
click at [370, 231] on input "Origin *" at bounding box center [406, 238] width 205 height 17
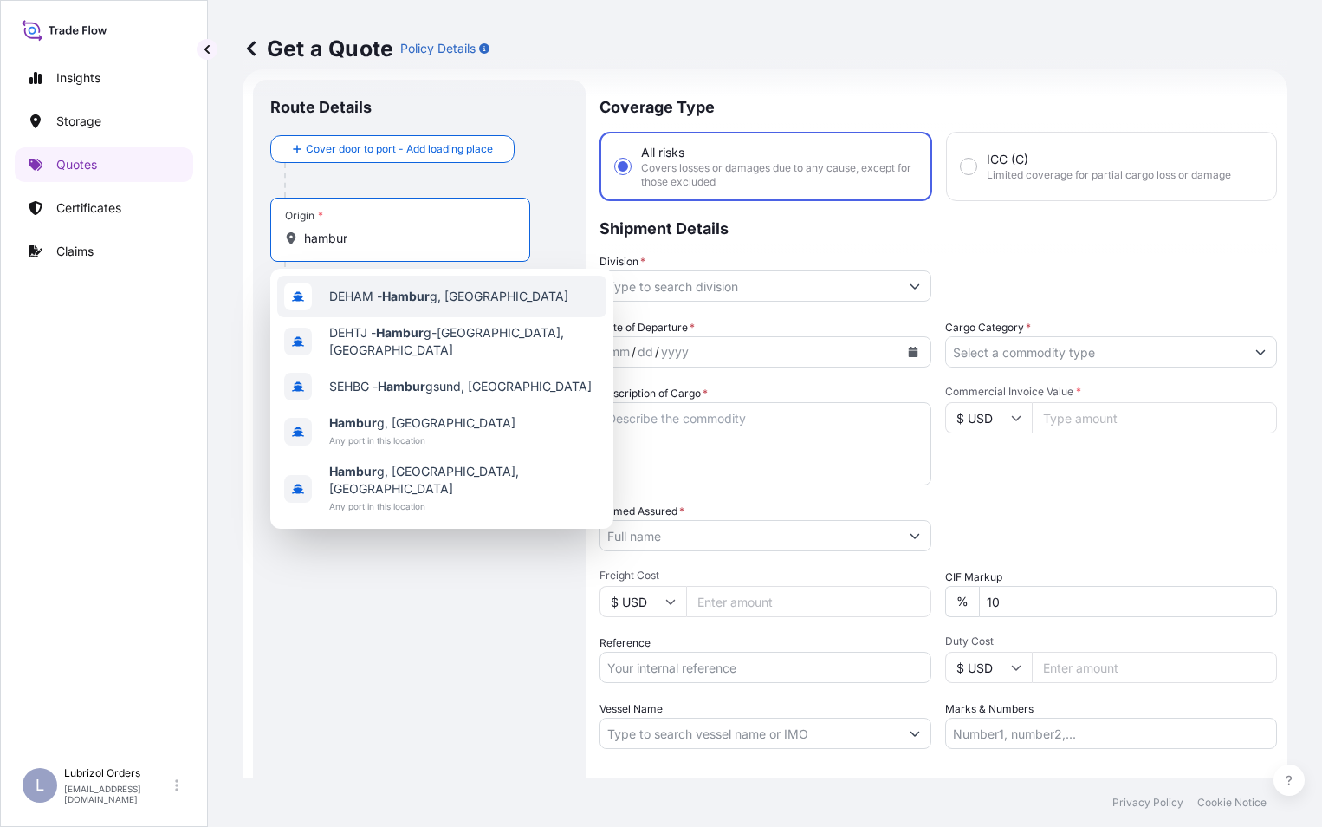
click at [366, 289] on span "DEHAM - Hambur g, Germany" at bounding box center [448, 296] width 239 height 17
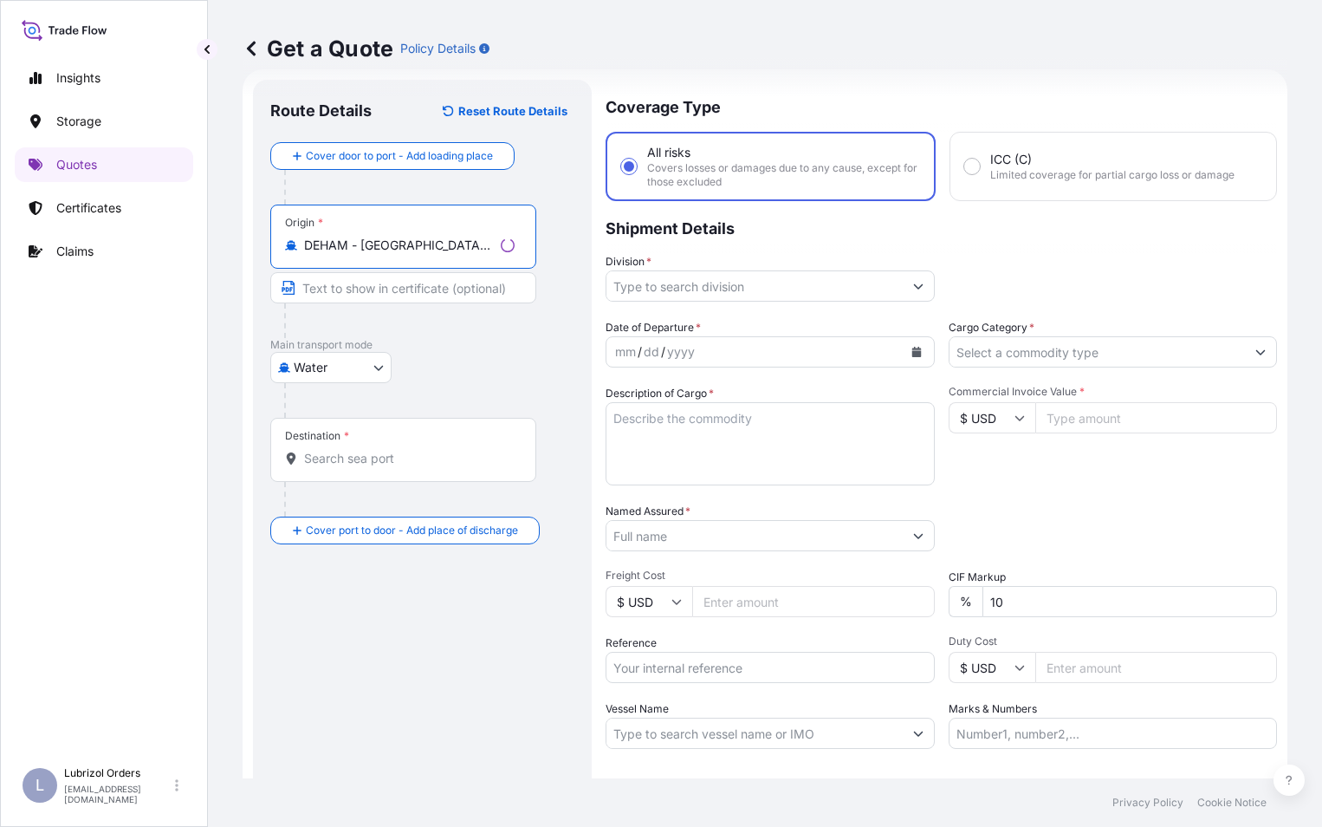
type input "DEHAM - Hamburg, Germany"
click at [353, 463] on input "Destination *" at bounding box center [409, 458] width 211 height 17
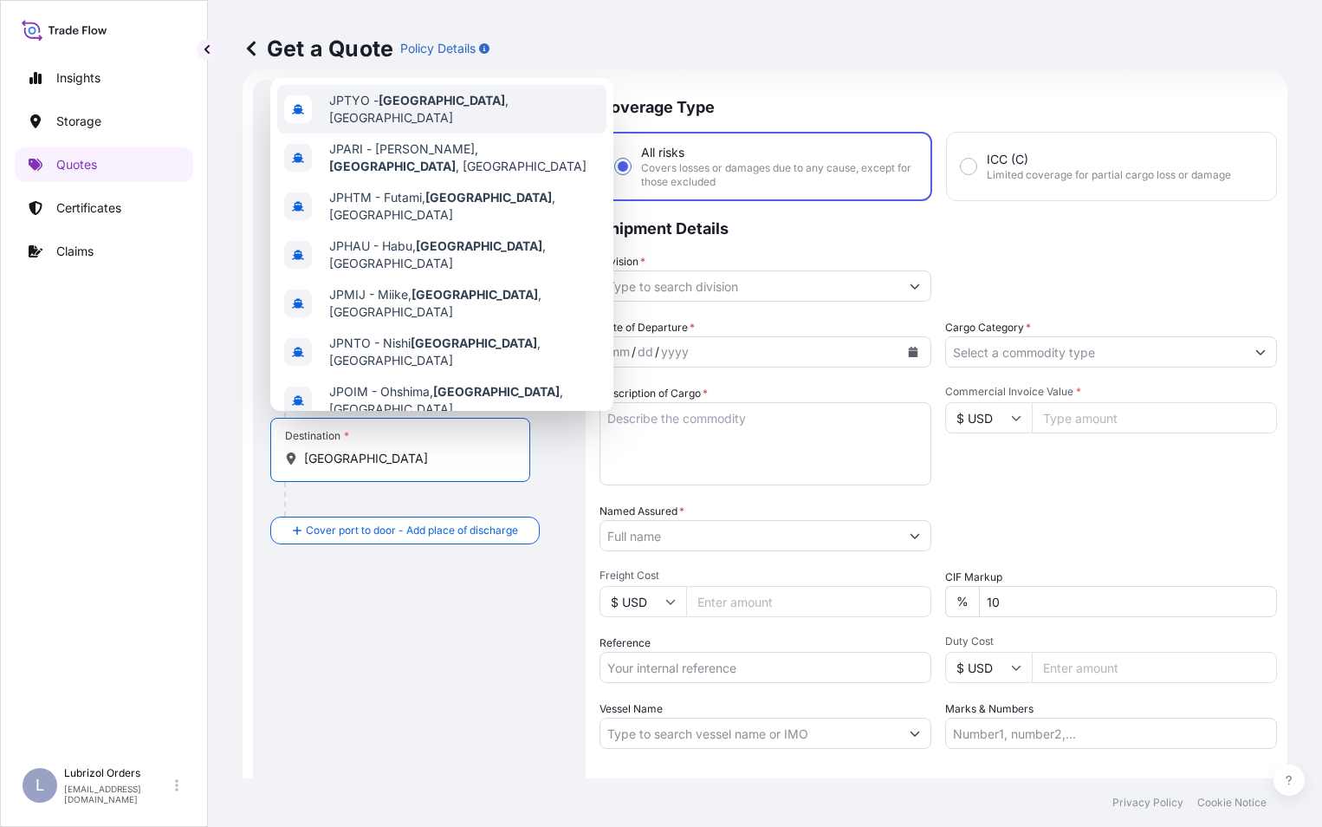
click at [427, 110] on span "JPTYO - Tokyo , Japan" at bounding box center [464, 109] width 270 height 35
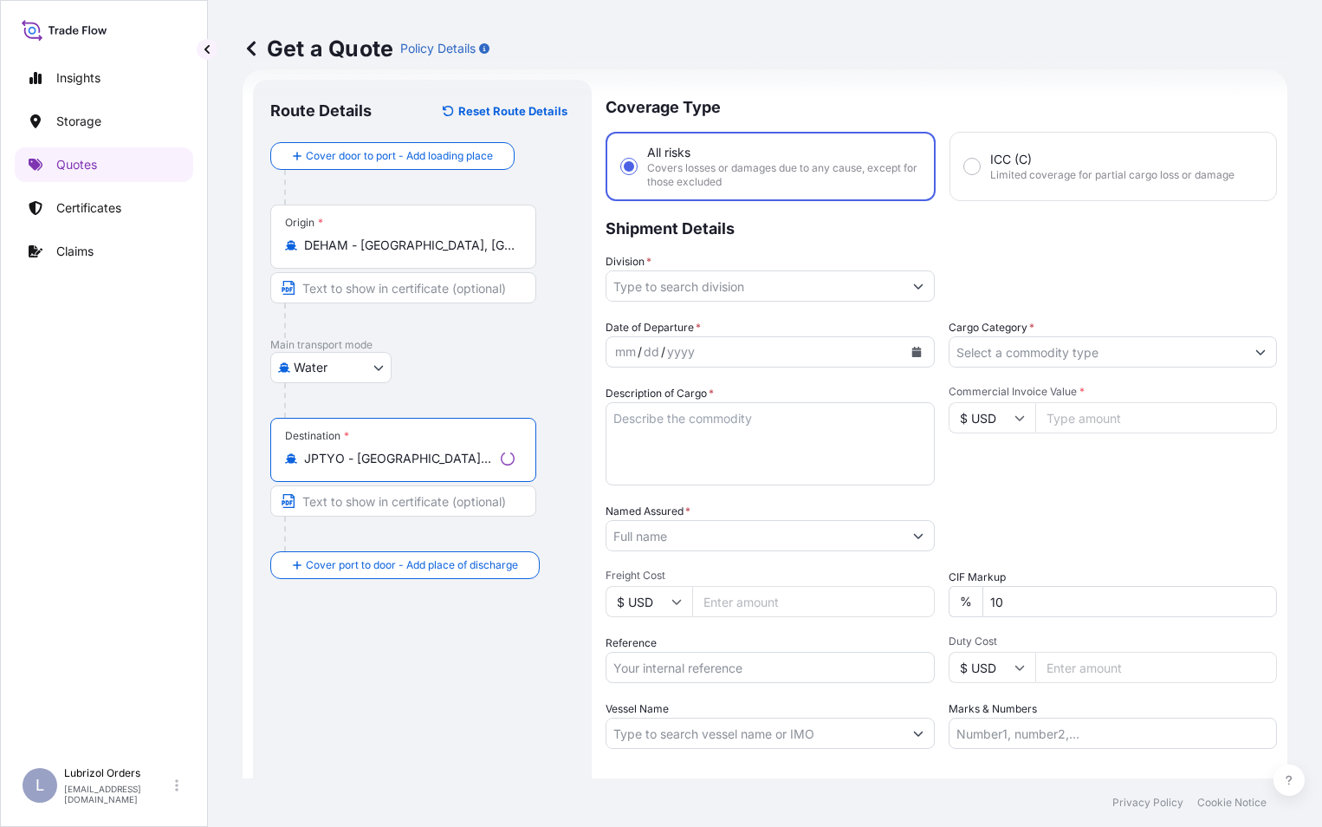
type input "JPTYO - Tokyo, Japan"
click at [666, 277] on input "Division *" at bounding box center [755, 285] width 296 height 31
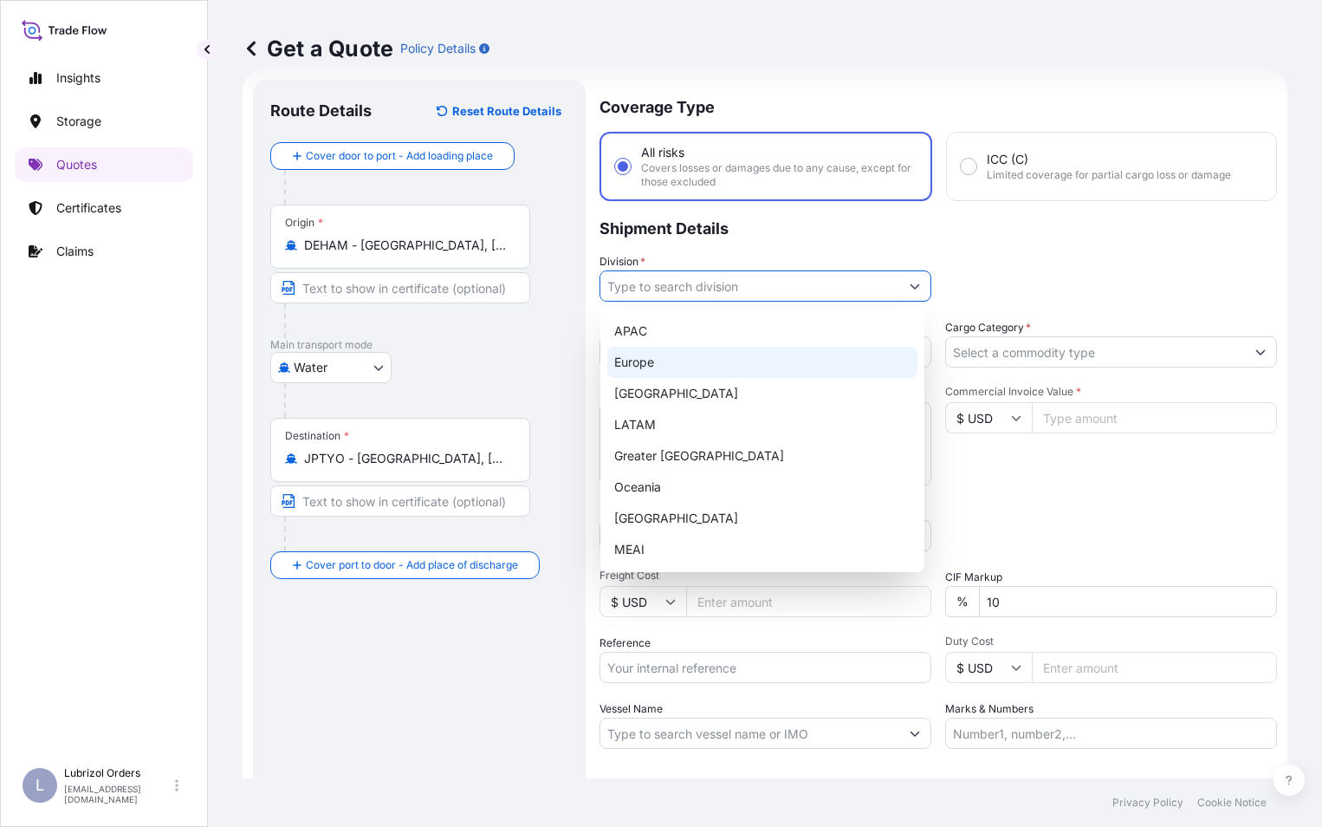
click at [643, 354] on div "Europe" at bounding box center [762, 362] width 310 height 31
type input "Europe"
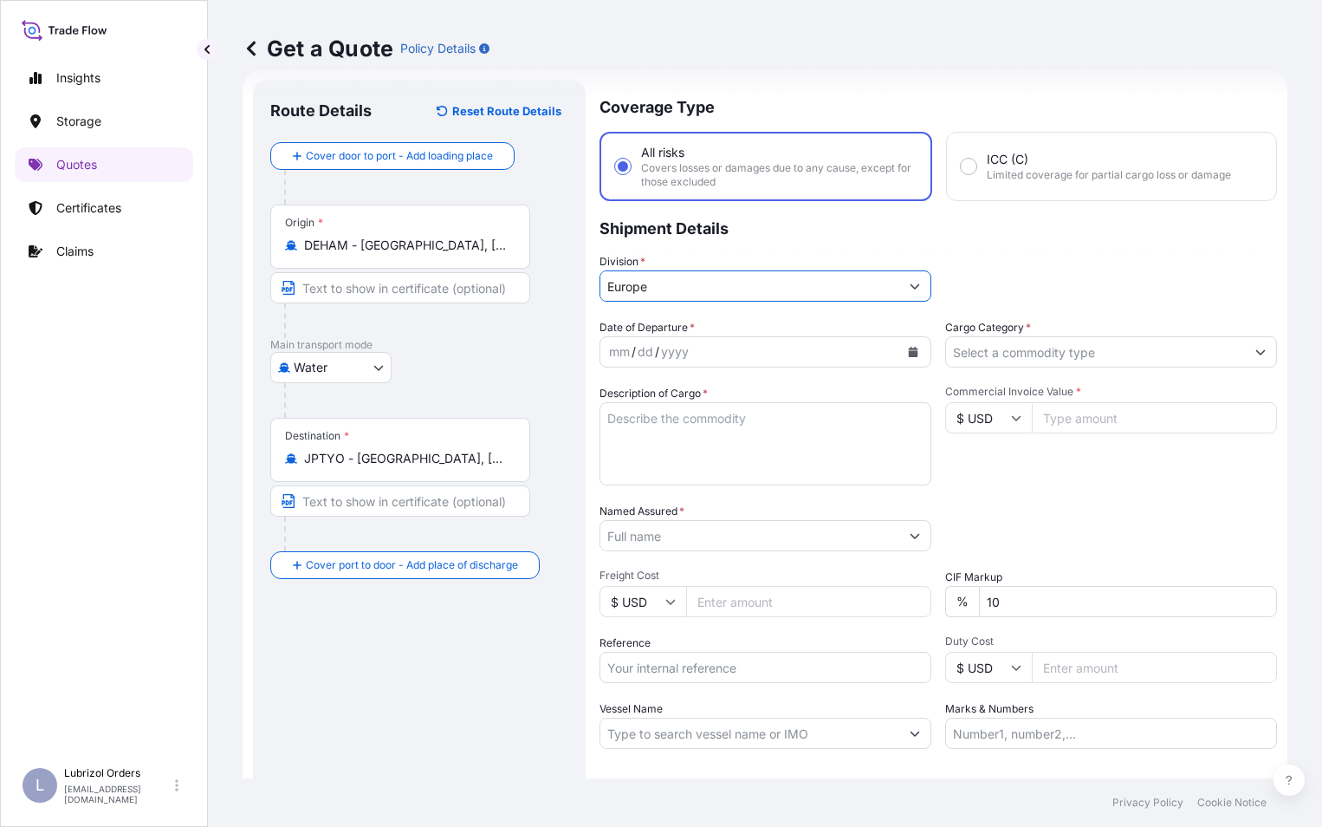
click at [975, 420] on input "$ USD" at bounding box center [988, 417] width 87 height 31
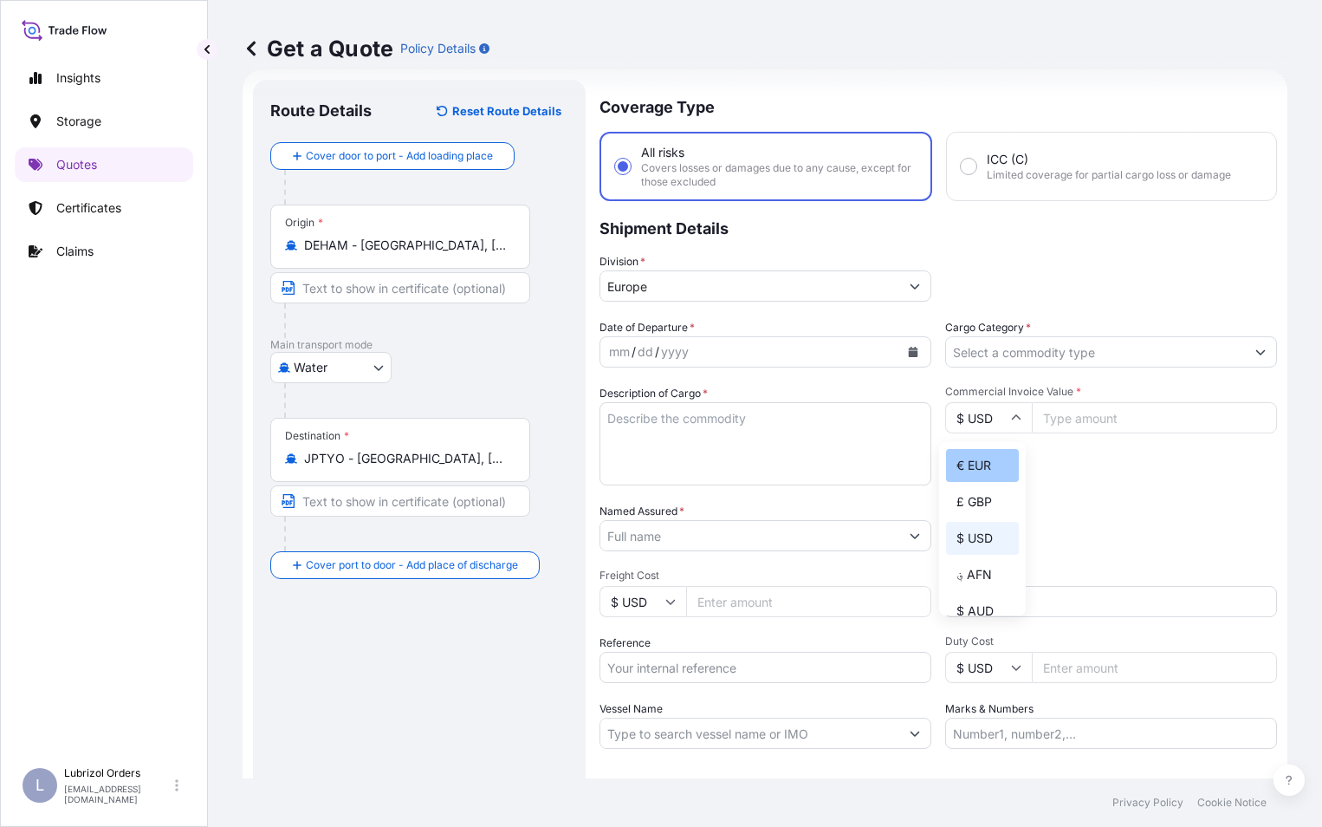
click at [987, 471] on div "€ EUR" at bounding box center [982, 465] width 73 height 33
type input "€ EUR"
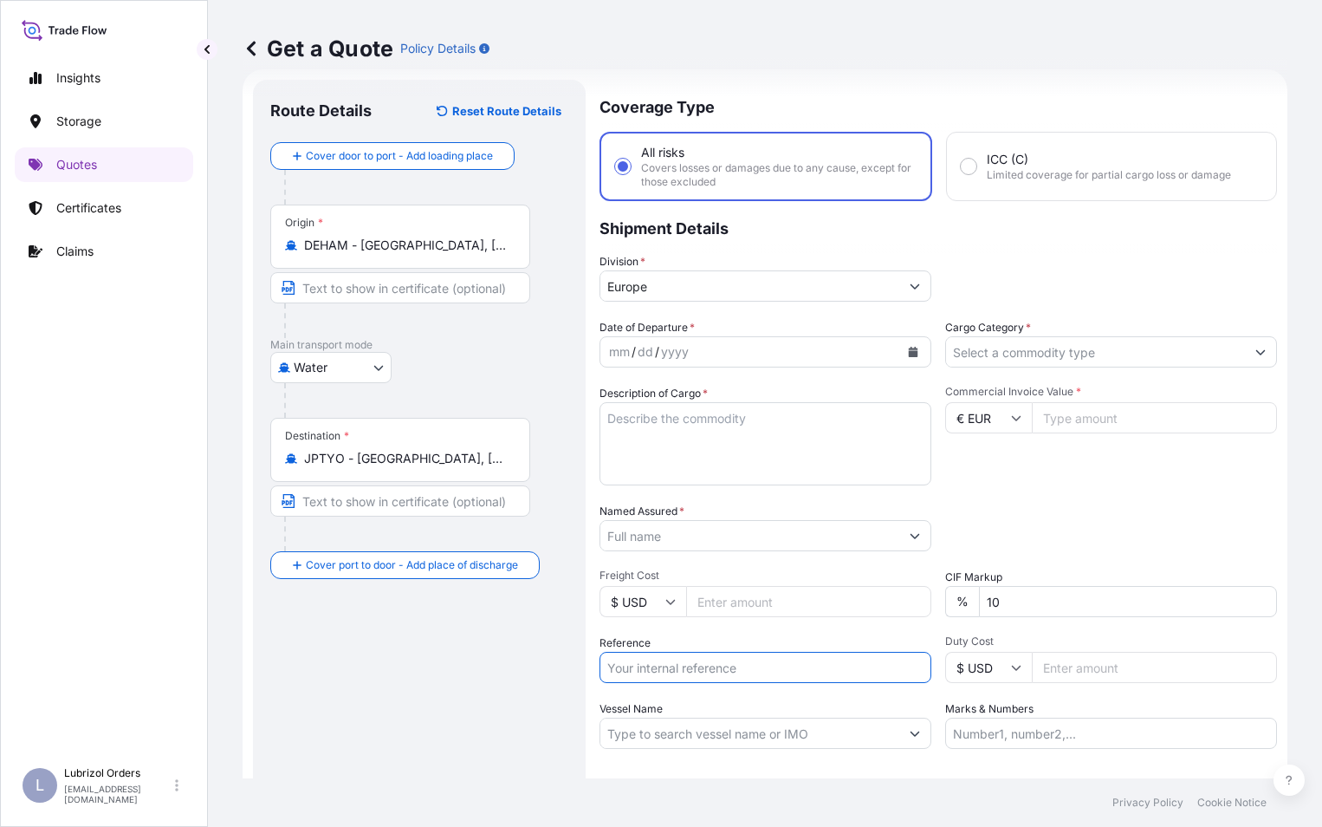
click at [649, 660] on input "Reference" at bounding box center [766, 667] width 332 height 31
paste input "1155542888"
type input "1155542888"
click at [649, 541] on input "Named Assured *" at bounding box center [750, 535] width 299 height 31
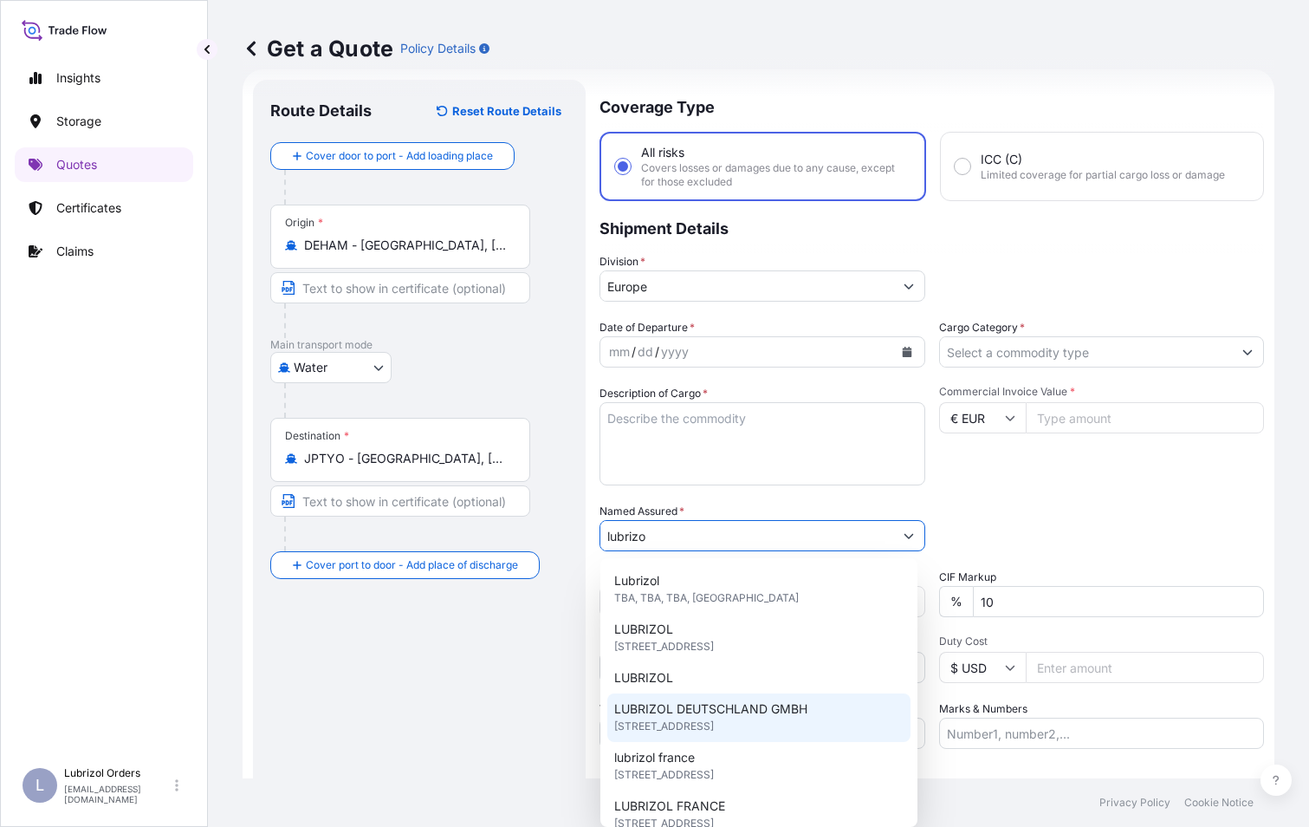
click at [688, 713] on span "LUBRIZOL DEUTSCHLAND GMBH" at bounding box center [710, 708] width 193 height 17
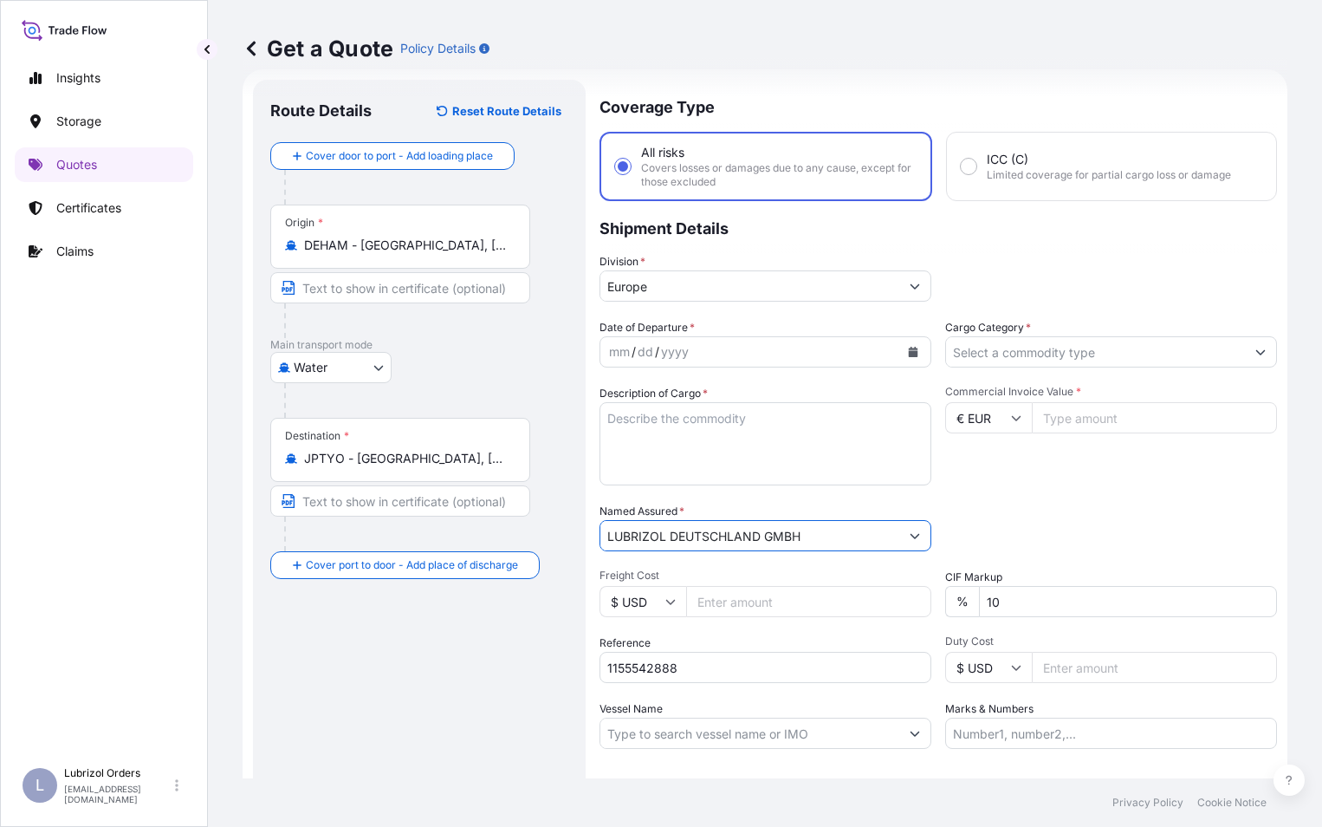
type input "LUBRIZOL DEUTSCHLAND GMBH"
click at [612, 354] on div "mm" at bounding box center [619, 351] width 24 height 21
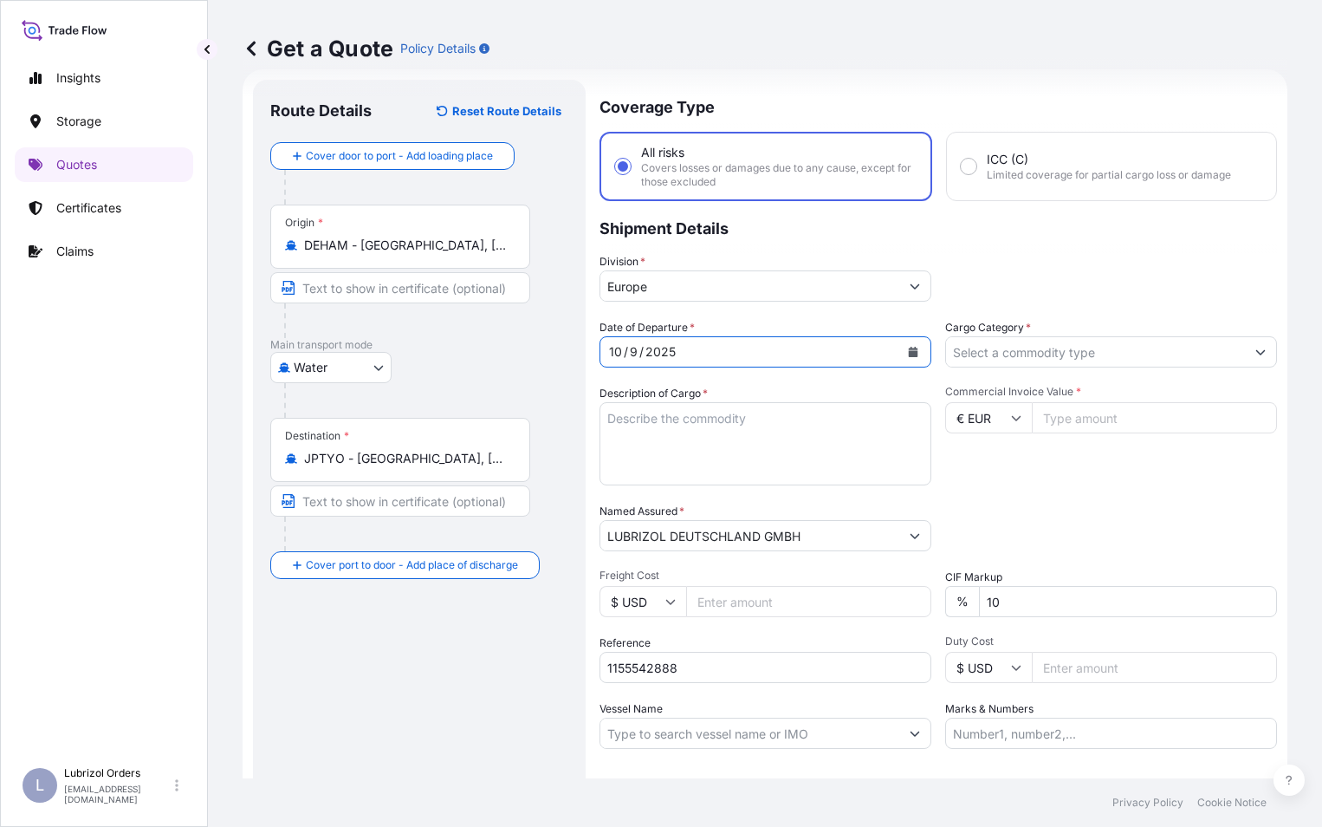
click at [996, 356] on input "Cargo Category *" at bounding box center [1095, 351] width 299 height 31
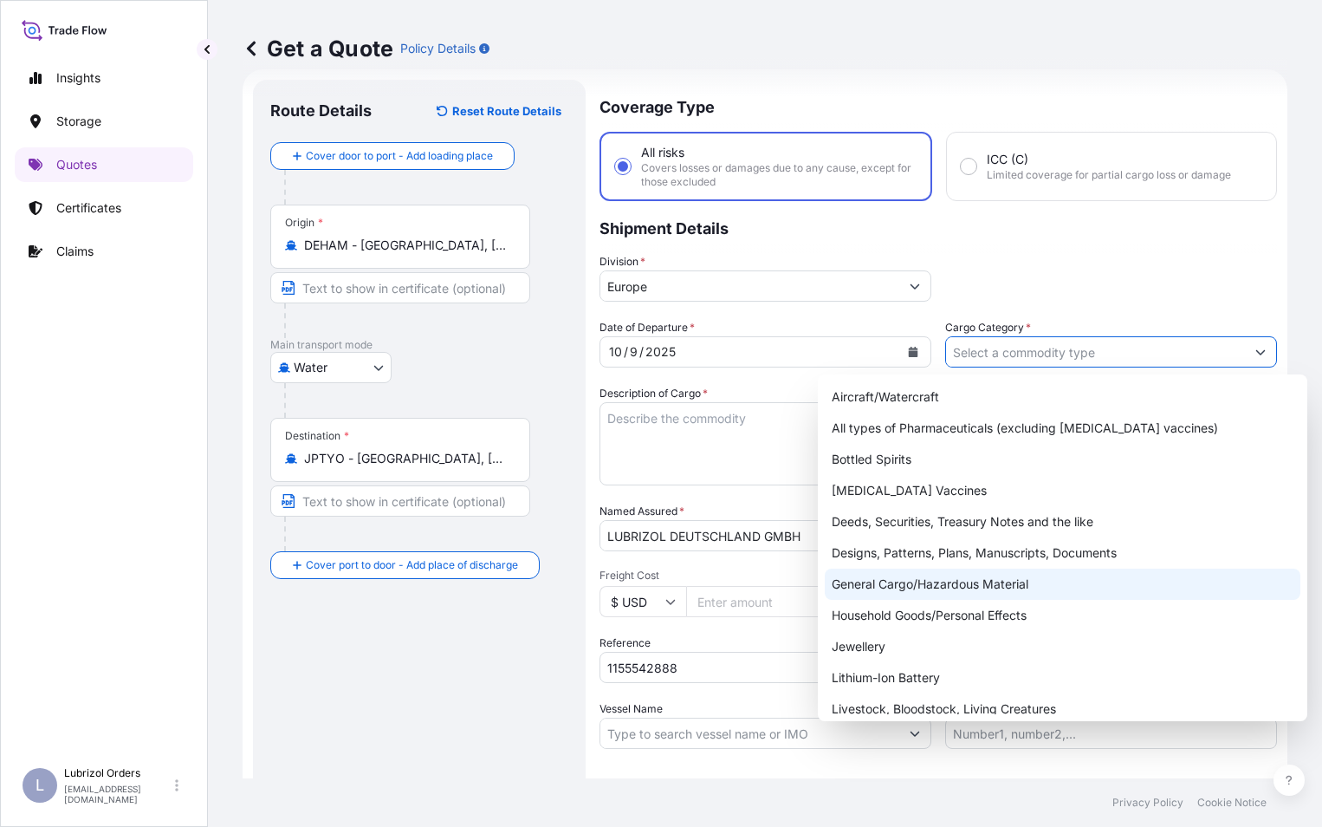
click at [916, 579] on div "General Cargo/Hazardous Material" at bounding box center [1063, 583] width 476 height 31
type input "General Cargo/Hazardous Material"
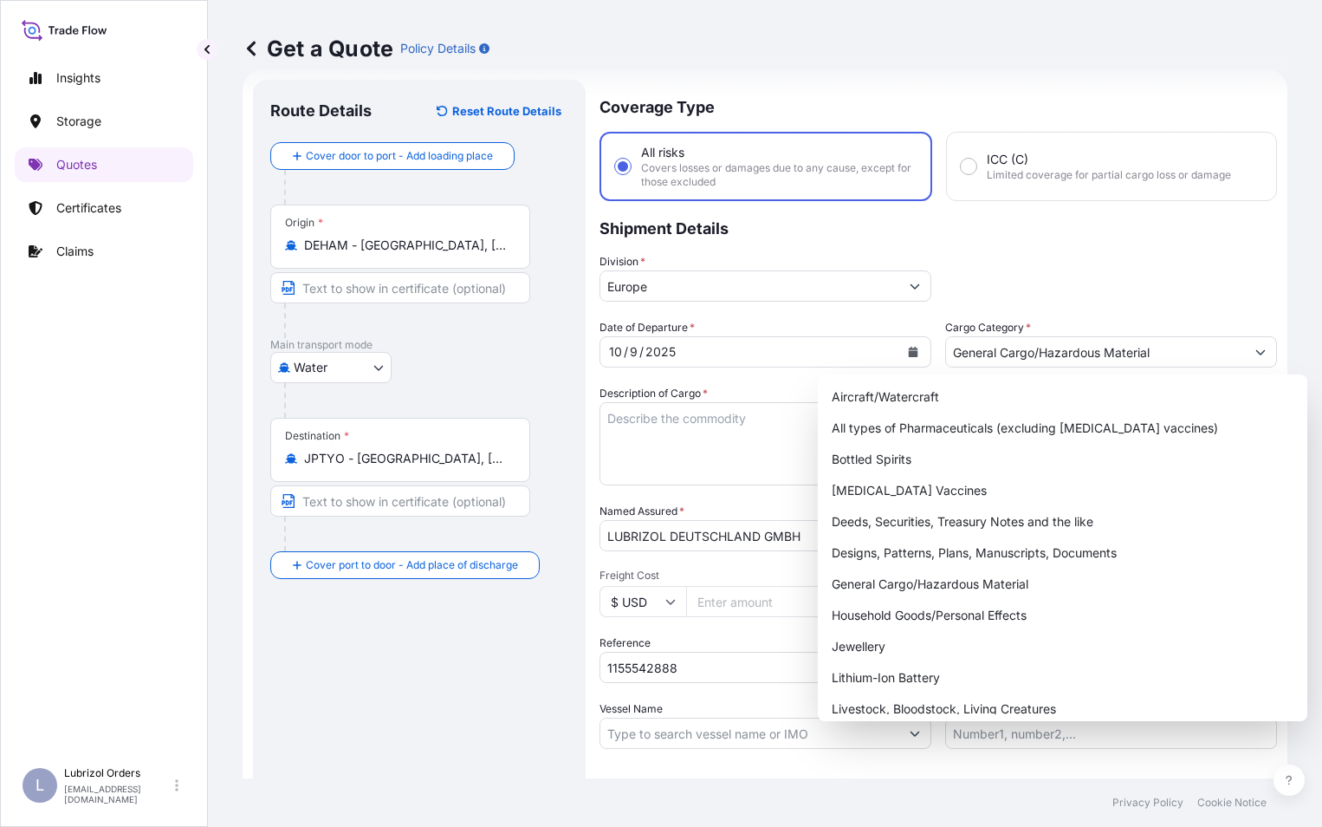
click at [1040, 250] on p "Shipment Details" at bounding box center [939, 227] width 678 height 52
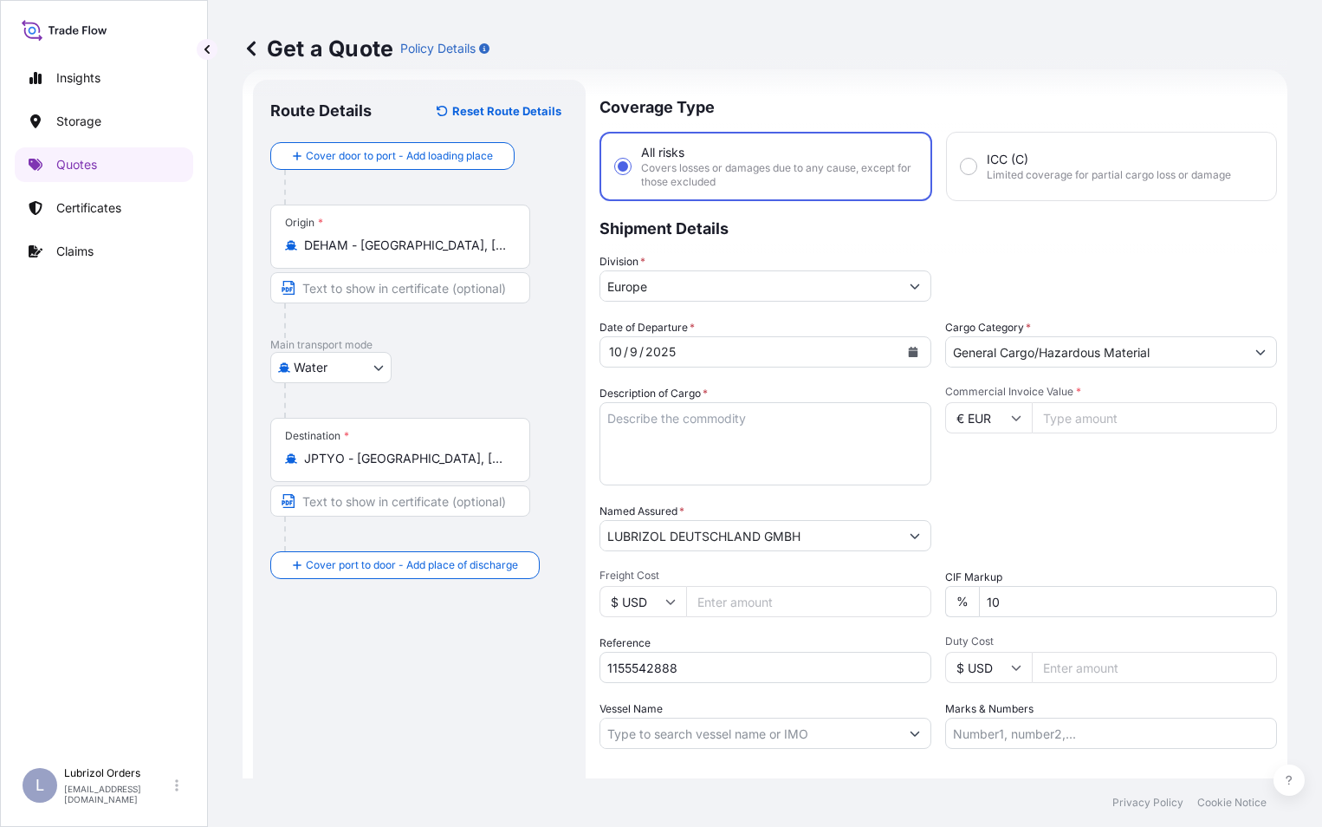
click at [1055, 410] on input "Commercial Invoice Value *" at bounding box center [1154, 417] width 245 height 31
type input "1787.76"
click at [698, 432] on textarea "Description of Cargo *" at bounding box center [766, 443] width 332 height 83
paste textarea "2 DRUMS OF BECROSAN(TM) 2131 135L STEELTOP BLUE NW 140 KGS GW 158 KGS LOADED ON…"
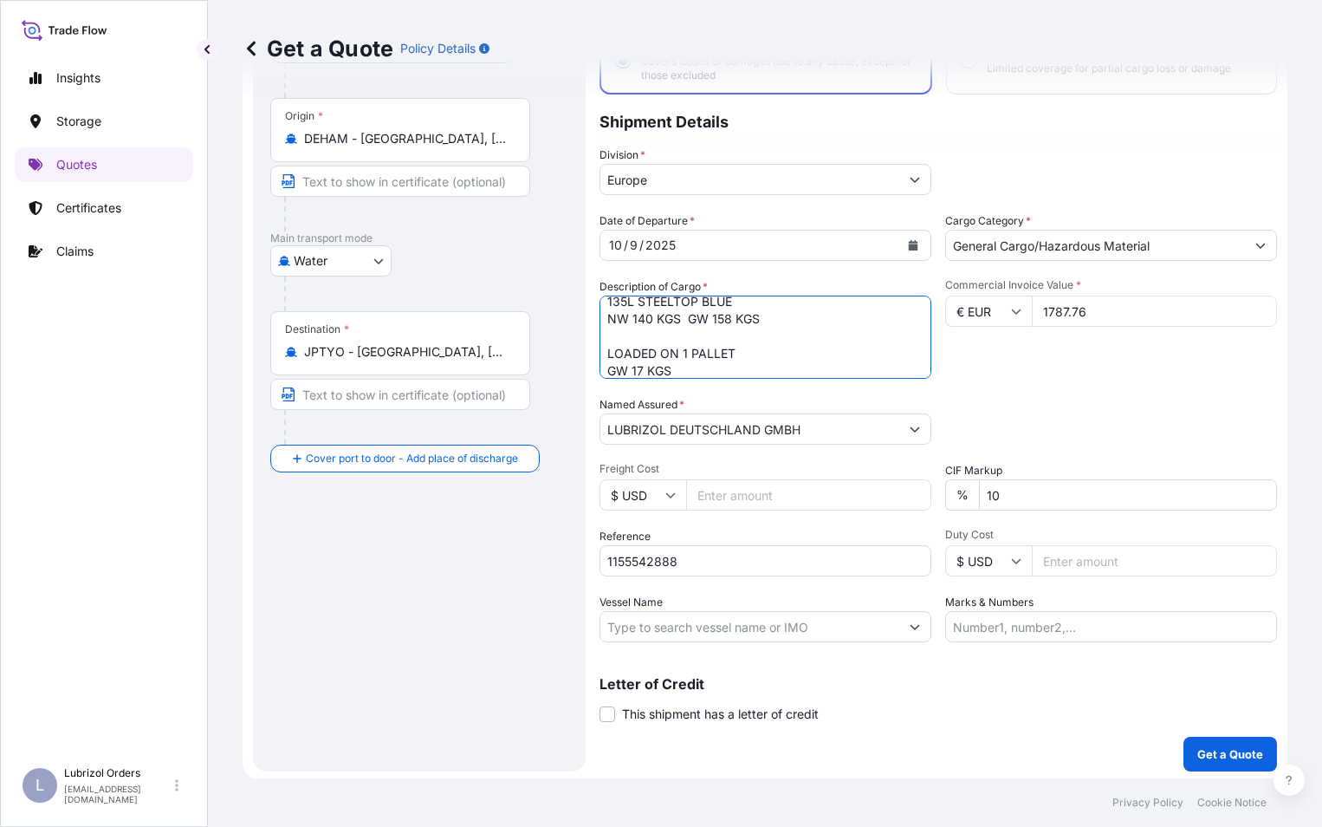
scroll to position [138, 0]
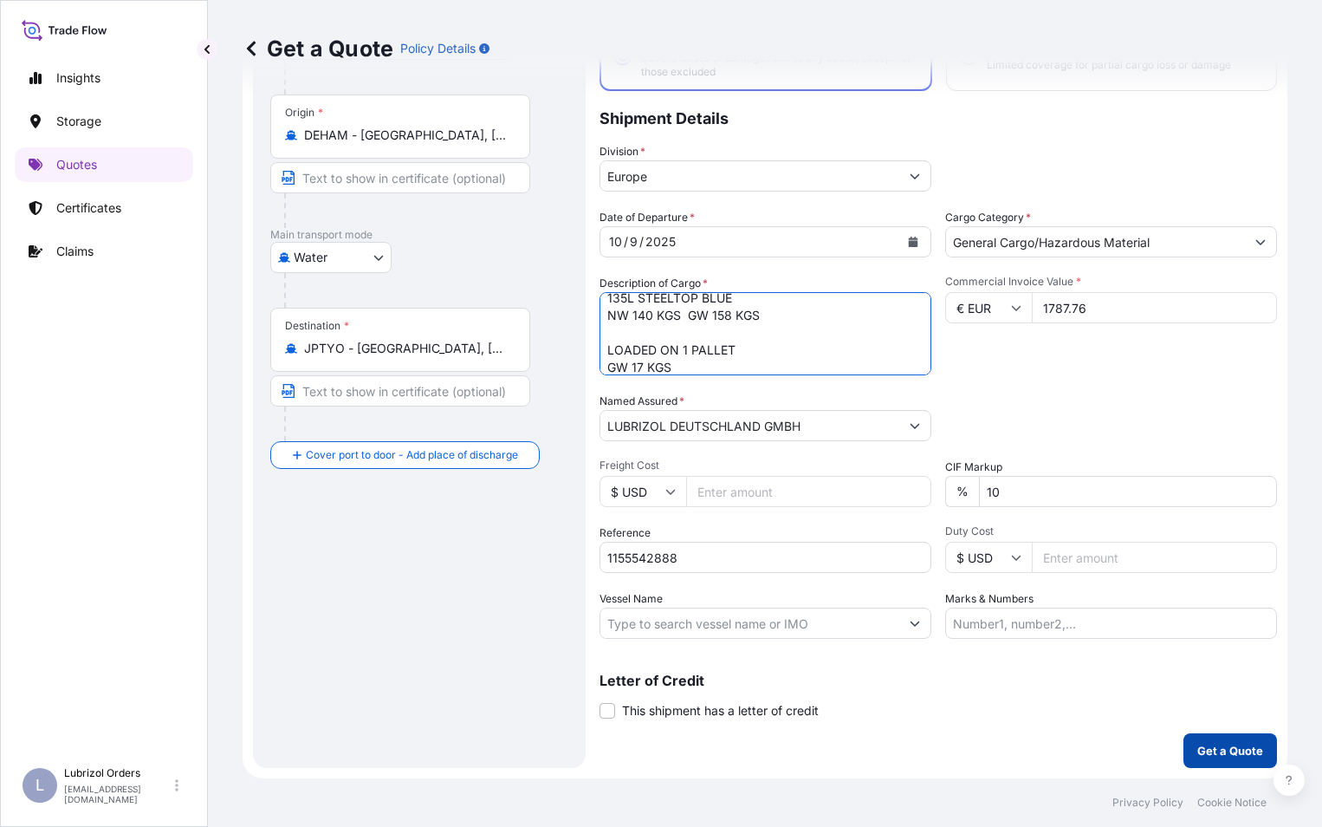
type textarea "2 DRUMS OF BECROSAN(TM) 2131 135L STEELTOP BLUE NW 140 KGS GW 158 KGS LOADED ON…"
click at [1217, 744] on p "Get a Quote" at bounding box center [1231, 750] width 66 height 17
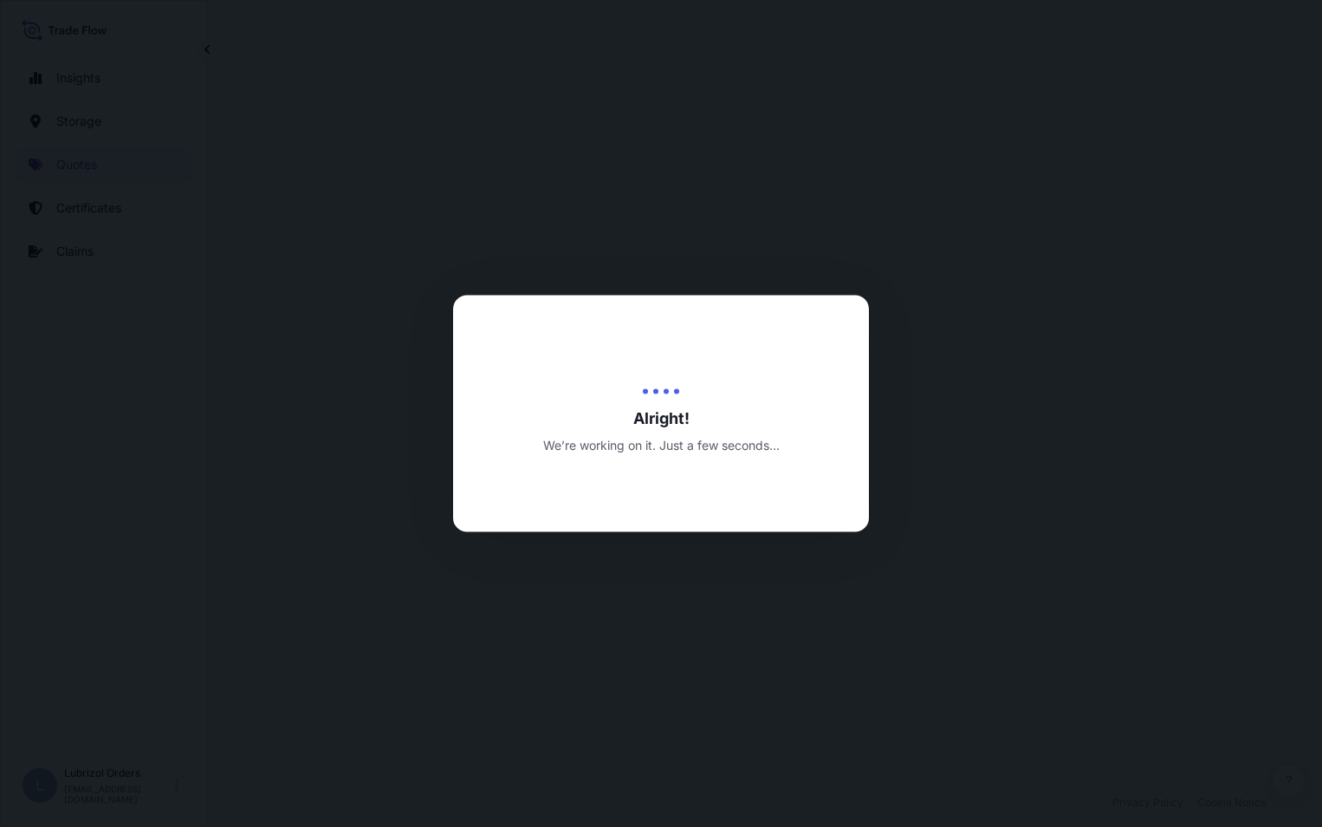
select select "Water"
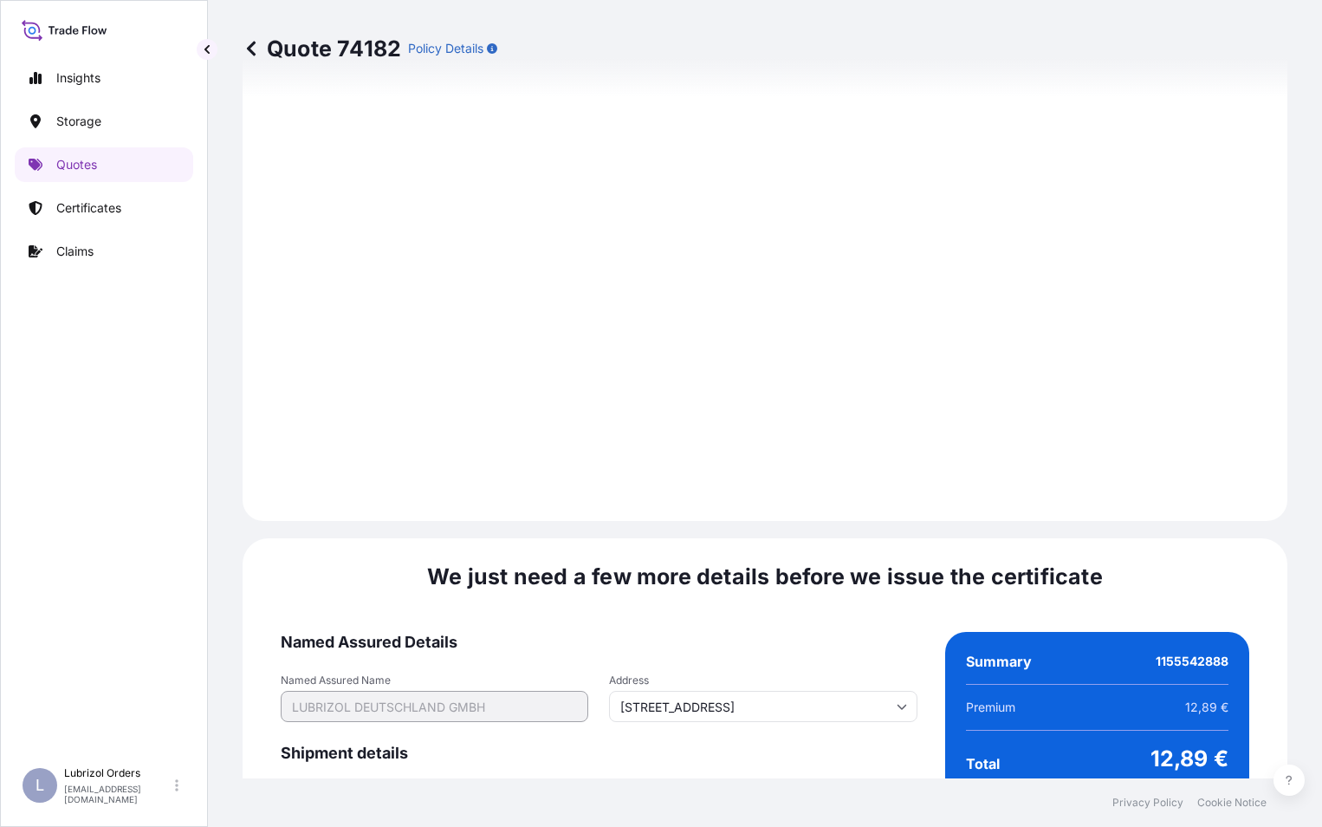
scroll to position [2506, 0]
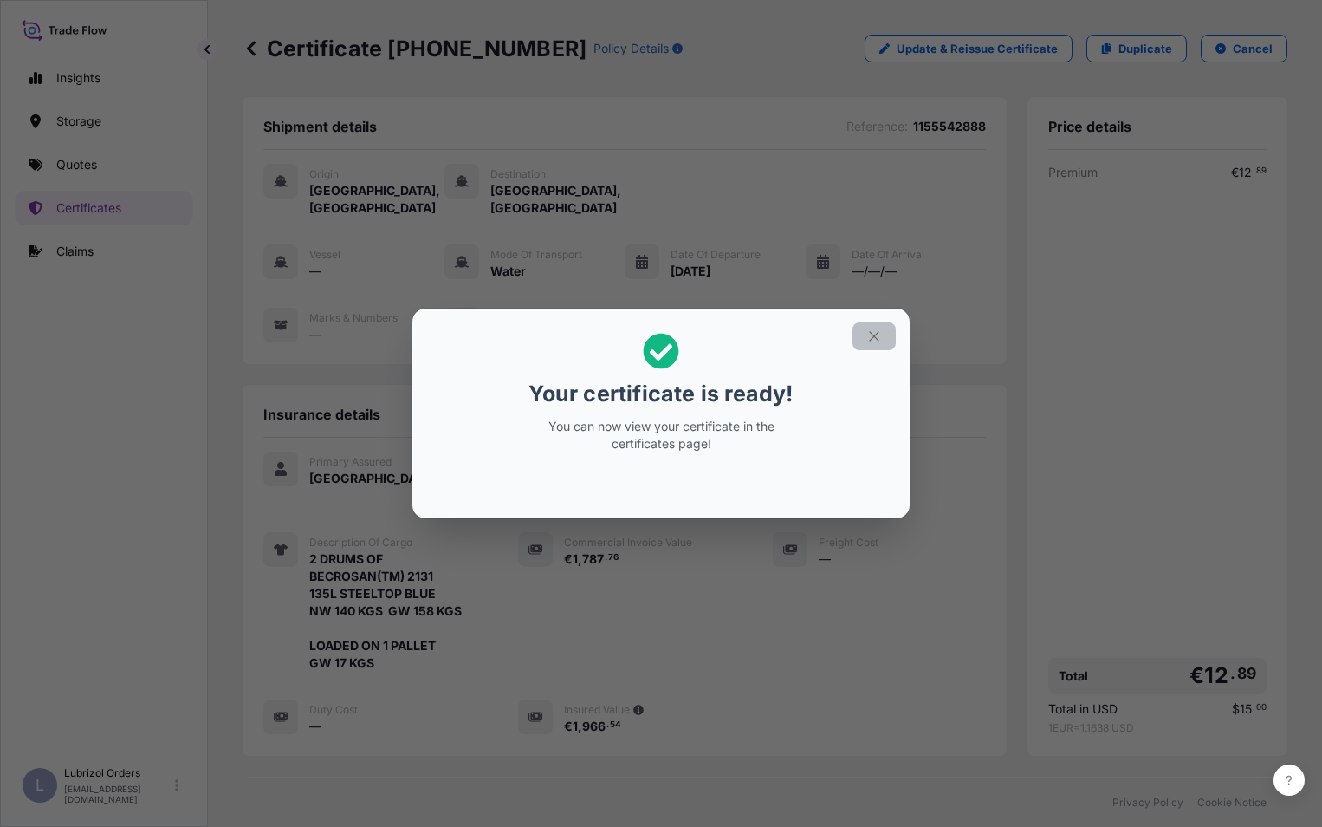
click at [875, 330] on icon "button" at bounding box center [875, 336] width 16 height 16
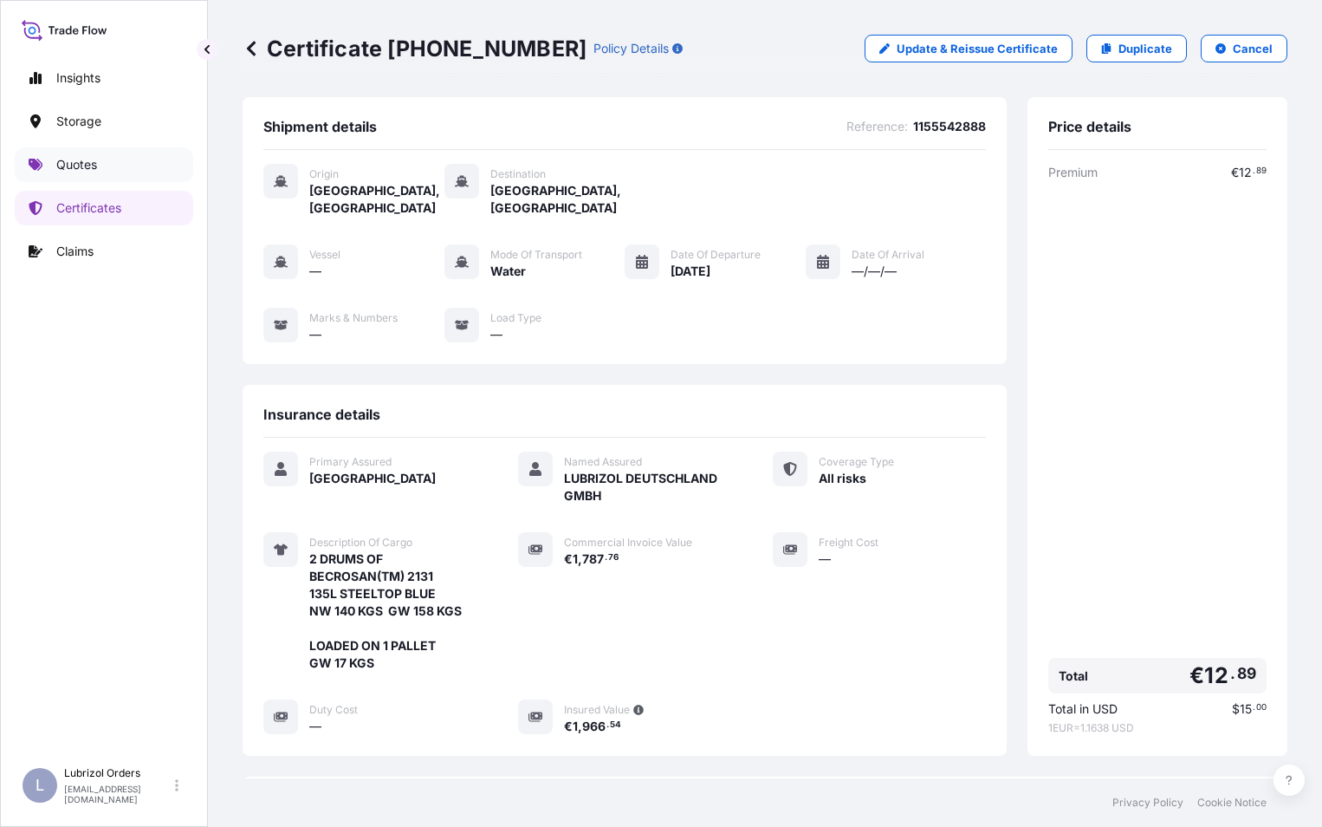
click at [86, 170] on p "Quotes" at bounding box center [76, 164] width 41 height 17
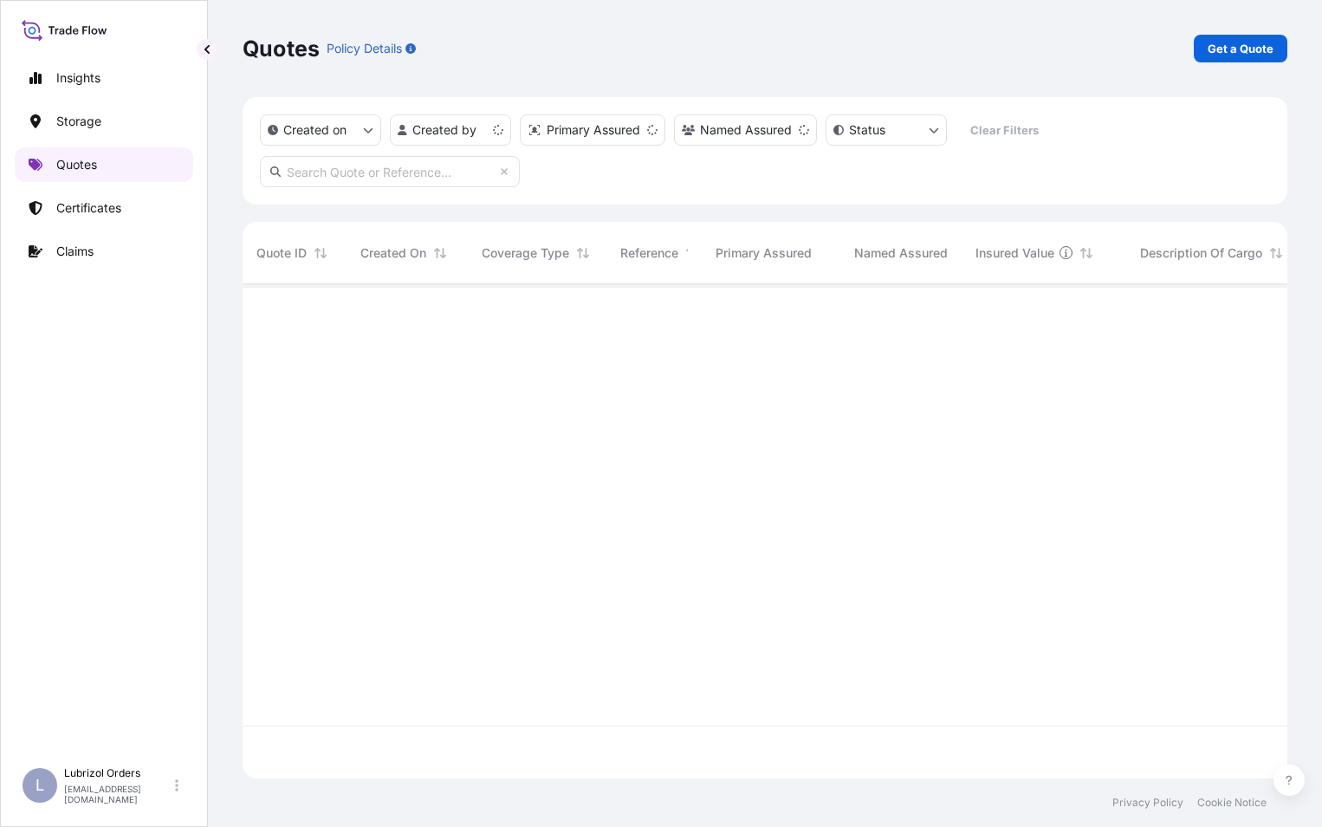
scroll to position [490, 1032]
click at [1248, 46] on p "Get a Quote" at bounding box center [1241, 48] width 66 height 17
select select "Water"
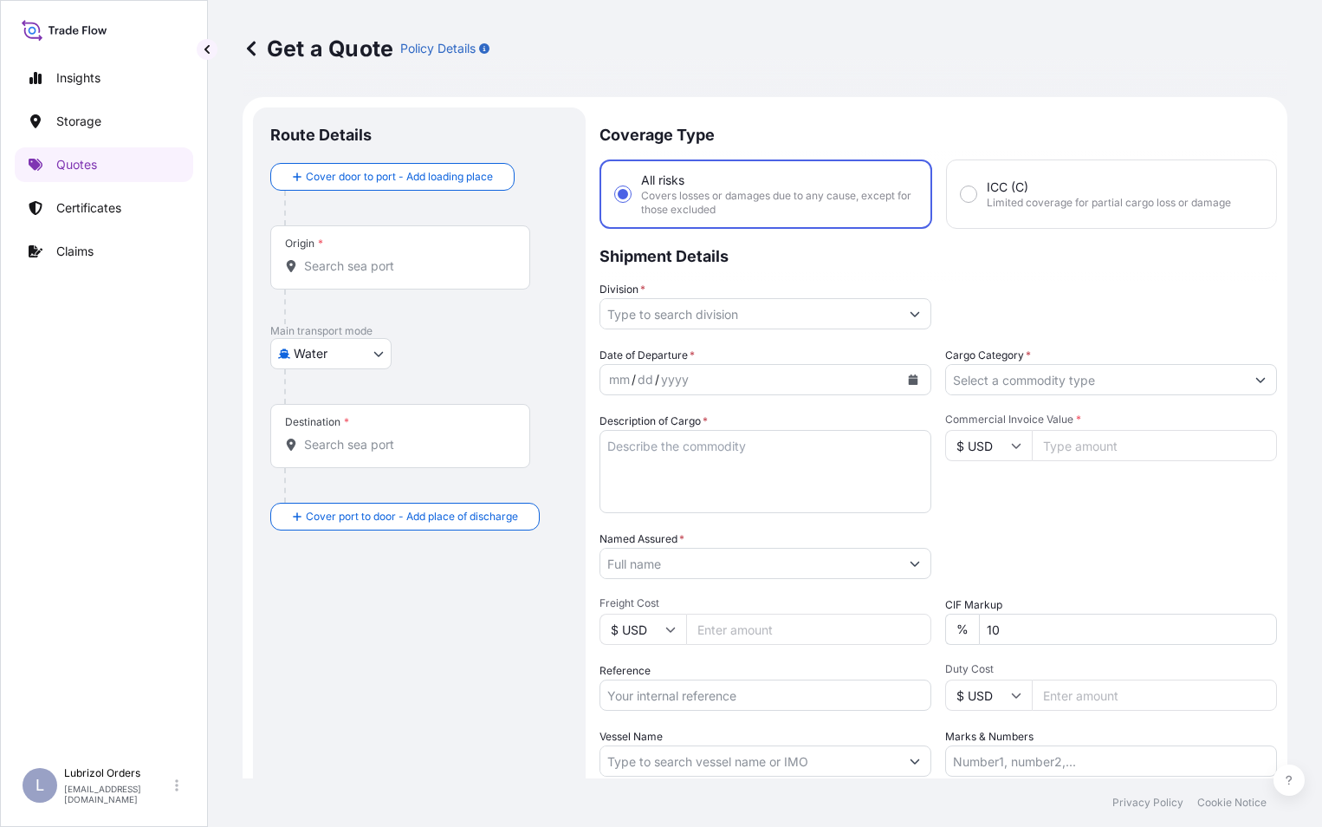
scroll to position [28, 0]
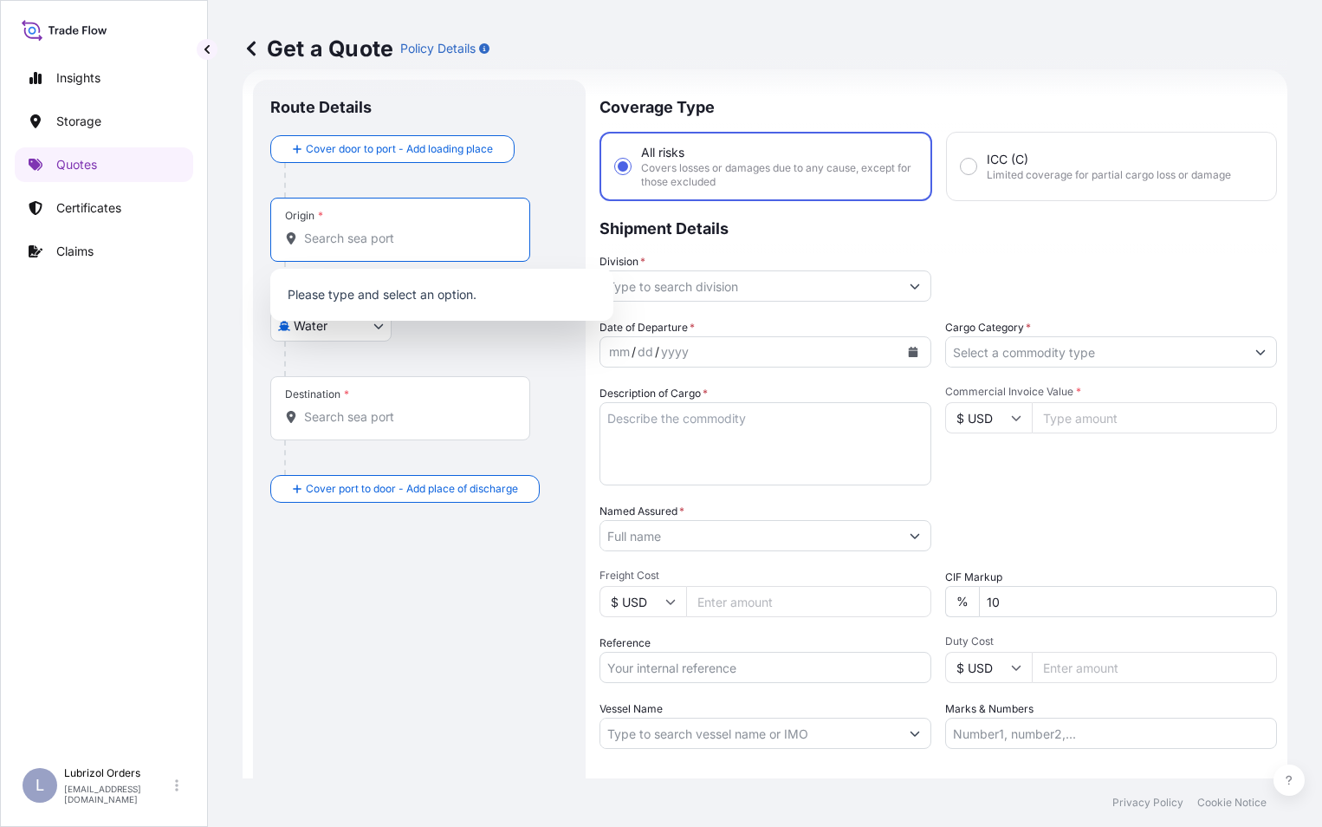
click at [323, 236] on input "Origin *" at bounding box center [406, 238] width 205 height 17
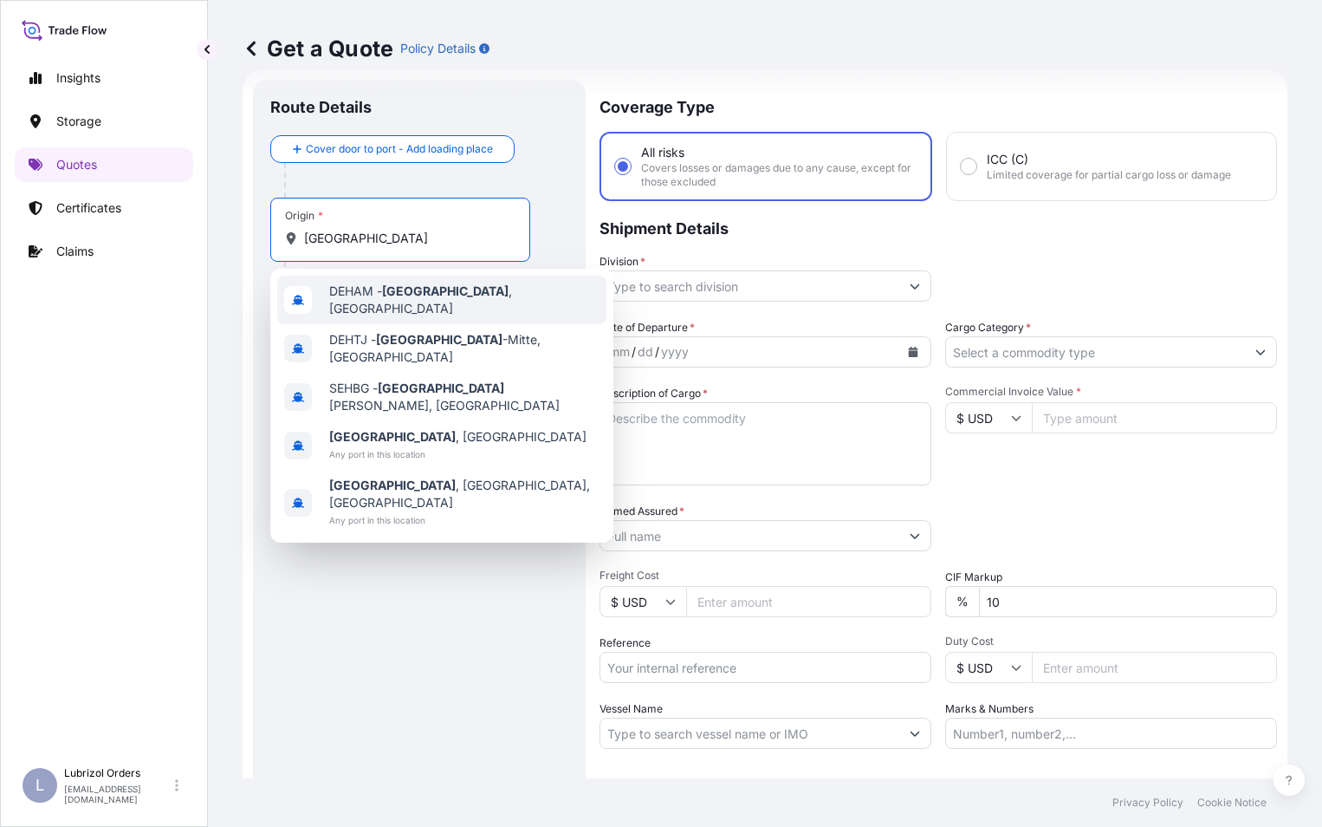
click at [370, 287] on div "DEHAM - Hamburg , Germany" at bounding box center [441, 300] width 329 height 49
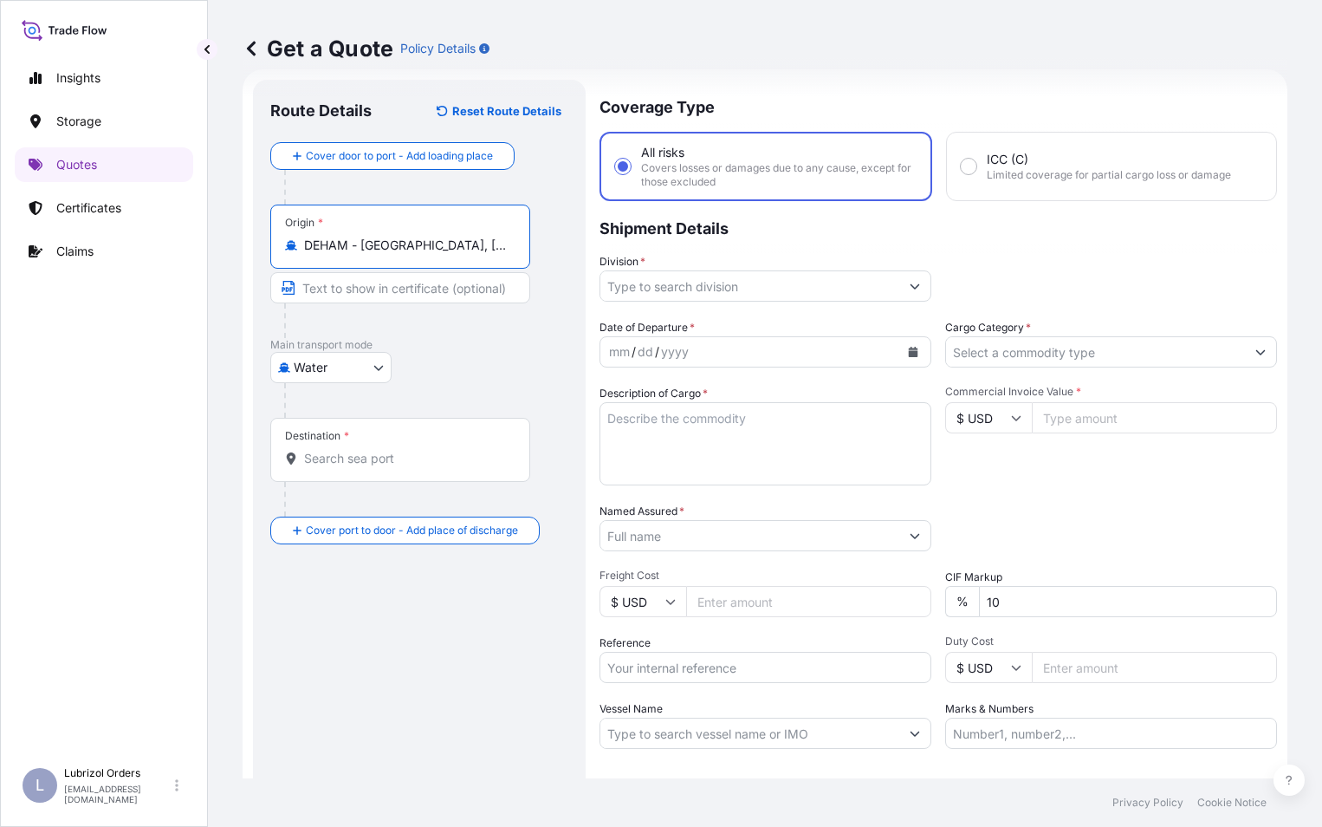
type input "DEHAM - Hamburg, Germany"
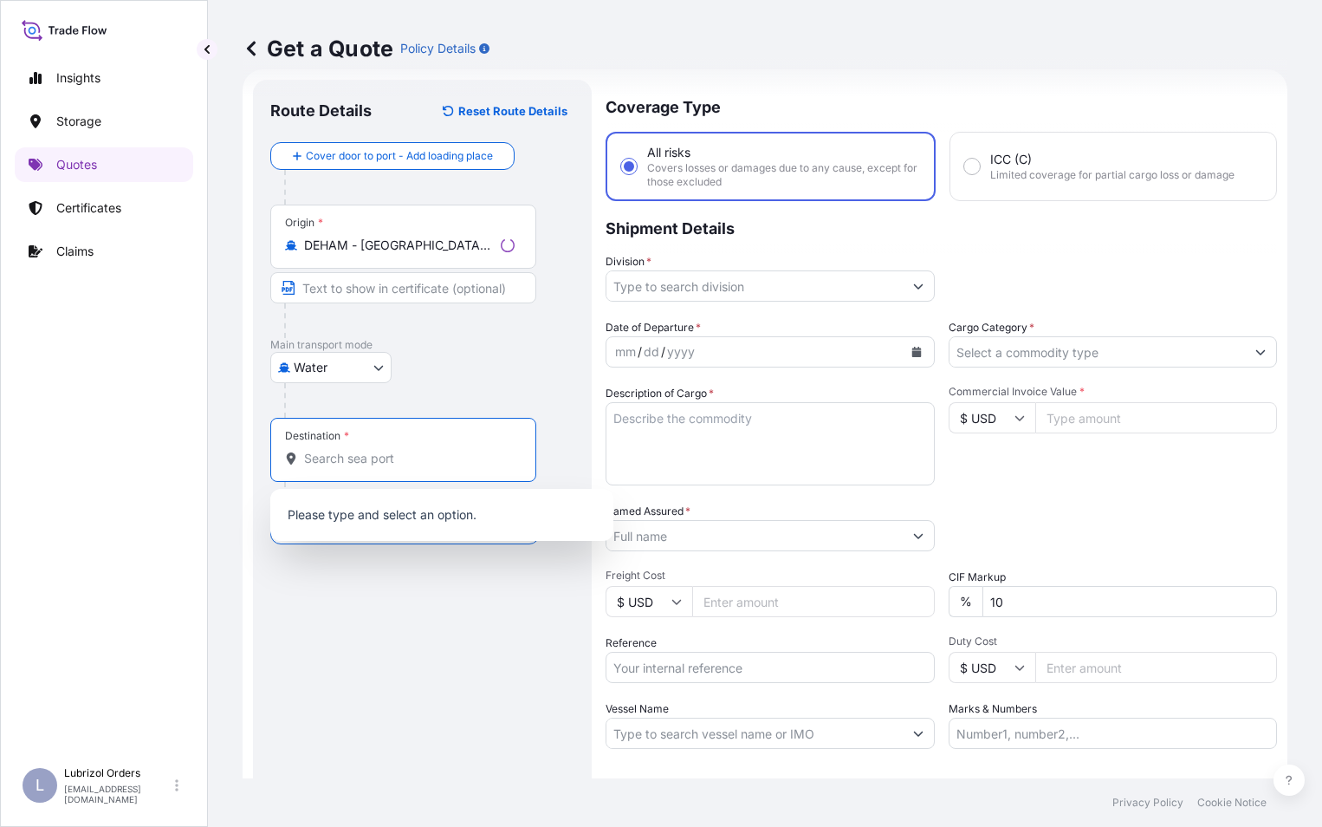
click at [352, 466] on input "Destination *" at bounding box center [409, 458] width 211 height 17
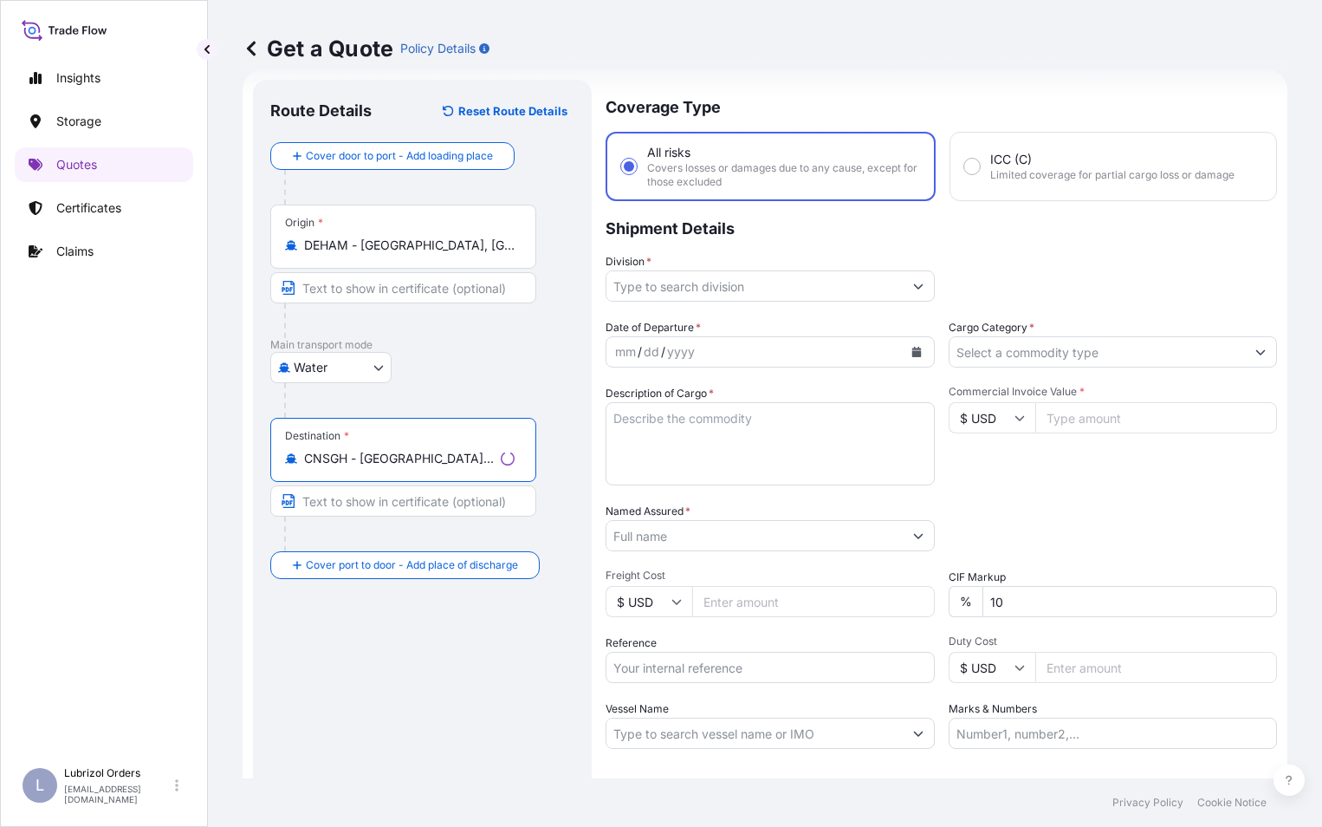
type input "CNSGH - Shanghai, China"
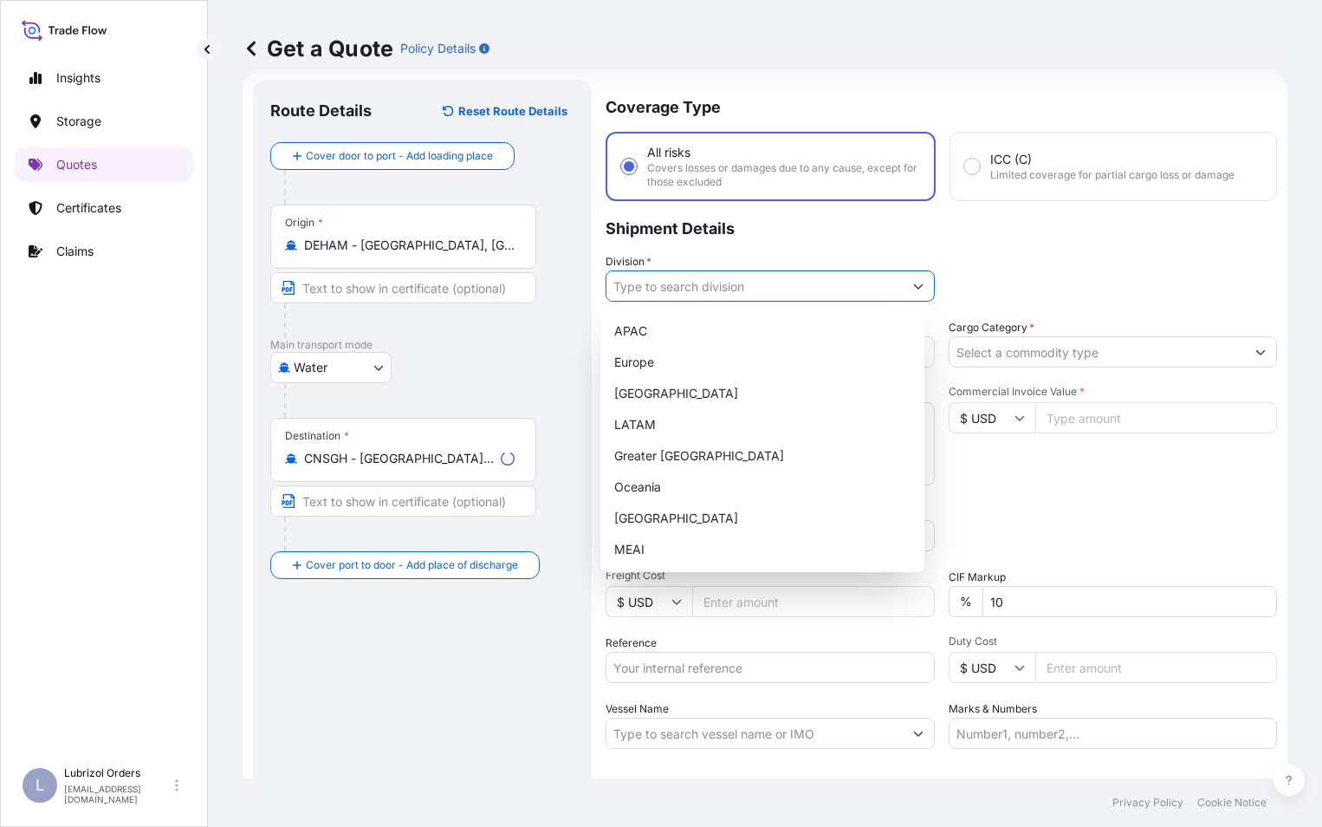
click at [675, 289] on input "Division *" at bounding box center [755, 285] width 296 height 31
click at [651, 357] on div "Europe" at bounding box center [762, 362] width 310 height 31
type input "Europe"
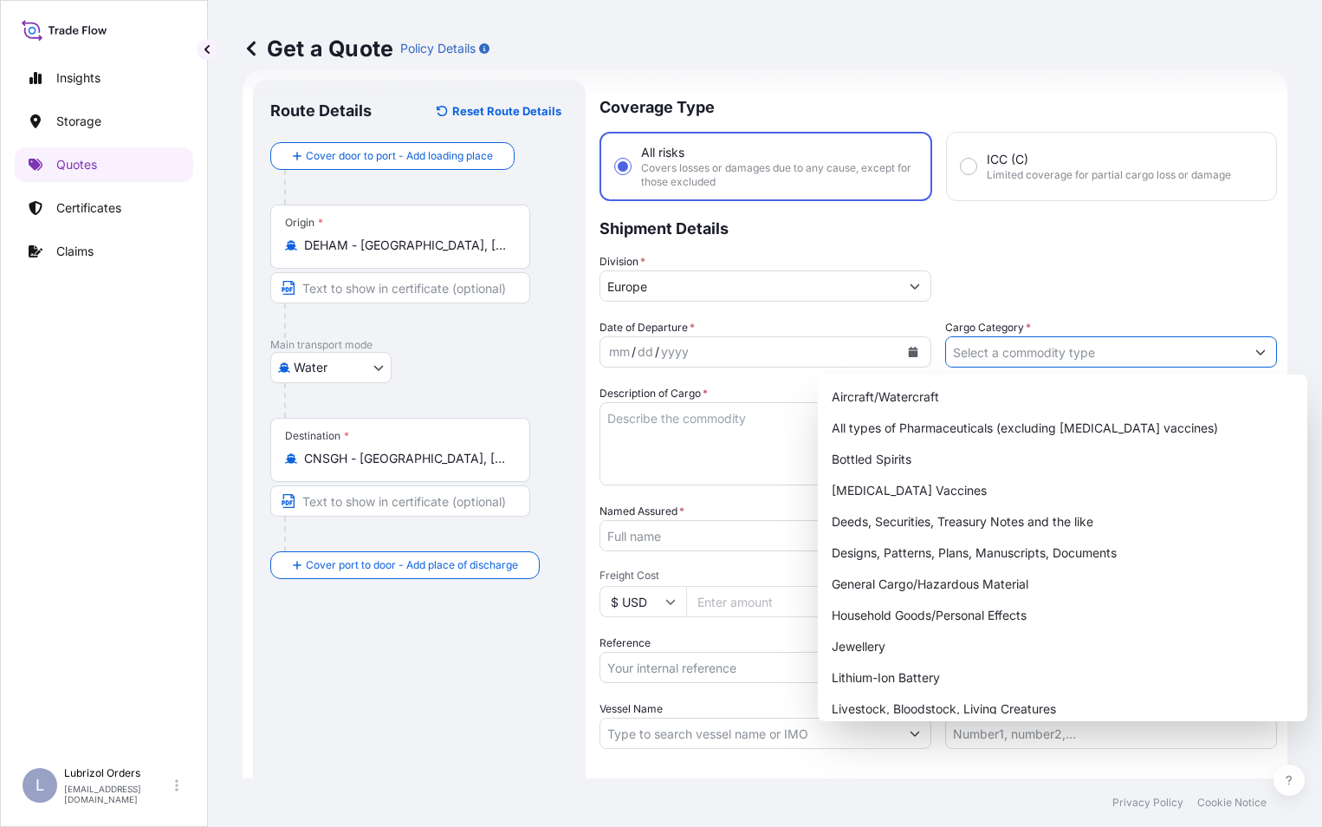
click at [967, 348] on input "Cargo Category *" at bounding box center [1095, 351] width 299 height 31
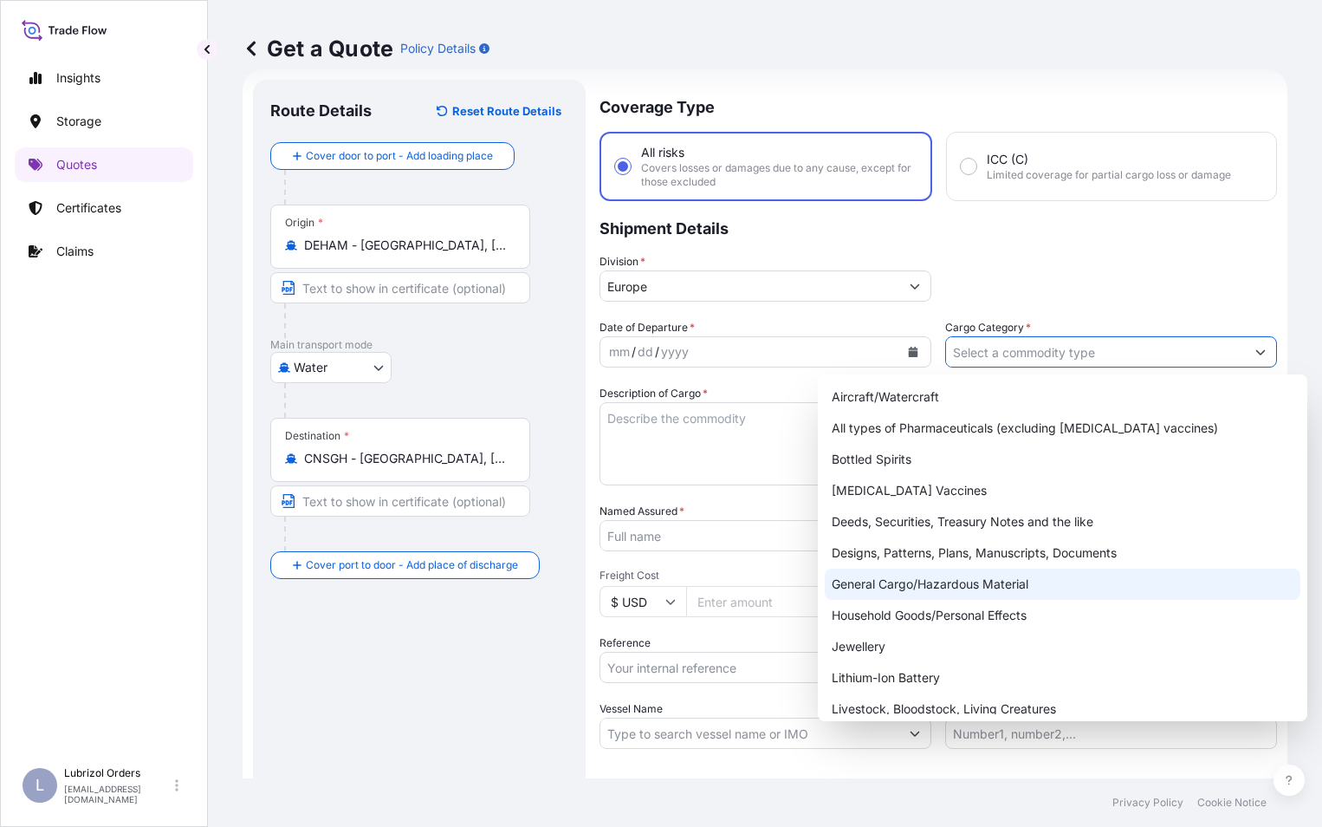
click at [905, 578] on div "General Cargo/Hazardous Material" at bounding box center [1063, 583] width 476 height 31
type input "General Cargo/Hazardous Material"
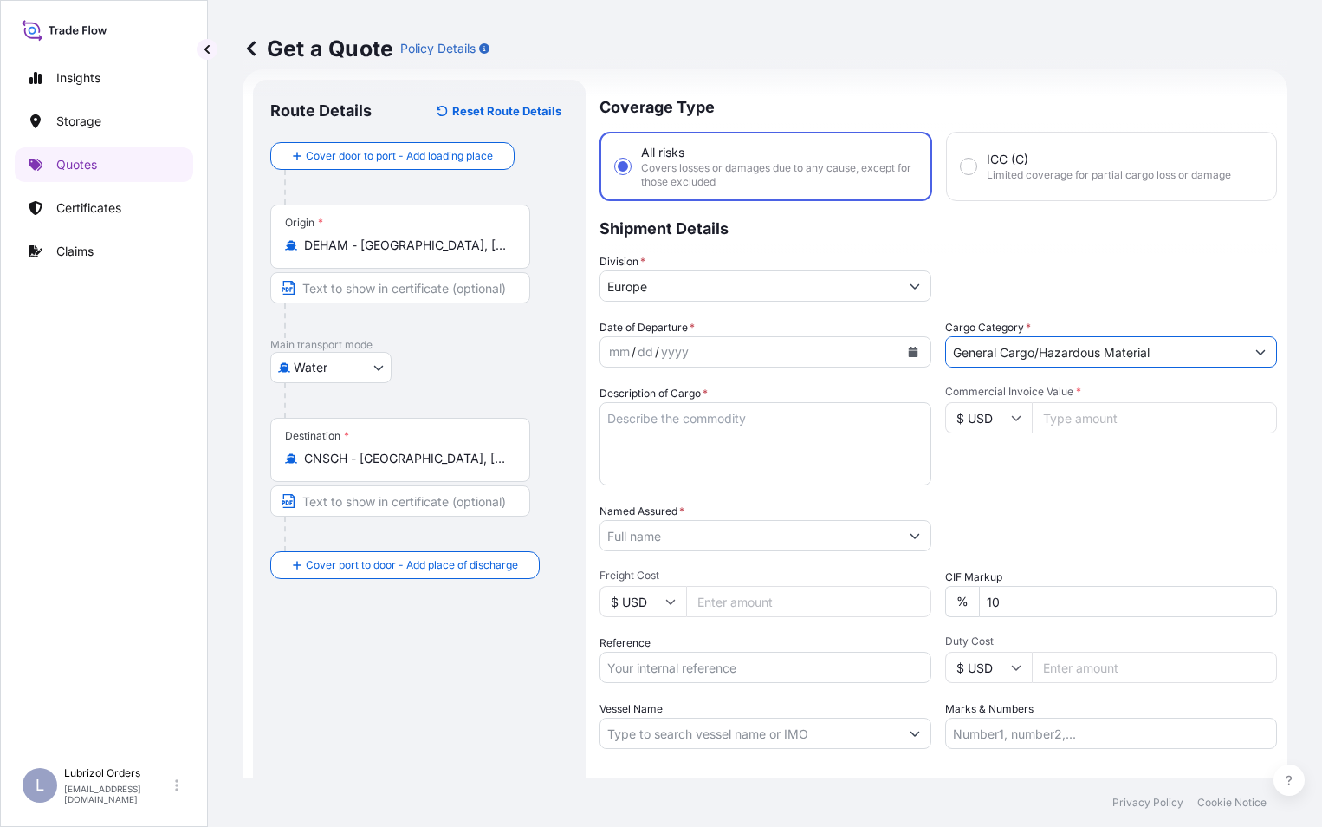
click at [624, 352] on div "mm" at bounding box center [619, 351] width 24 height 21
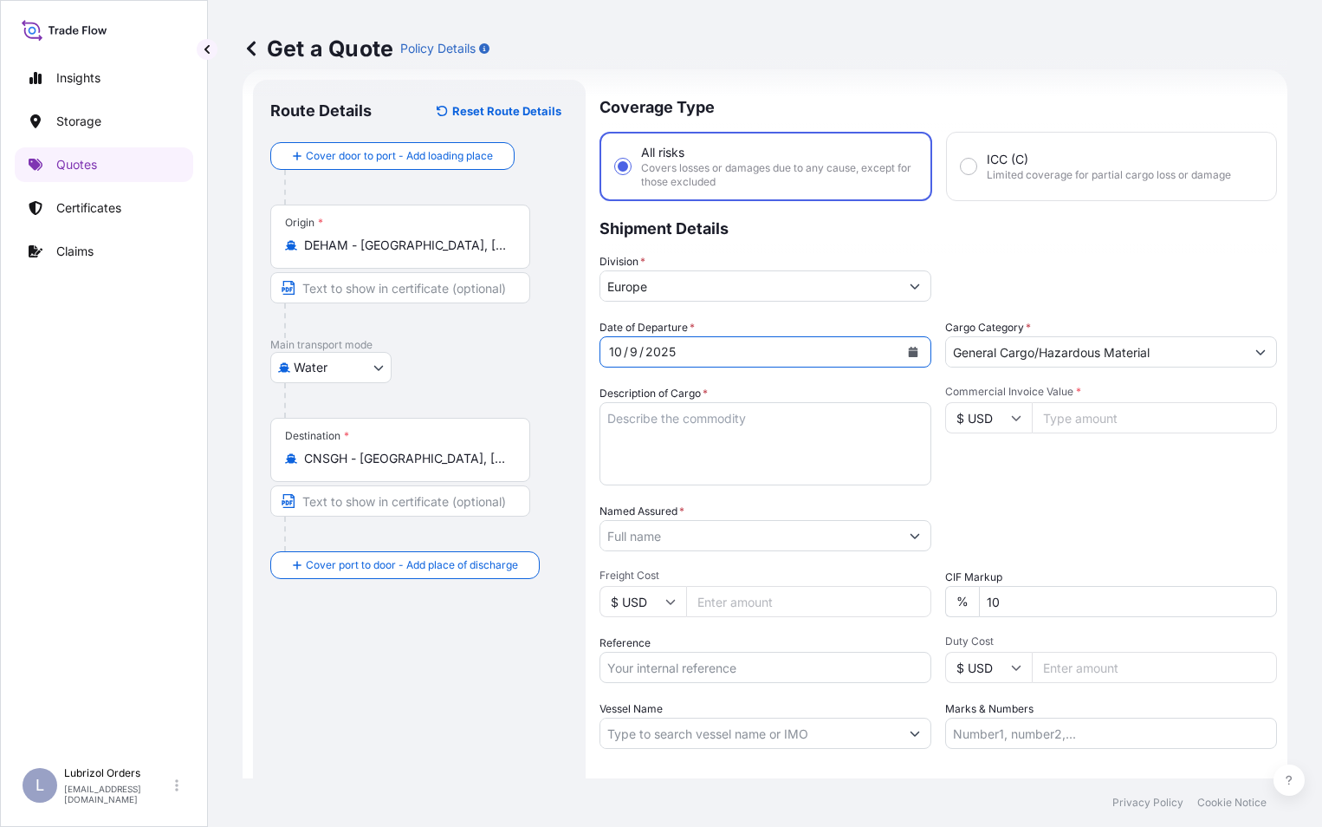
click at [651, 663] on input "Reference" at bounding box center [766, 667] width 332 height 31
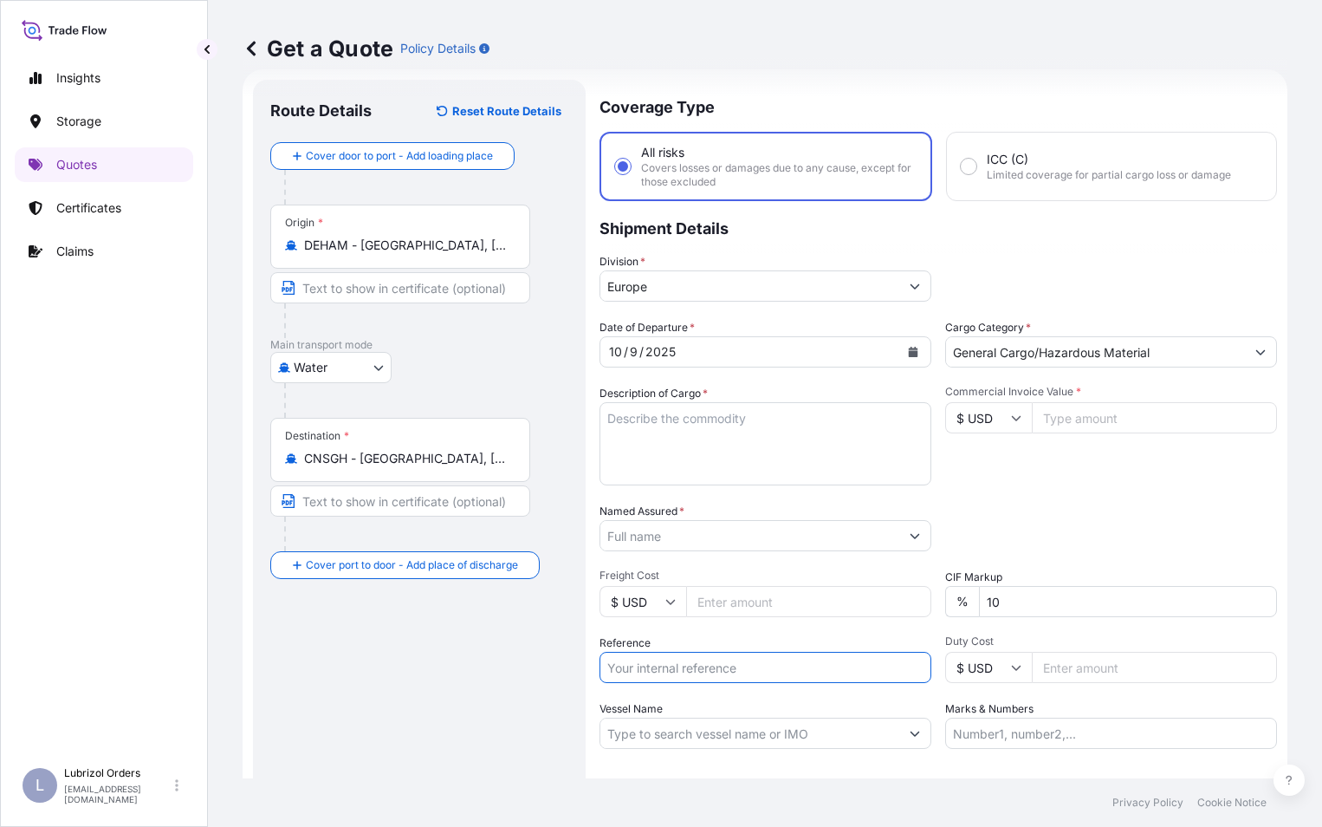
paste input "1155543199"
type input "1155543199"
click at [968, 418] on input "$ USD" at bounding box center [988, 417] width 87 height 31
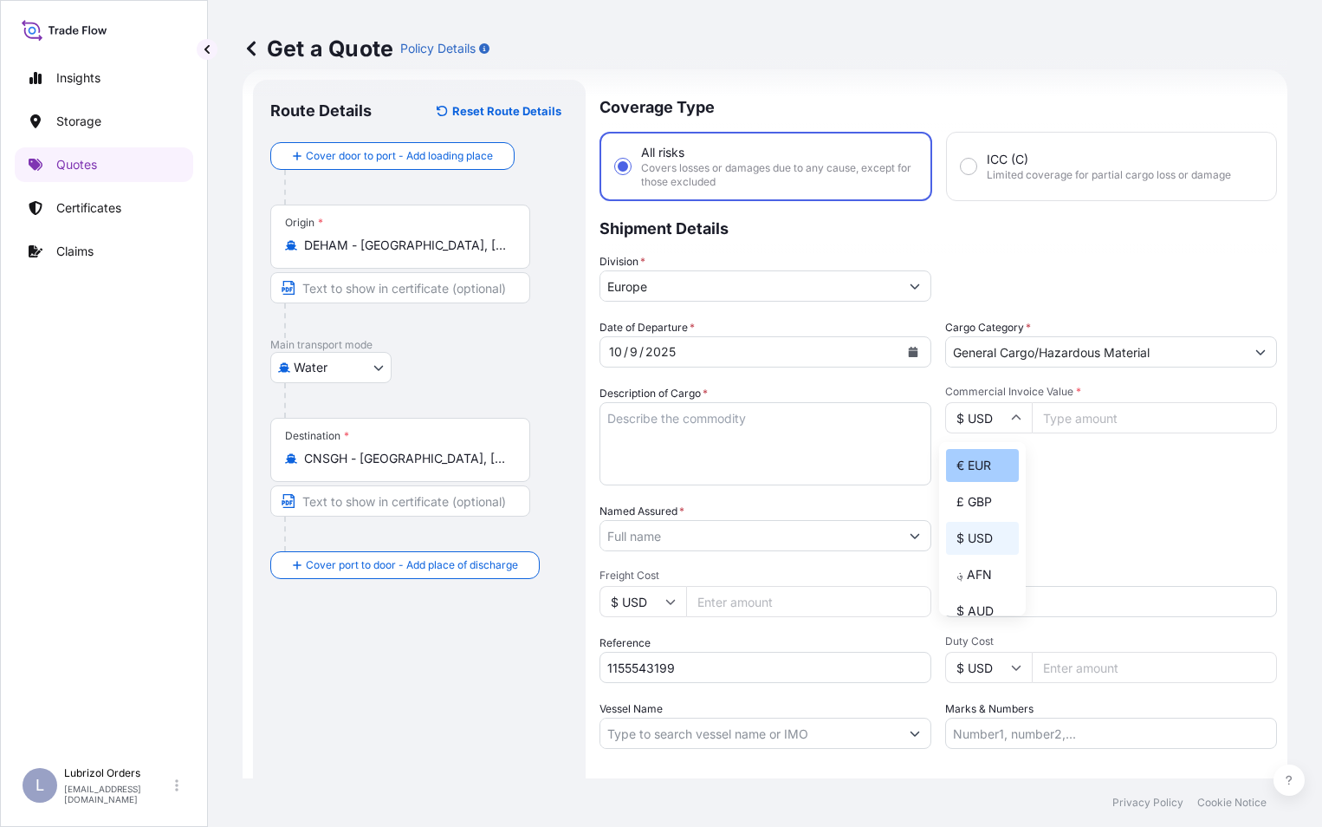
click at [967, 458] on div "€ EUR" at bounding box center [982, 465] width 73 height 33
type input "€ EUR"
click at [640, 426] on textarea "Description of Cargo *" at bounding box center [766, 443] width 332 height 83
paste textarea "40 BAGS OF BECROSAN(TM) 2131 25 PE BAG NW 1000 KGS GW 1040 KGS LOADED ON 1 PALL…"
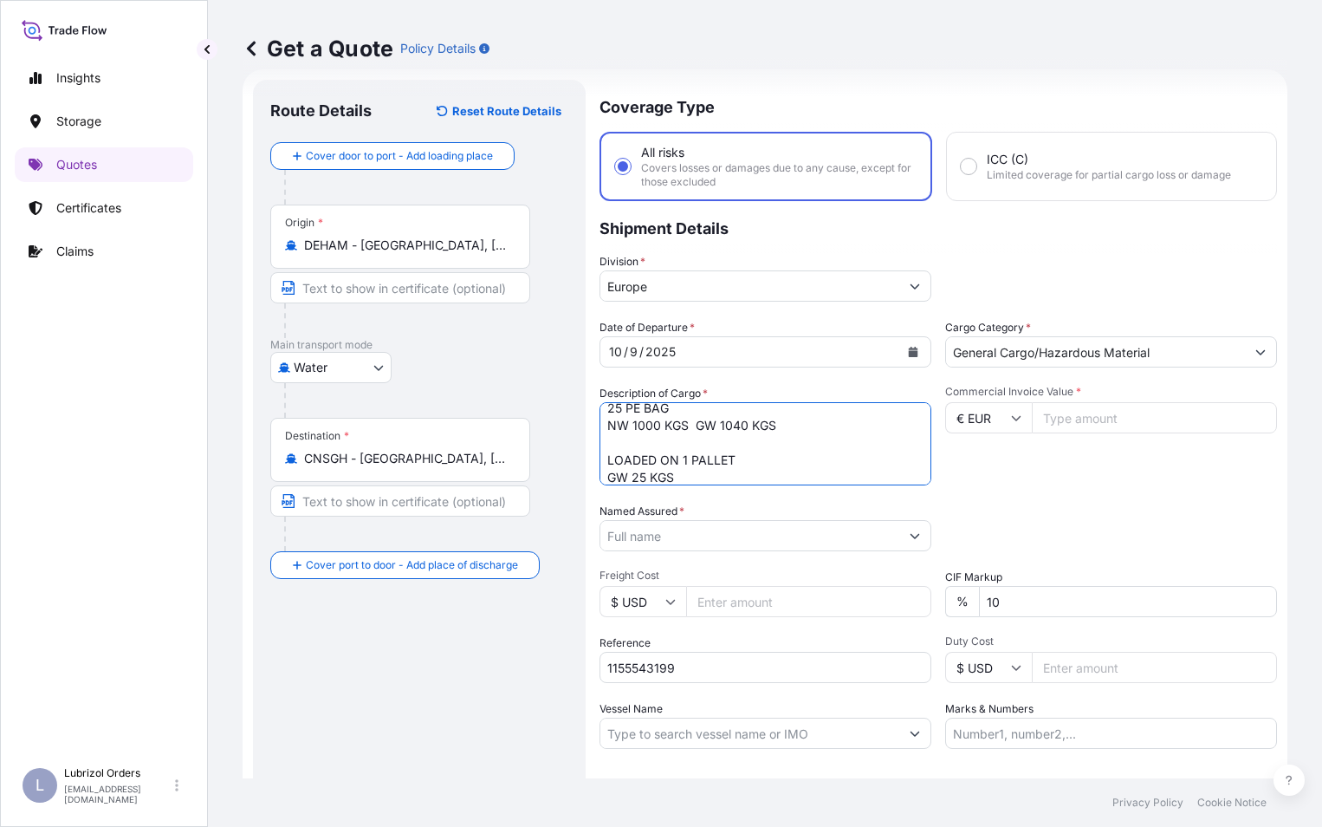
type textarea "40 BAGS OF BECROSAN(TM) 2131 25 PE BAG NW 1000 KGS GW 1040 KGS LOADED ON 1 PALL…"
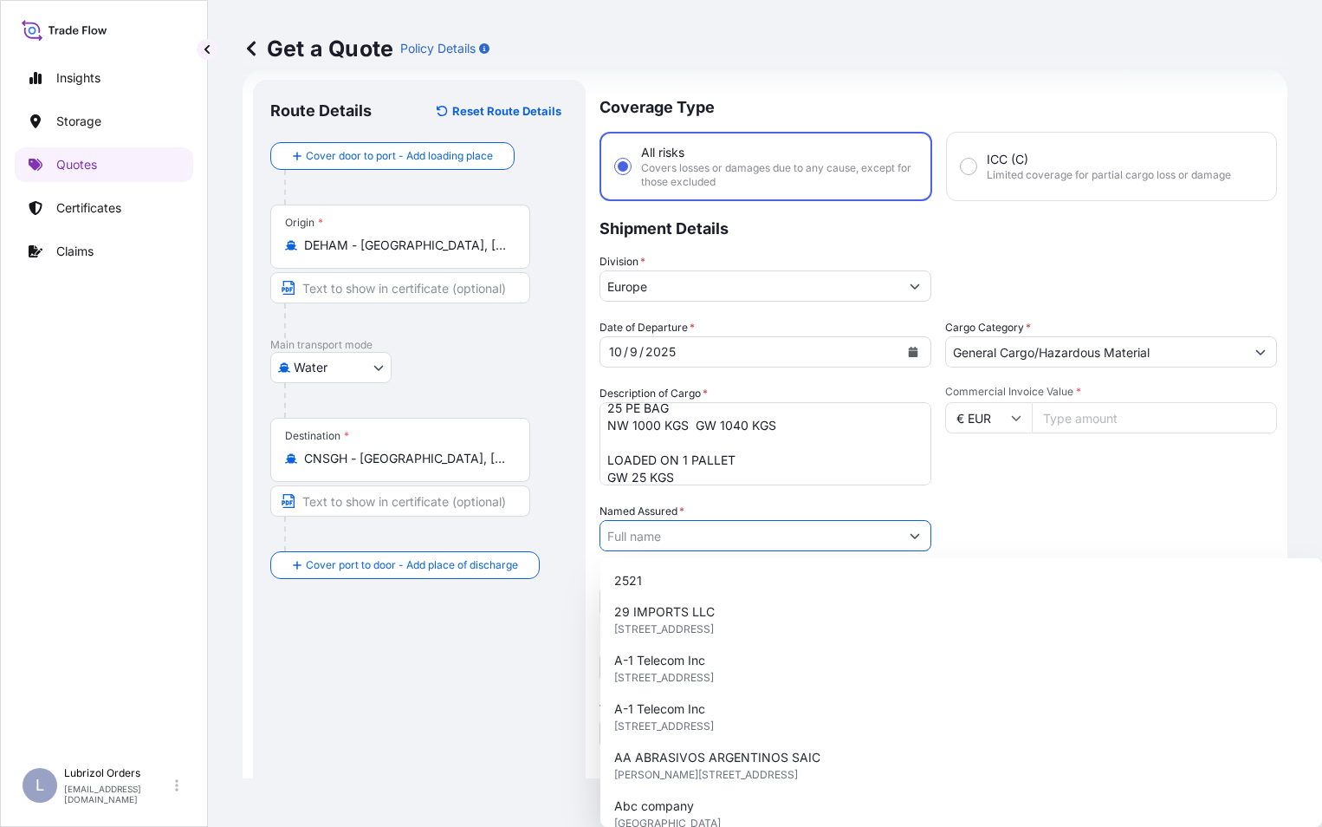
click at [652, 537] on input "Named Assured *" at bounding box center [750, 535] width 299 height 31
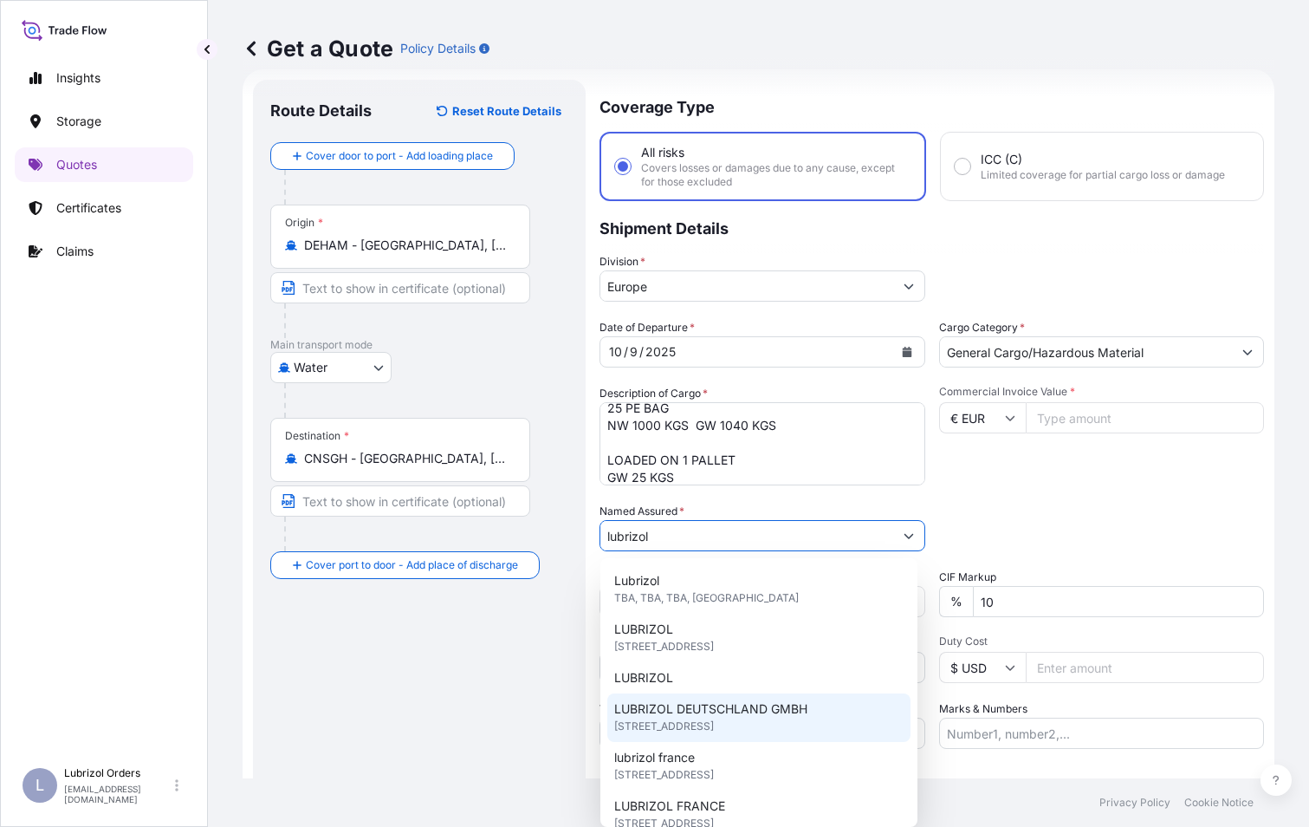
click at [738, 713] on span "LUBRIZOL DEUTSCHLAND GMBH" at bounding box center [710, 708] width 193 height 17
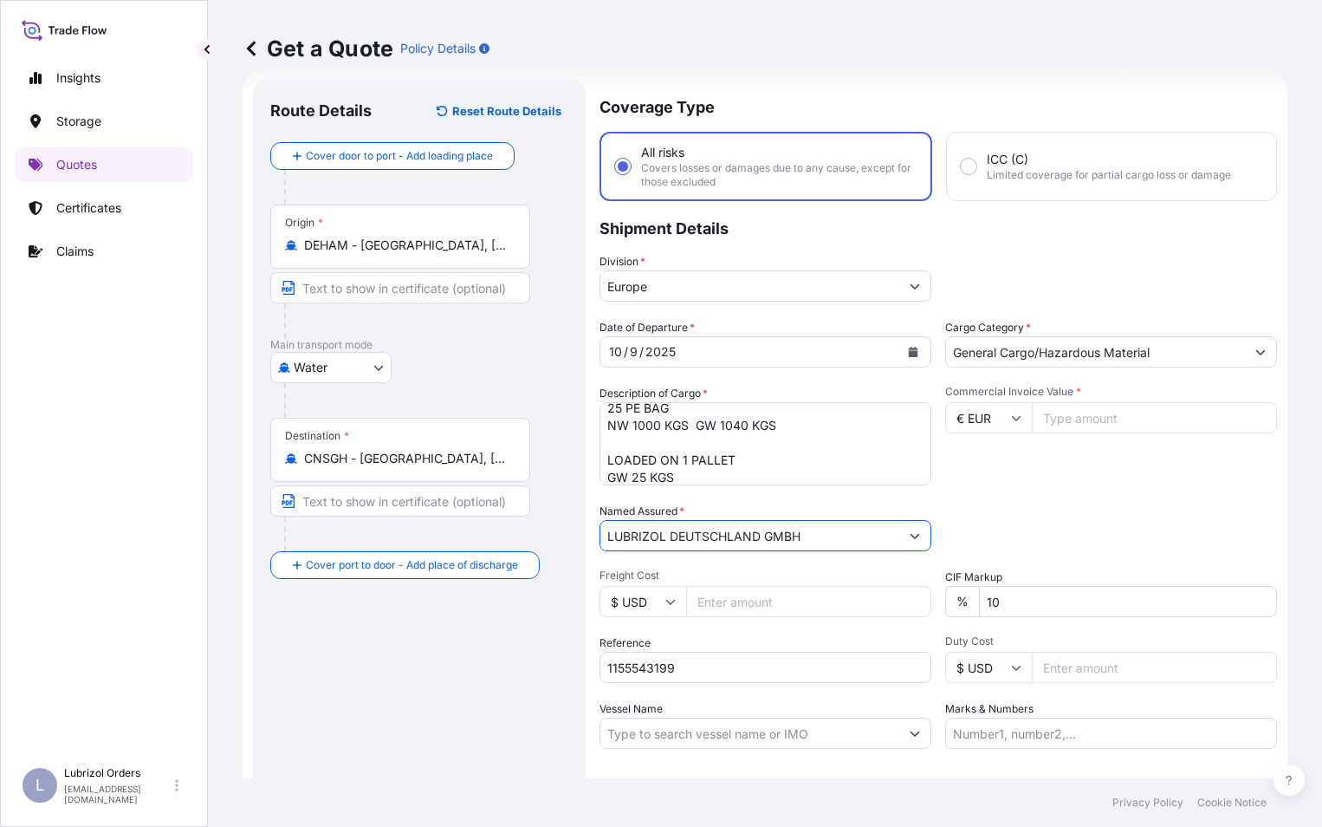
type input "LUBRIZOL DEUTSCHLAND GMBH"
click at [1048, 413] on input "Commercial Invoice Value *" at bounding box center [1154, 417] width 245 height 31
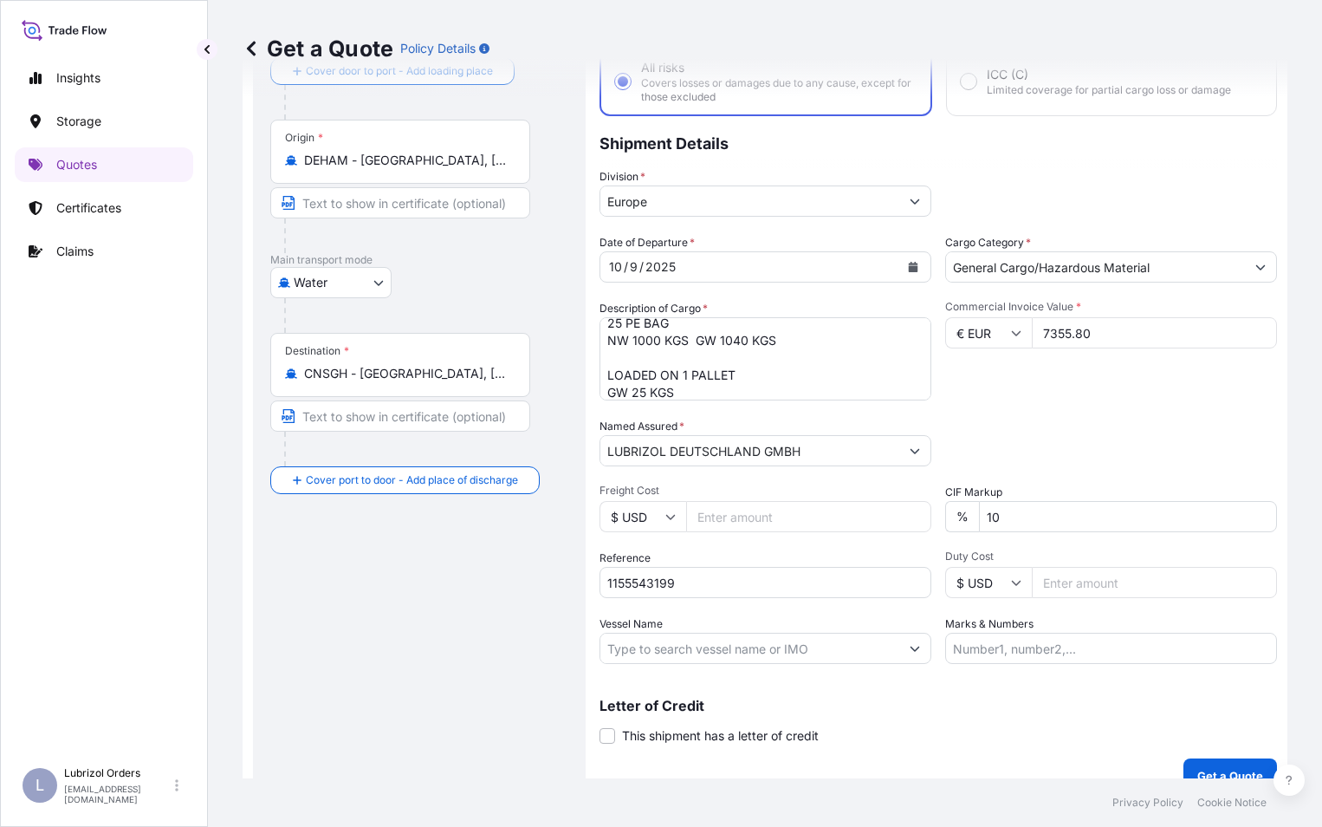
scroll to position [114, 0]
type input "7355.80"
click at [1223, 764] on button "Get a Quote" at bounding box center [1231, 773] width 94 height 35
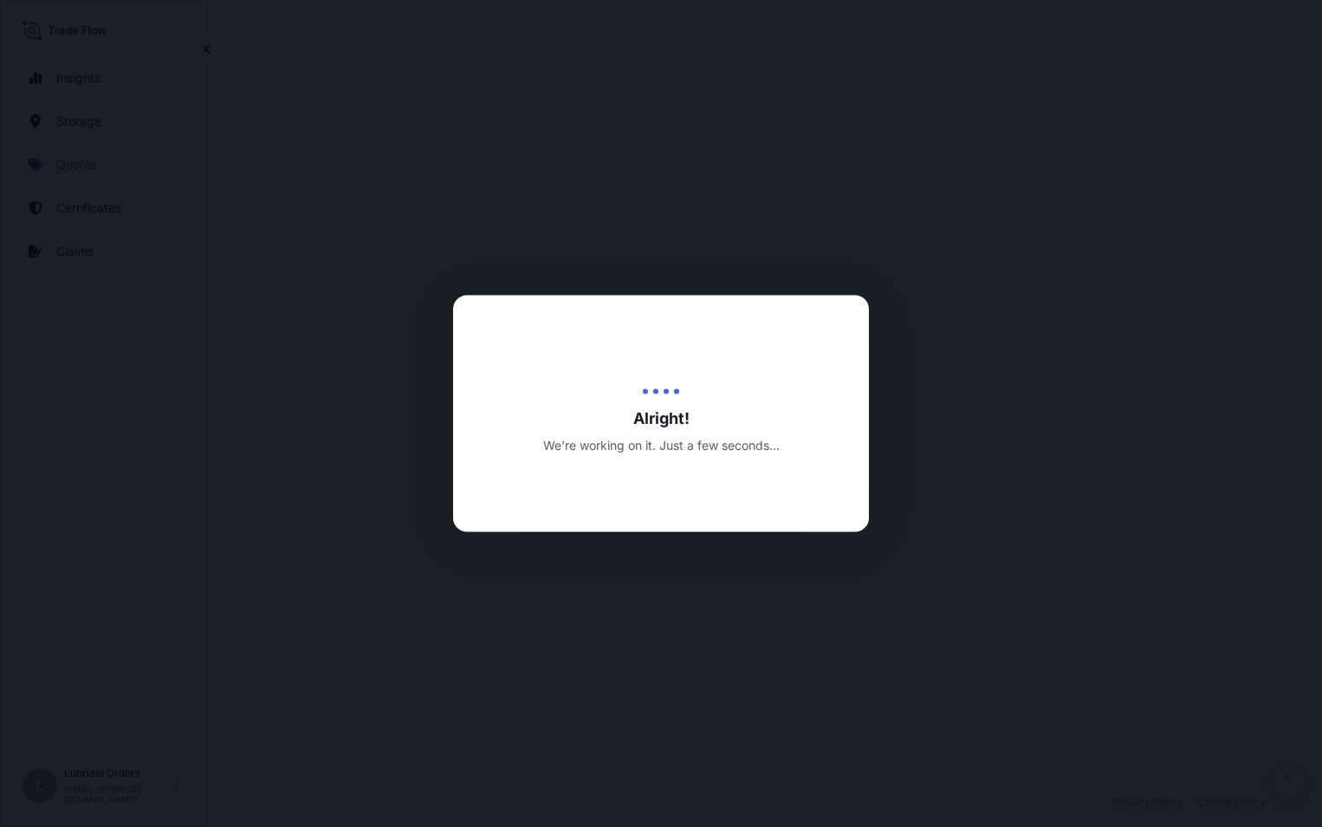
select select "Water"
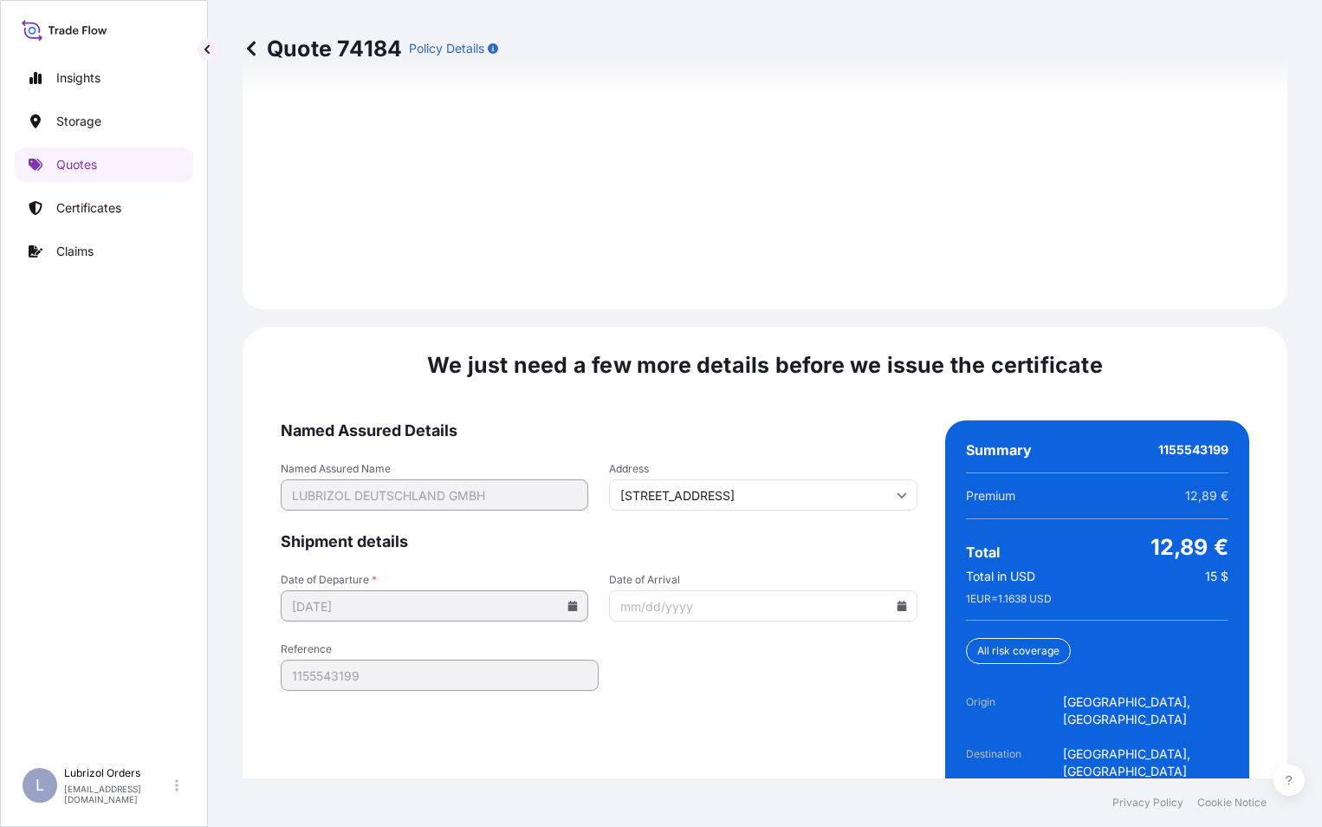
scroll to position [2506, 0]
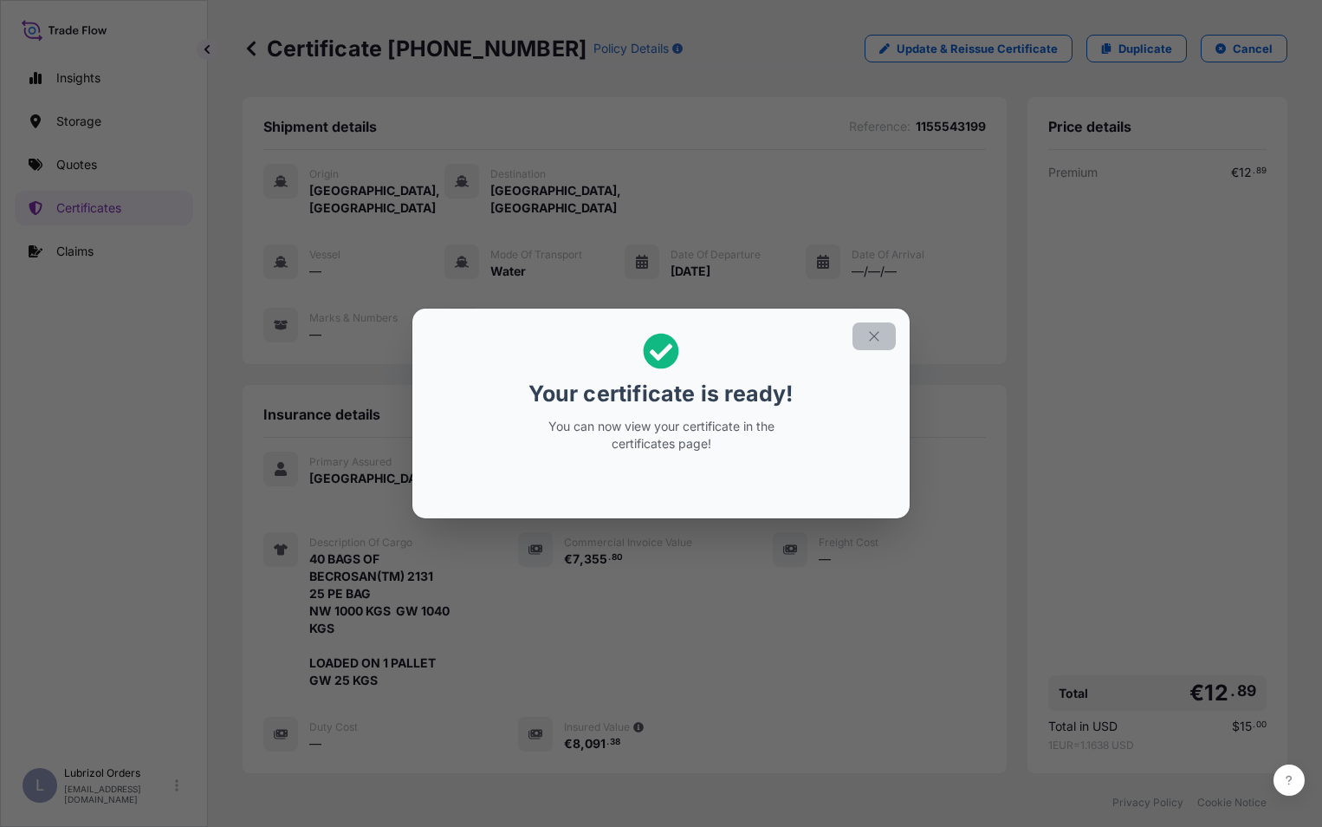
click at [867, 340] on icon "button" at bounding box center [875, 336] width 16 height 16
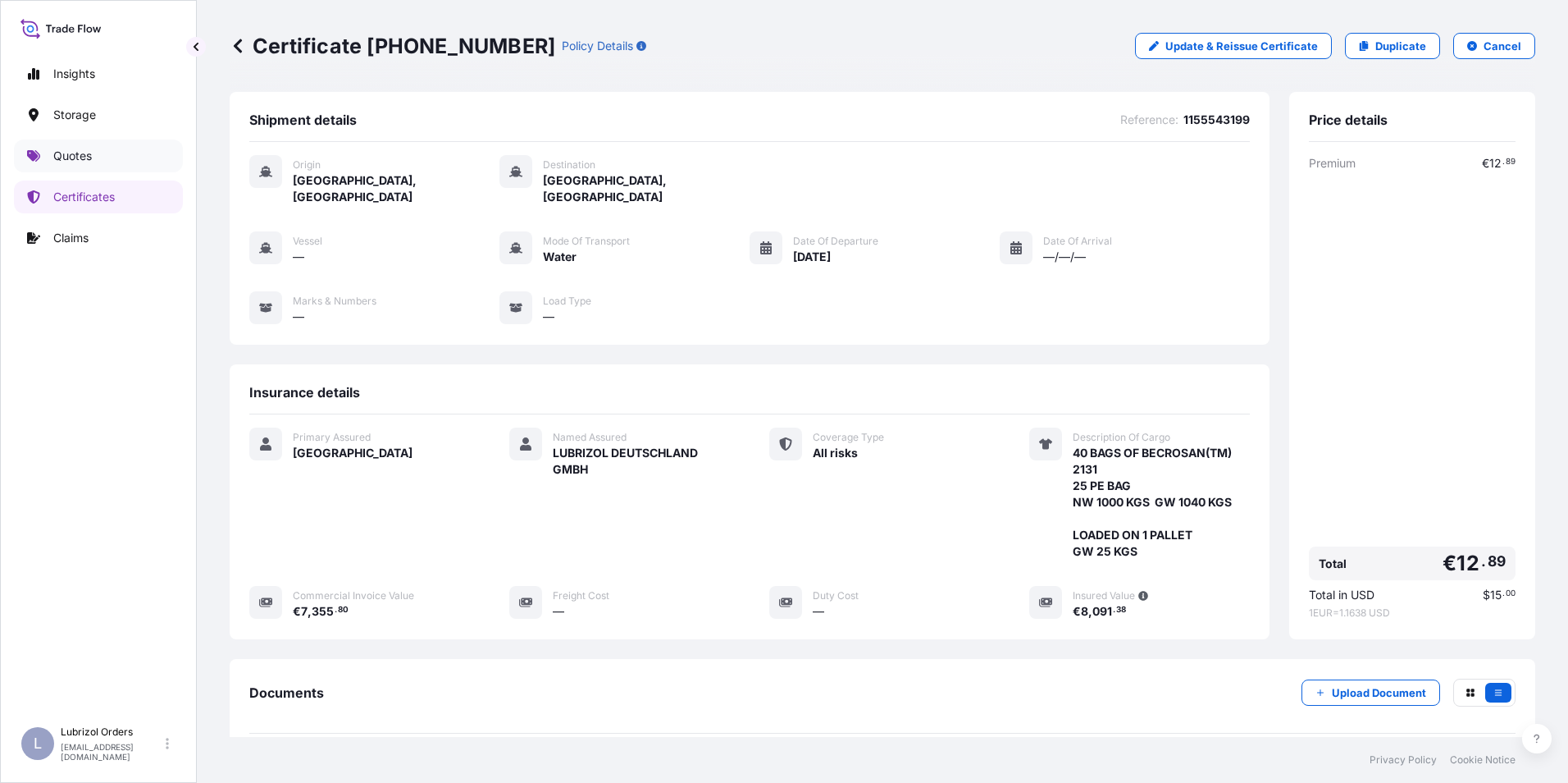
click at [68, 156] on p "Quotes" at bounding box center [72, 155] width 39 height 16
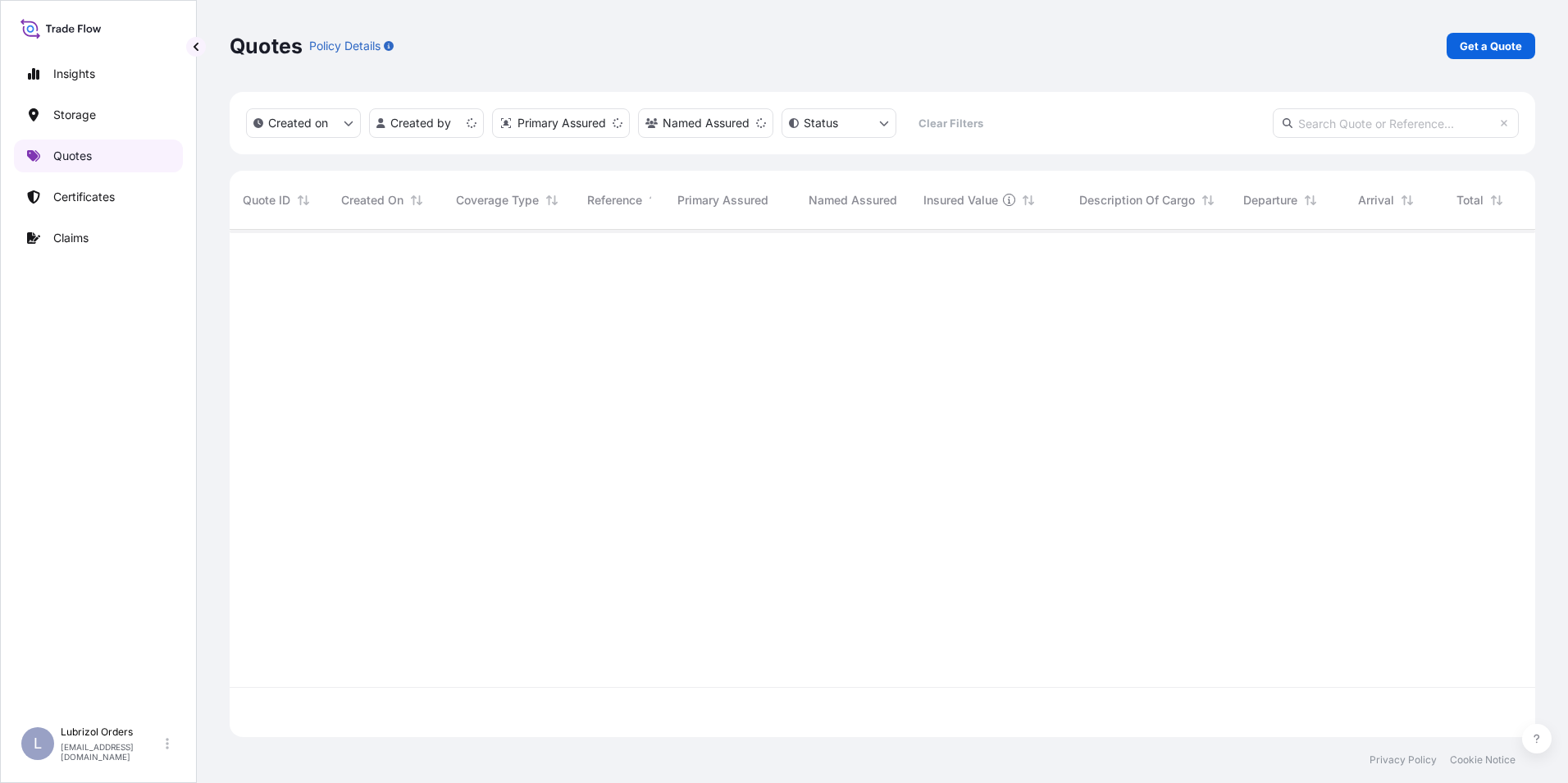
scroll to position [504, 1294]
click at [1483, 46] on p "Get a Quote" at bounding box center [1490, 45] width 62 height 16
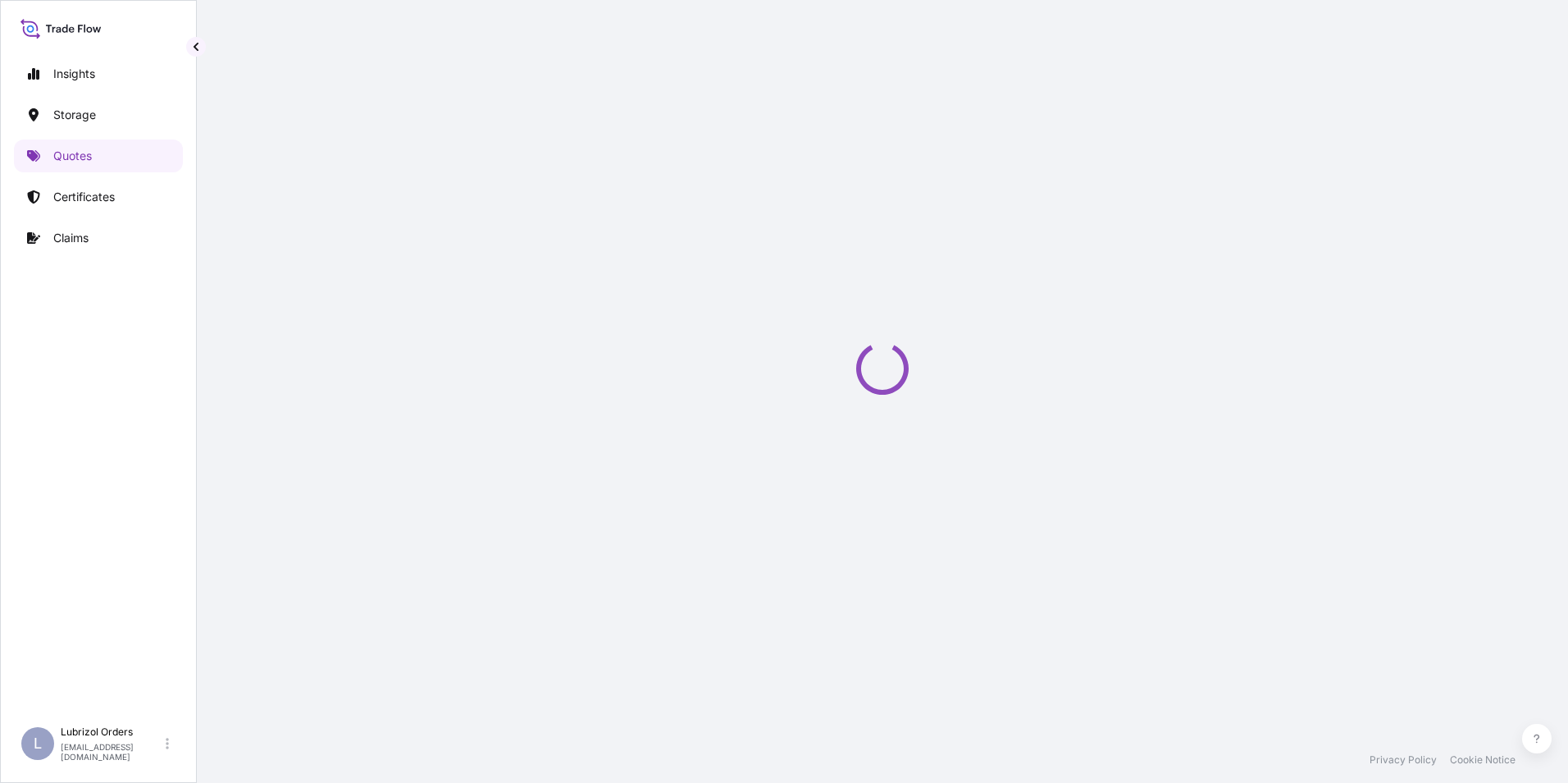
select select "Water"
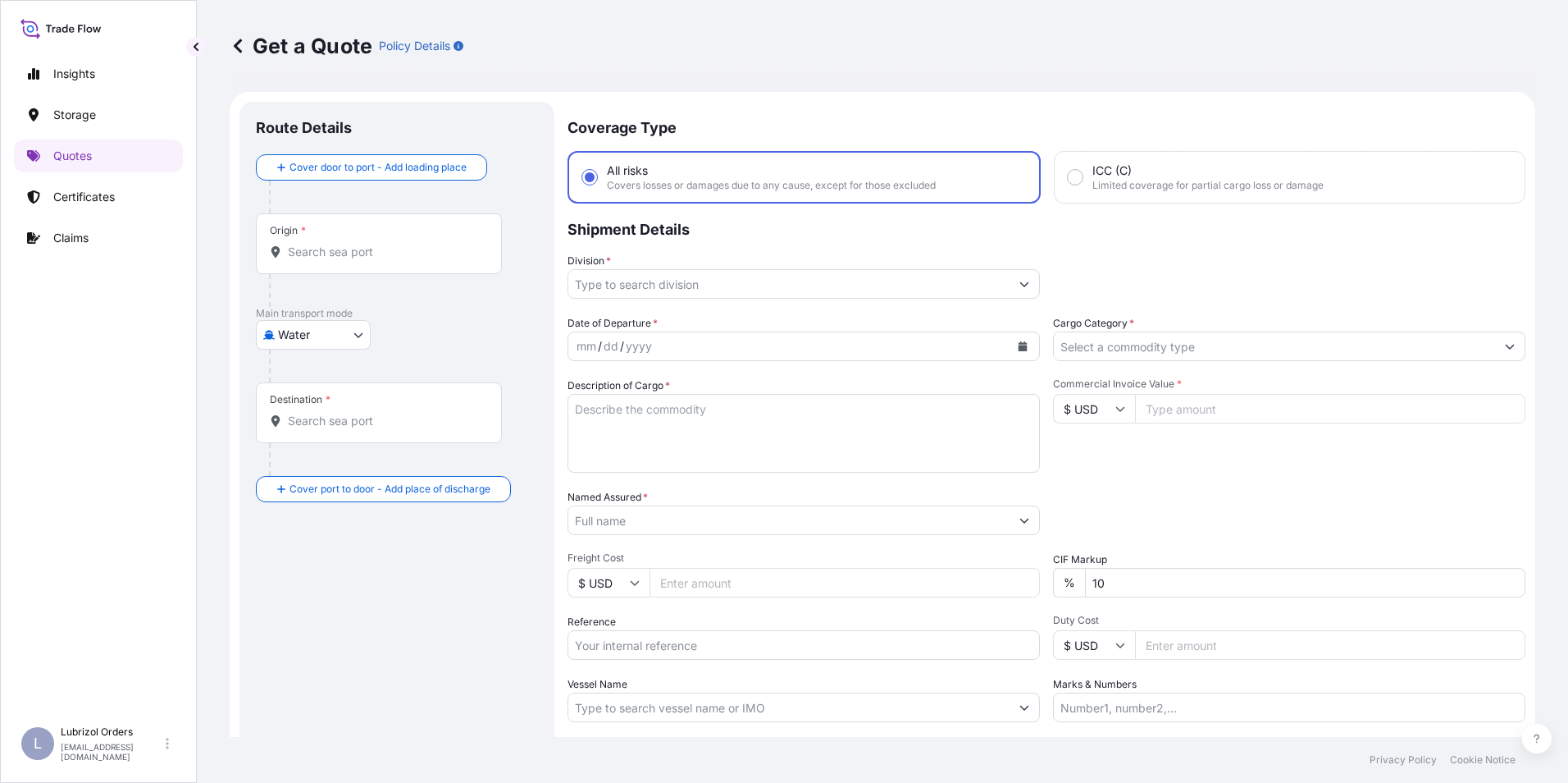
scroll to position [27, 0]
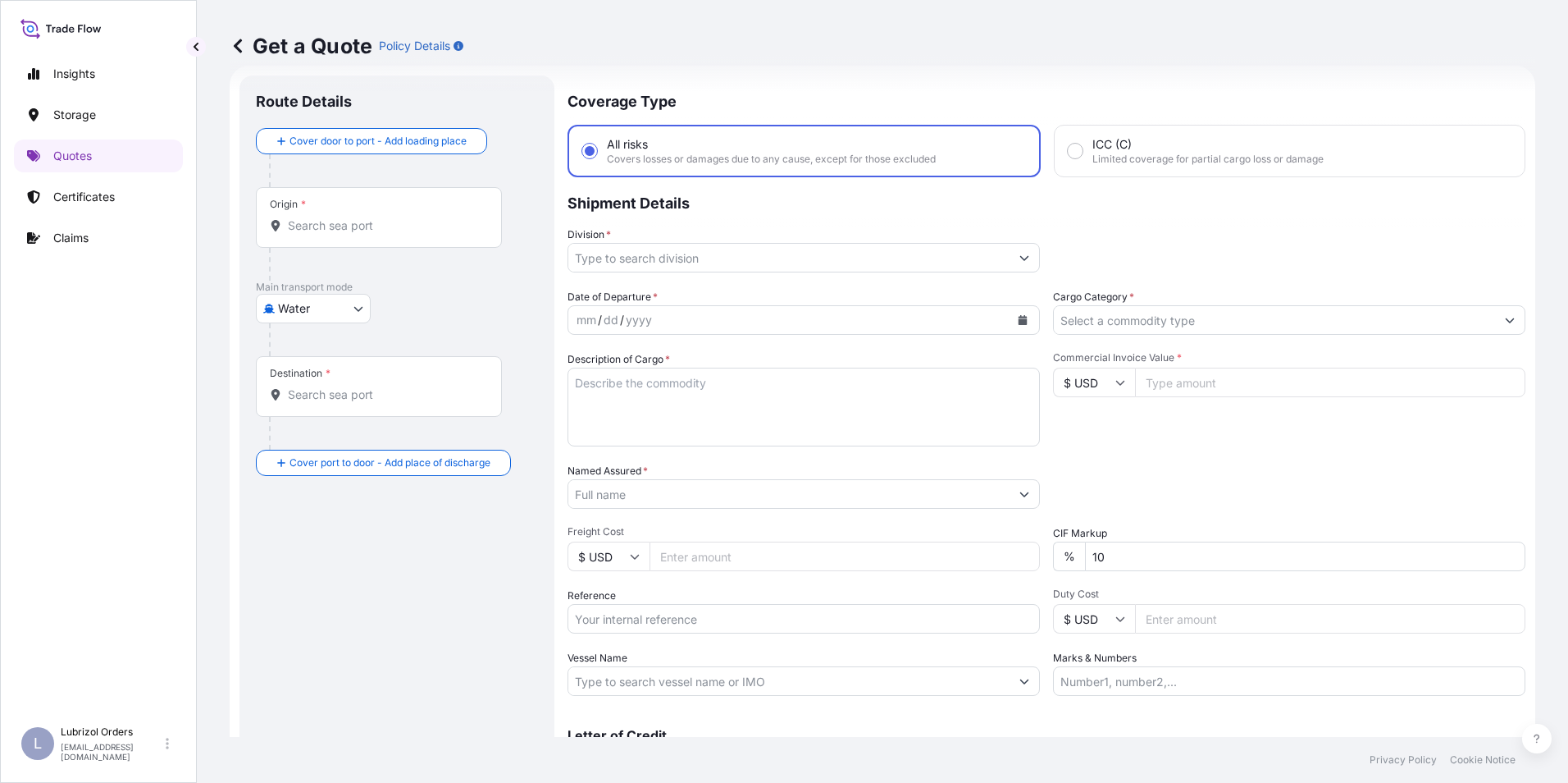
click at [308, 224] on input "Origin *" at bounding box center [384, 225] width 194 height 16
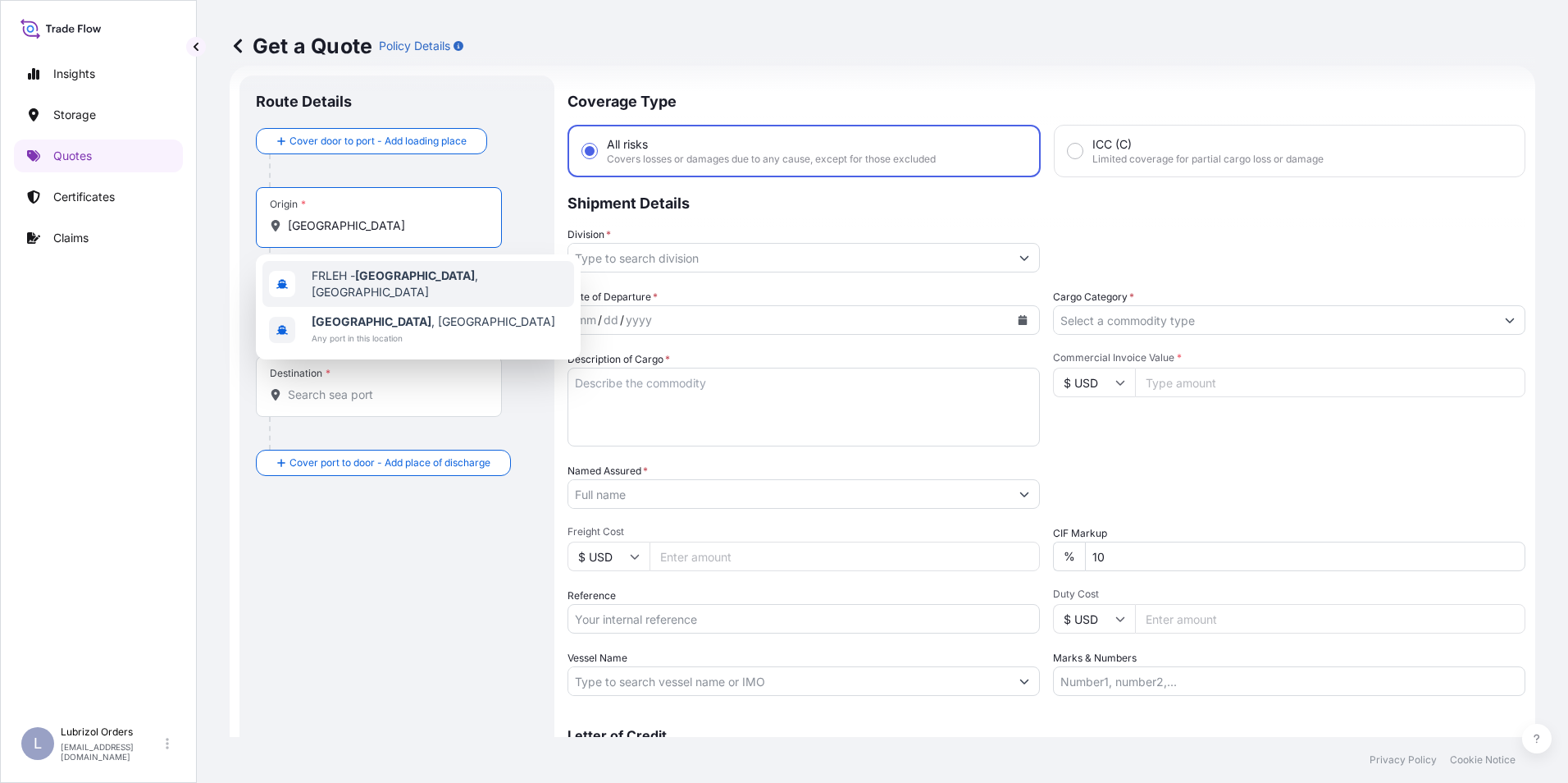
click at [340, 276] on span "FRLEH - Le Havre , France" at bounding box center [439, 283] width 255 height 33
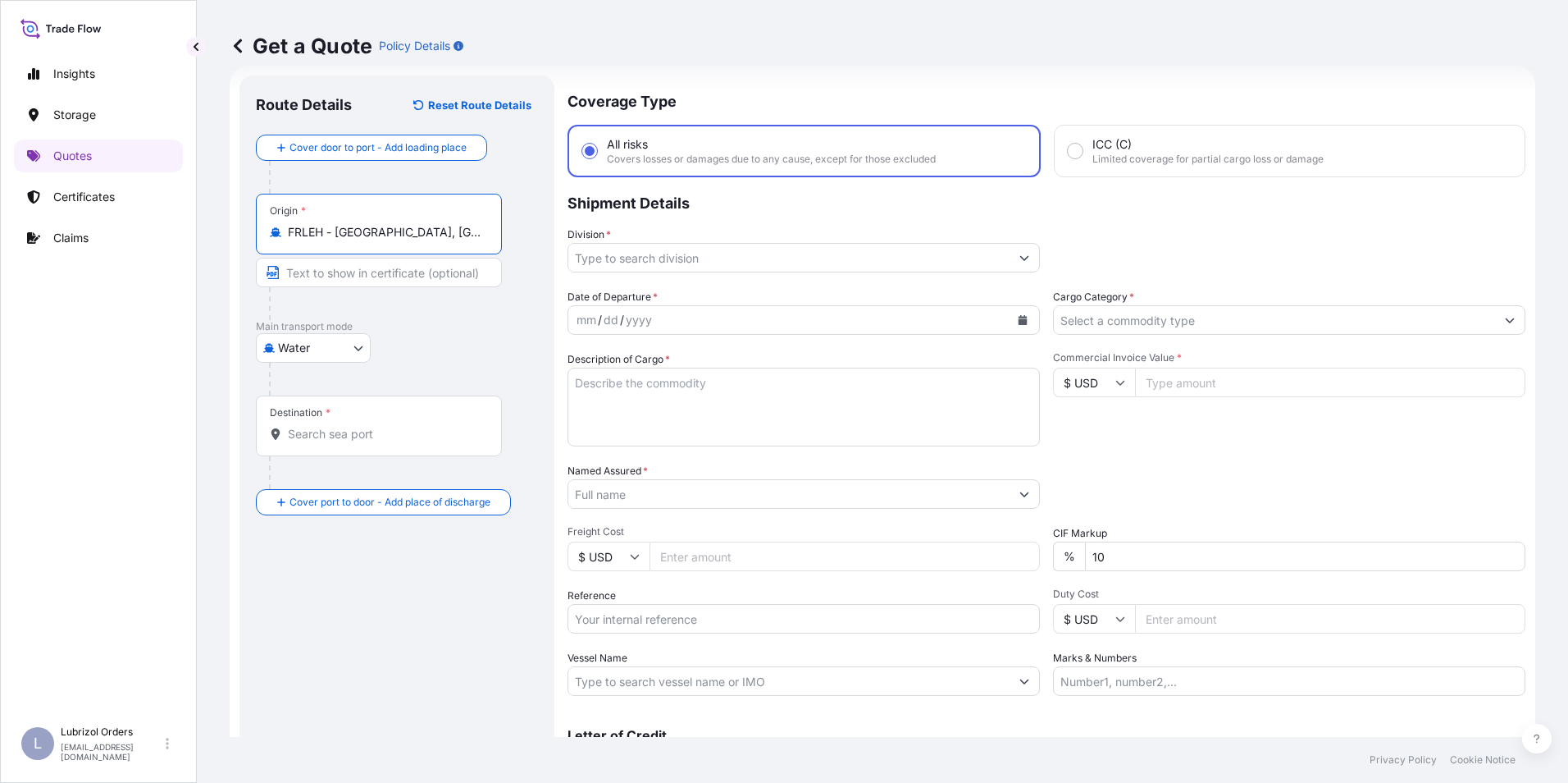
type input "FRLEH - Le Havre, France"
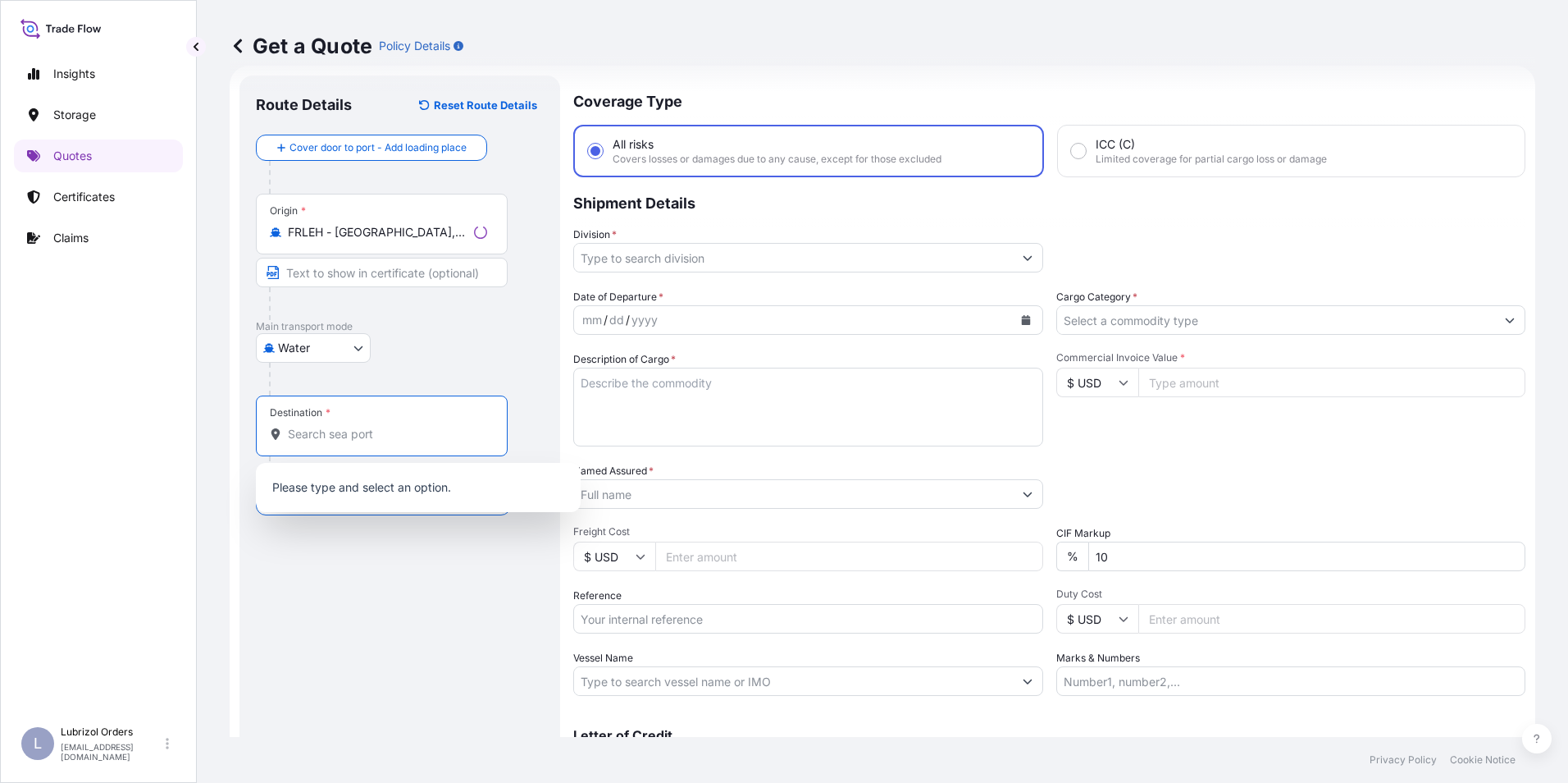
click at [322, 440] on input "Destination *" at bounding box center [387, 434] width 200 height 16
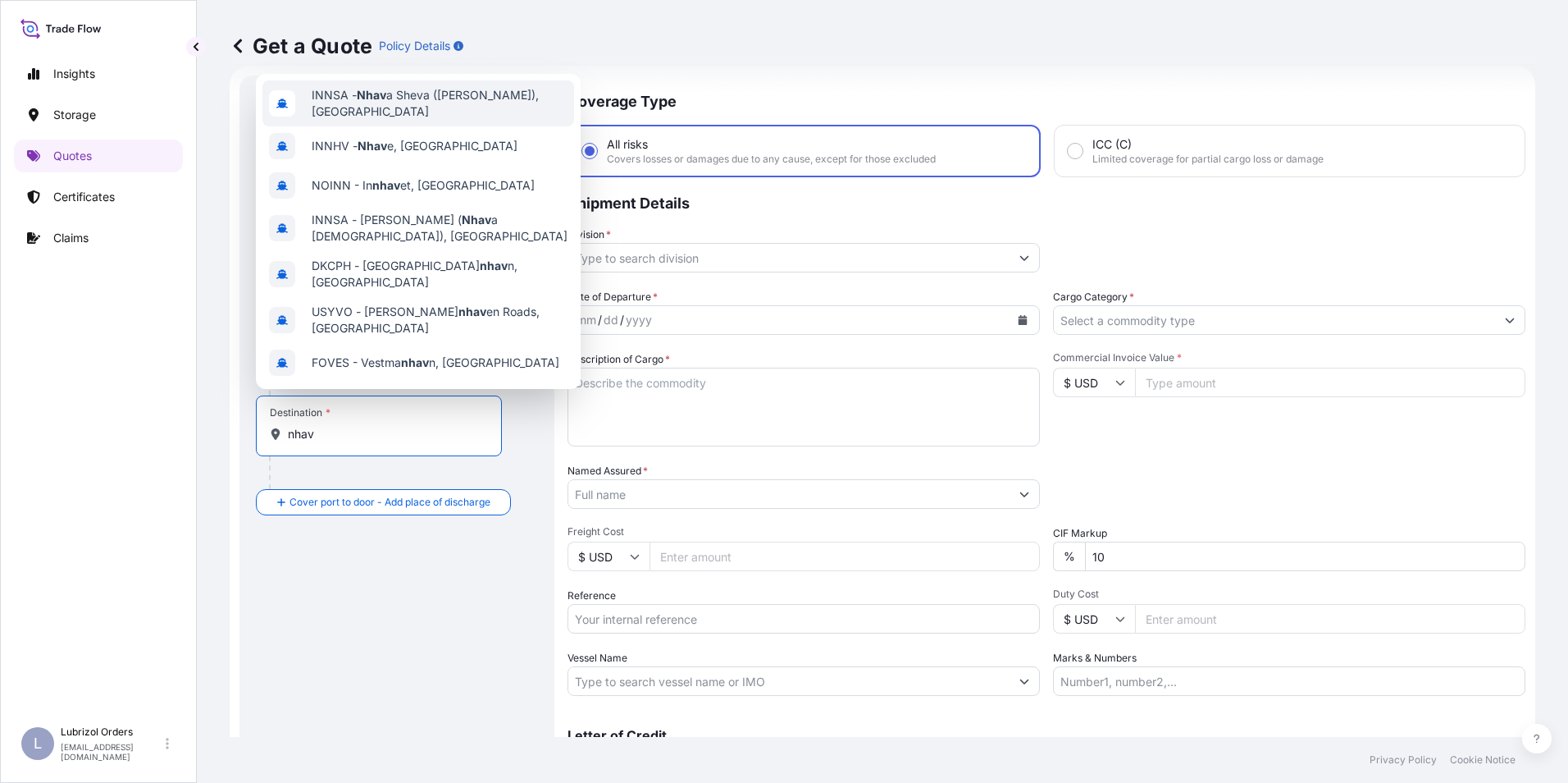
click at [396, 95] on span "INNSA - Nhav a Sheva (Jawaharlal Nehru), India" at bounding box center [439, 103] width 255 height 33
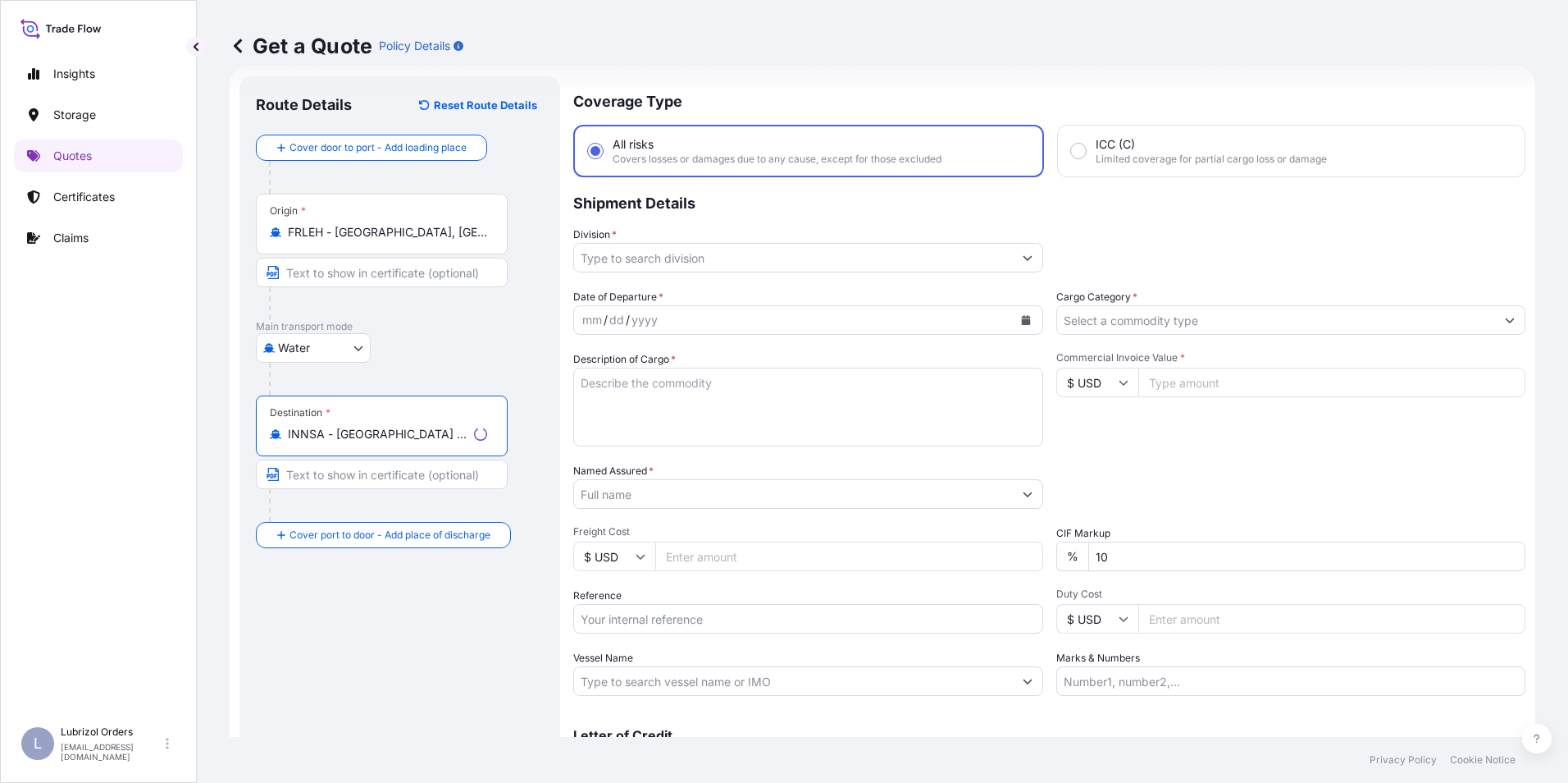
type input "INNSA - Nhava Sheva (Jawaharlal Nehru), India"
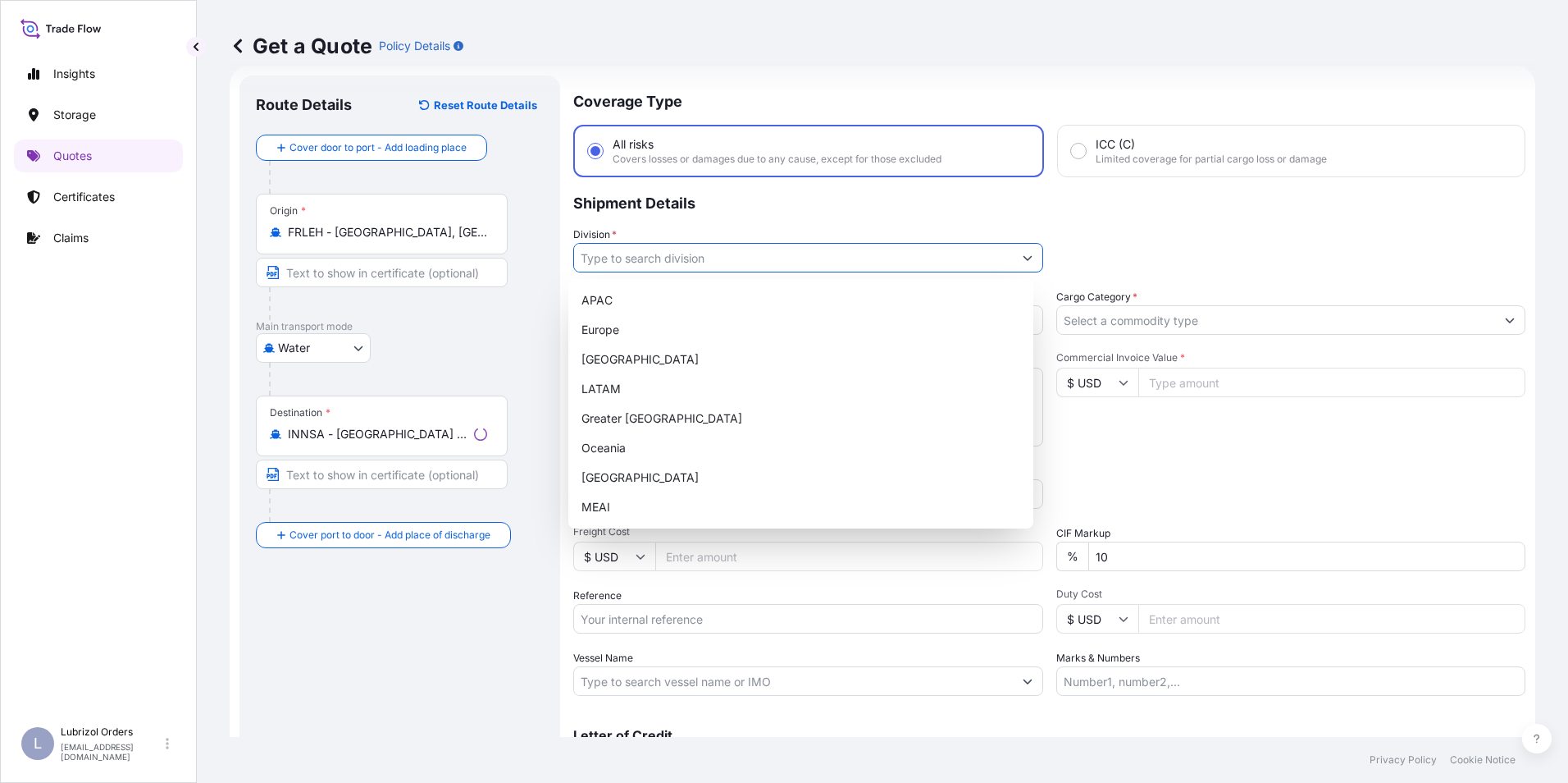
click at [617, 253] on input "Division *" at bounding box center [794, 257] width 439 height 29
click at [609, 329] on div "Europe" at bounding box center [800, 329] width 451 height 29
type input "Europe"
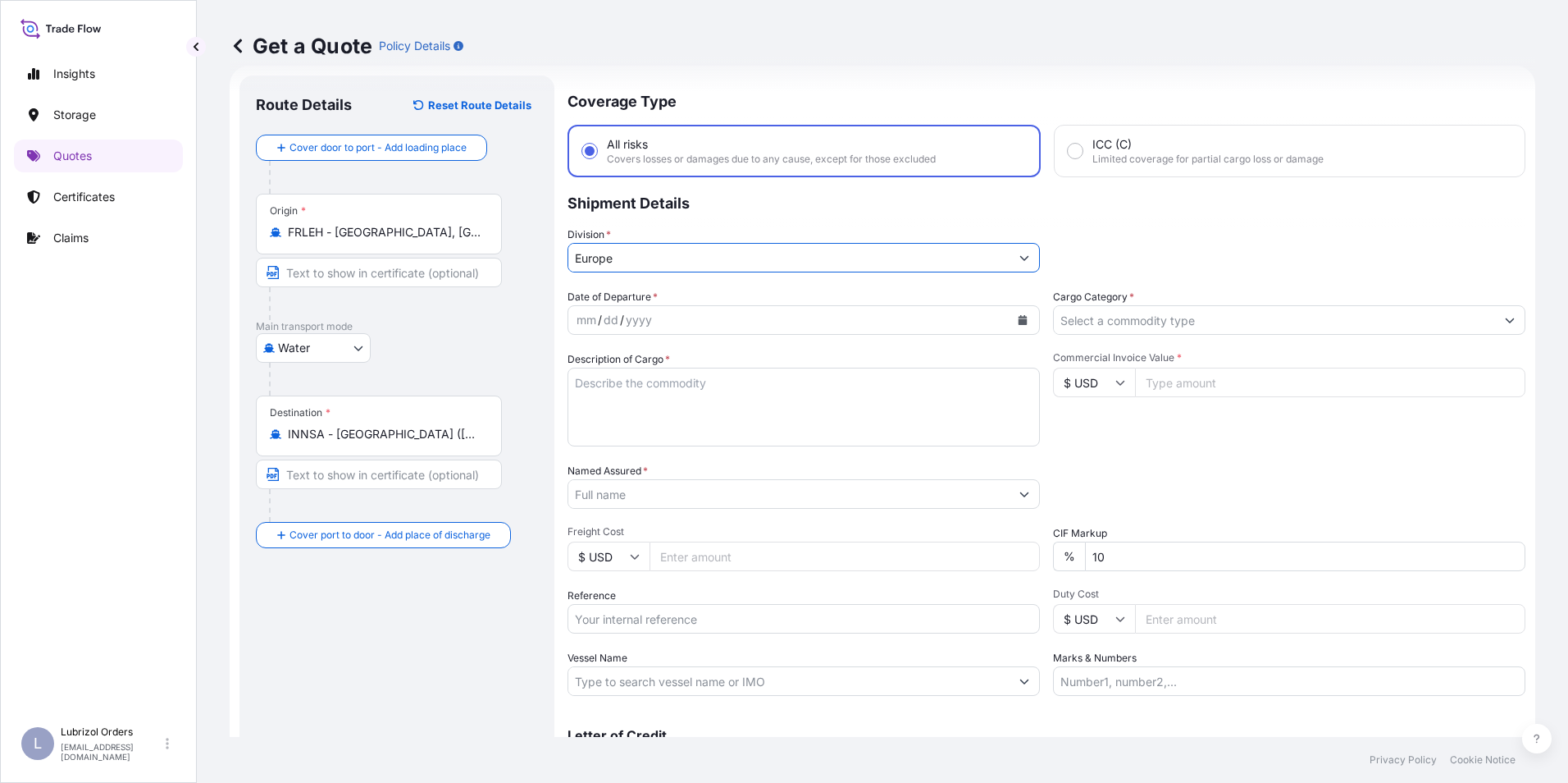
click at [1085, 314] on input "Cargo Category *" at bounding box center [1274, 319] width 441 height 29
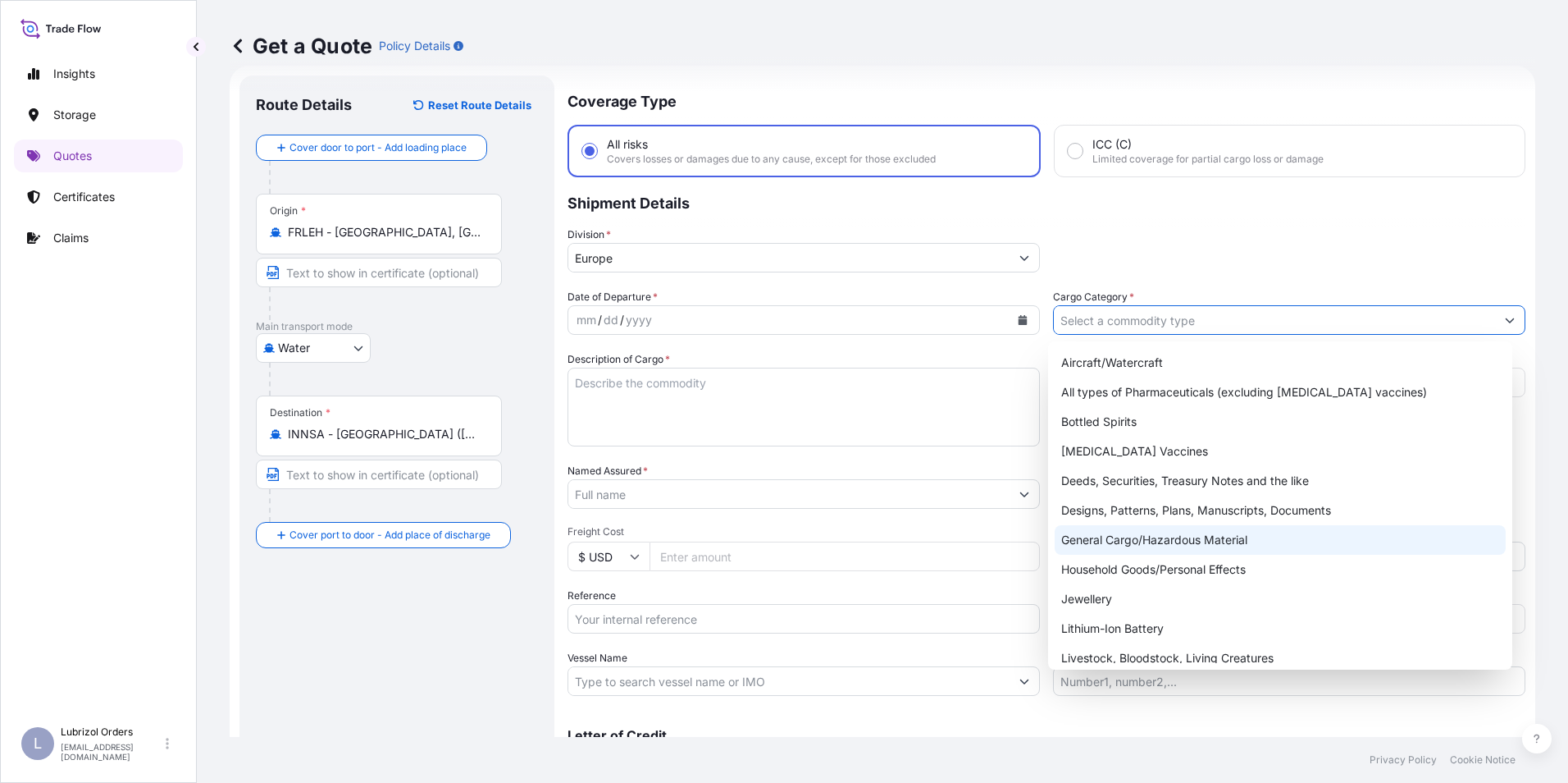
click at [1114, 531] on div "General Cargo/Hazardous Material" at bounding box center [1279, 540] width 451 height 29
type input "General Cargo/Hazardous Material"
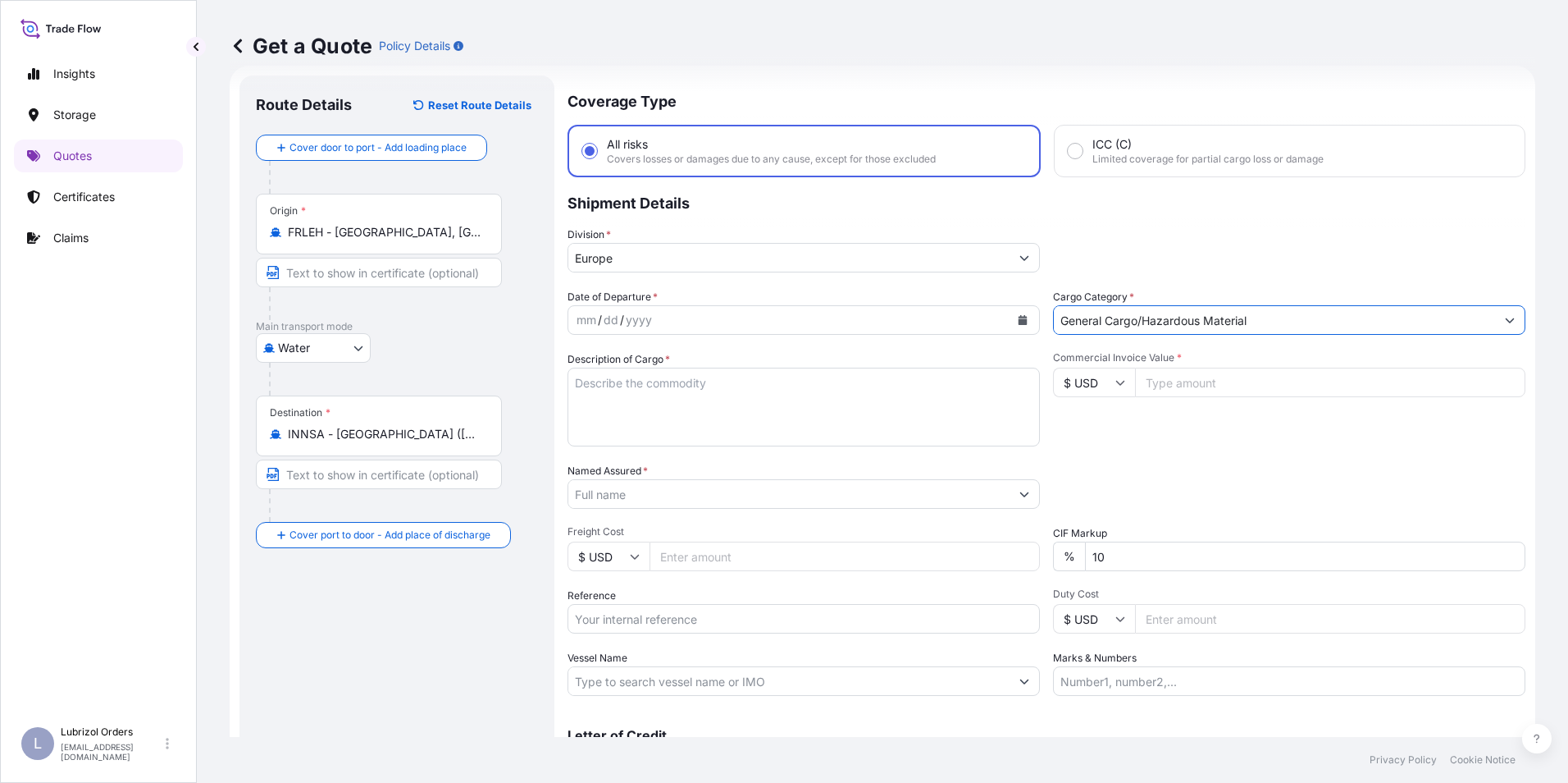
click at [621, 619] on input "Reference" at bounding box center [803, 618] width 472 height 29
paste input "1155541522"
type input "1155541522"
click at [612, 489] on input "Named Assured *" at bounding box center [786, 493] width 435 height 29
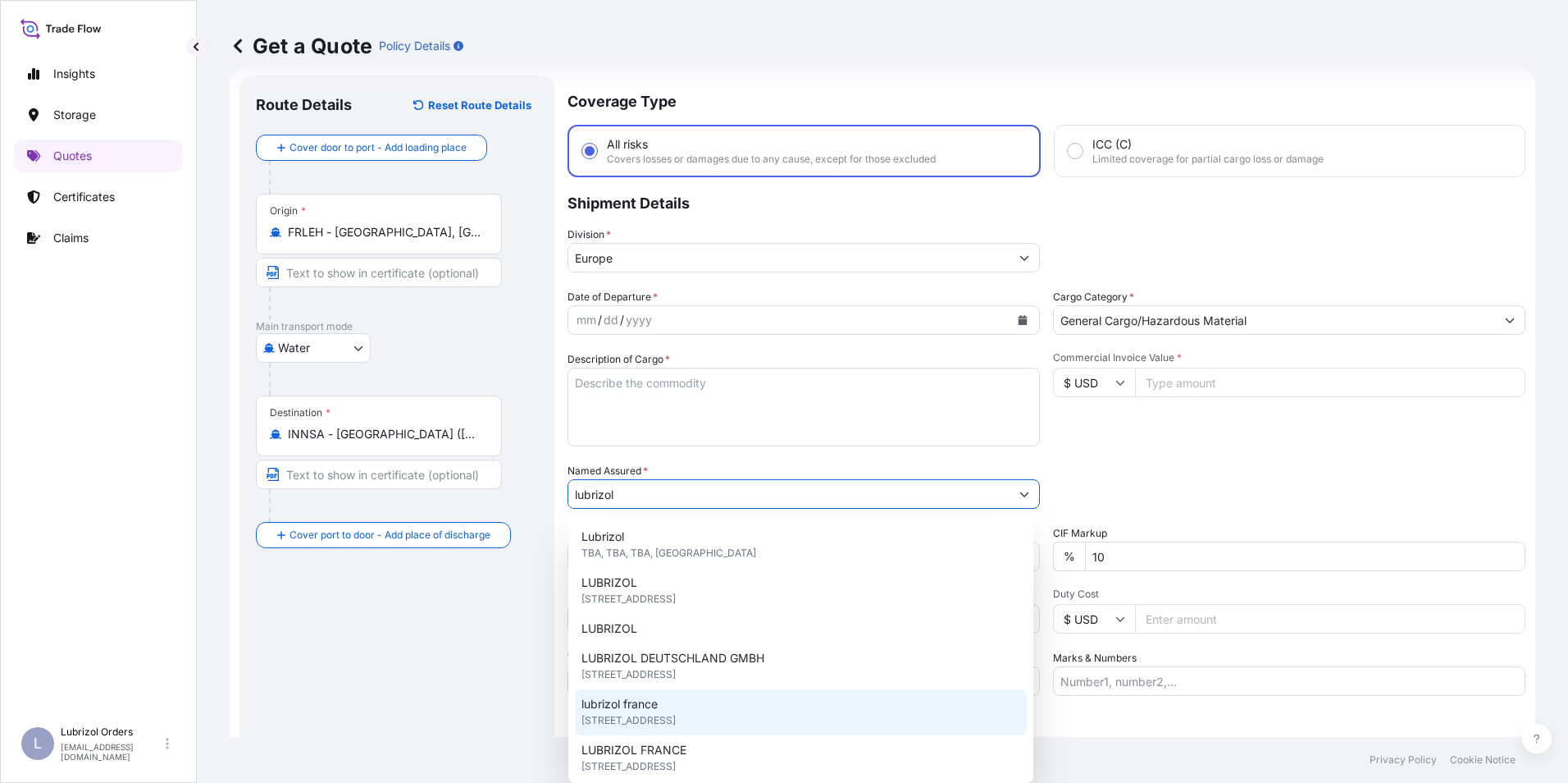
click at [652, 713] on span "25 Quai de France, 76100, Rouen, France" at bounding box center [628, 720] width 95 height 16
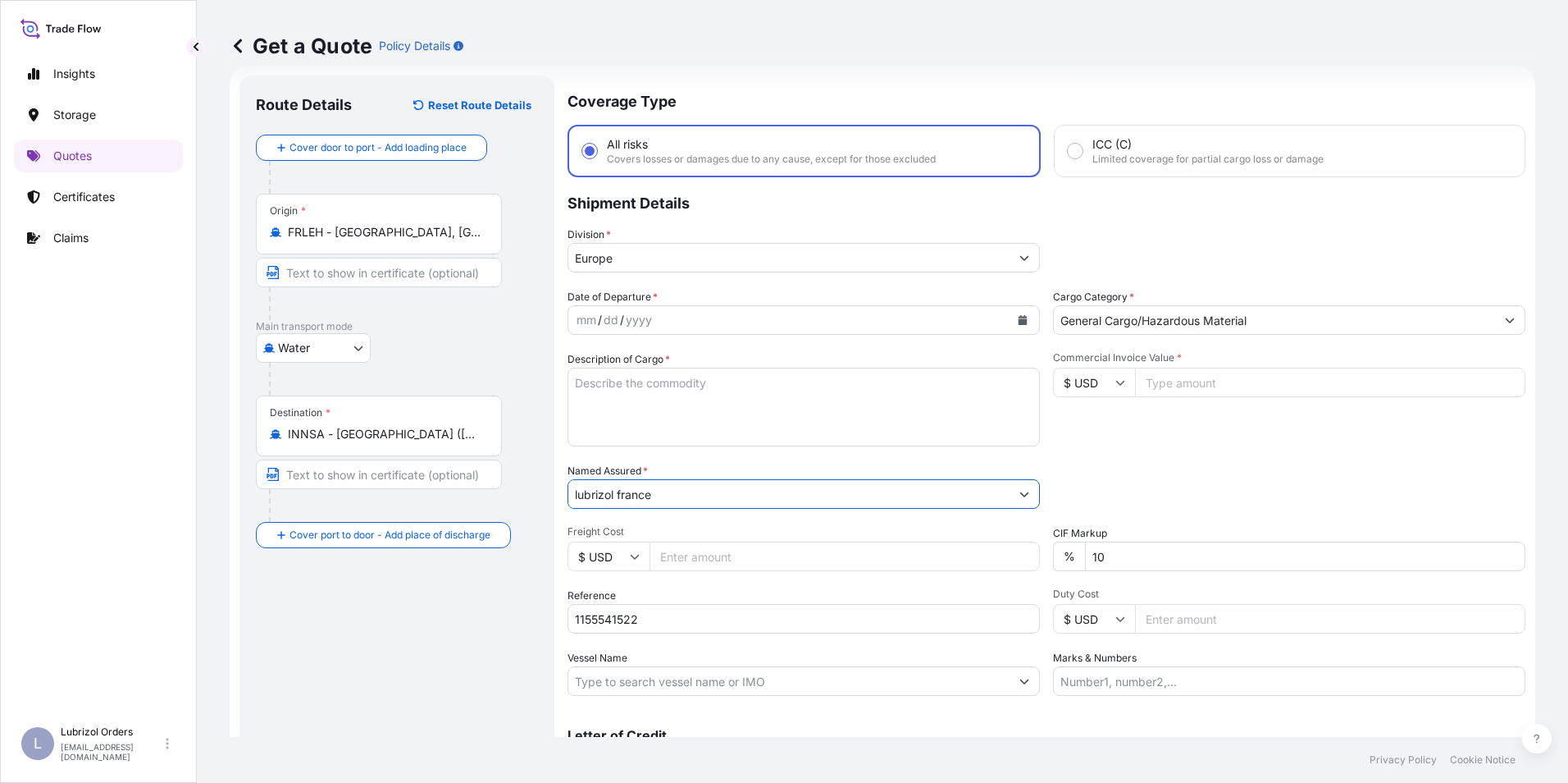
type input "lubrizol france"
click at [581, 317] on div "mm" at bounding box center [586, 320] width 23 height 20
click at [1077, 384] on input "$ USD" at bounding box center [1094, 382] width 82 height 29
click at [1090, 420] on div "€ EUR" at bounding box center [1087, 427] width 69 height 31
type input "€ EUR"
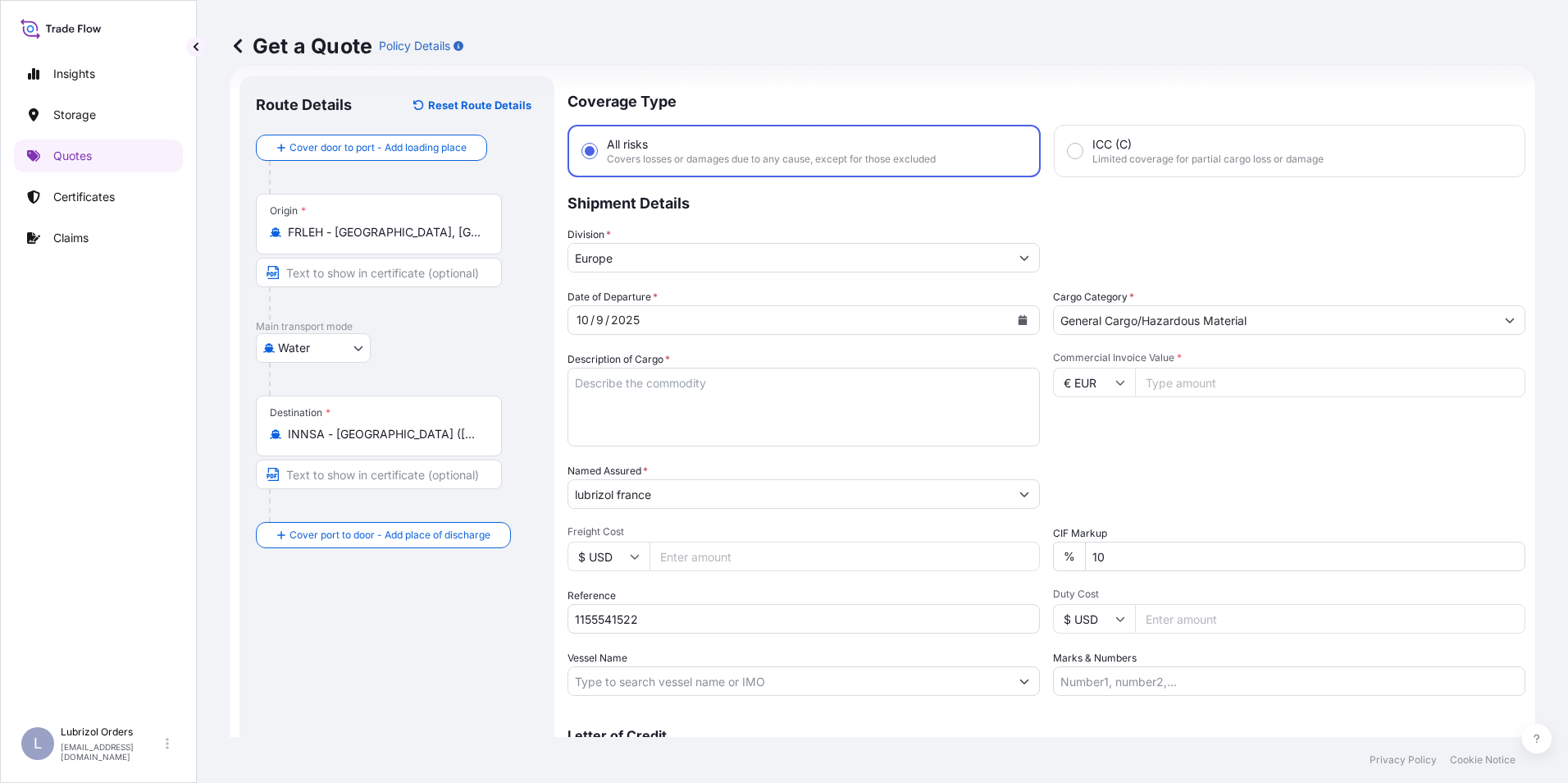
click at [1179, 382] on input "Commercial Invoice Value *" at bounding box center [1330, 382] width 390 height 29
type input "4785.23"
click at [601, 384] on textarea "Description of Cargo *" at bounding box center [803, 406] width 472 height 79
paste textarea "4 DRUMS OF R10465A CL 9 UN 3082 PKG III NW 800 KGS GW 856 KGS LOADED ON 1 PALLE…"
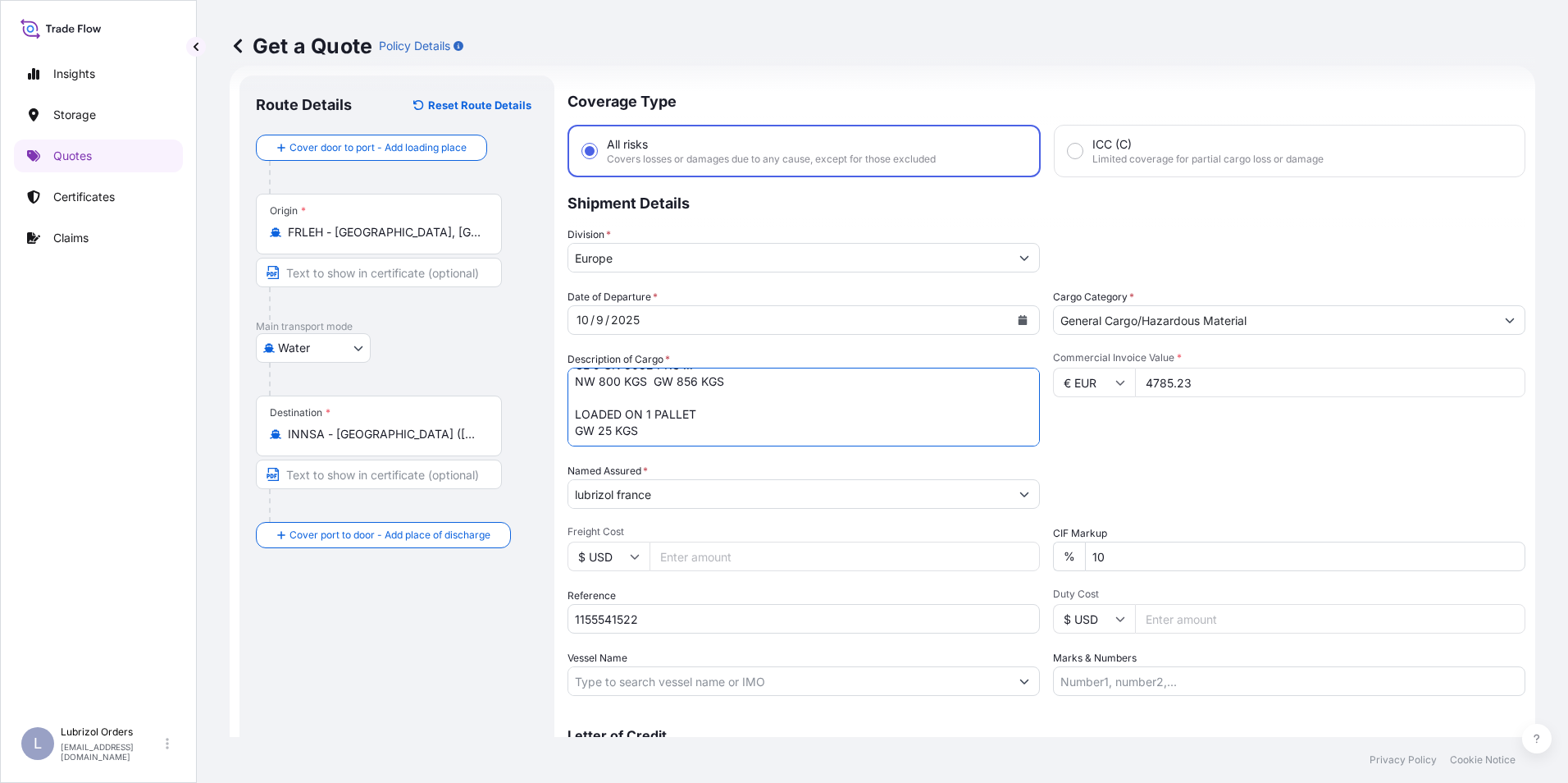
scroll to position [59, 0]
click at [599, 431] on textarea "4 DRUMS OF R10465A CL 9 UN 3082 PKG III NW 800 KGS GW 856 KGS LOADED ON 1 PALLE…" at bounding box center [803, 406] width 472 height 79
paste textarea "10 DRUMS OF R10418A NW 1650 KGS GW 1790 KGS LOADED ON 3 PALLETS GW 75 KGS"
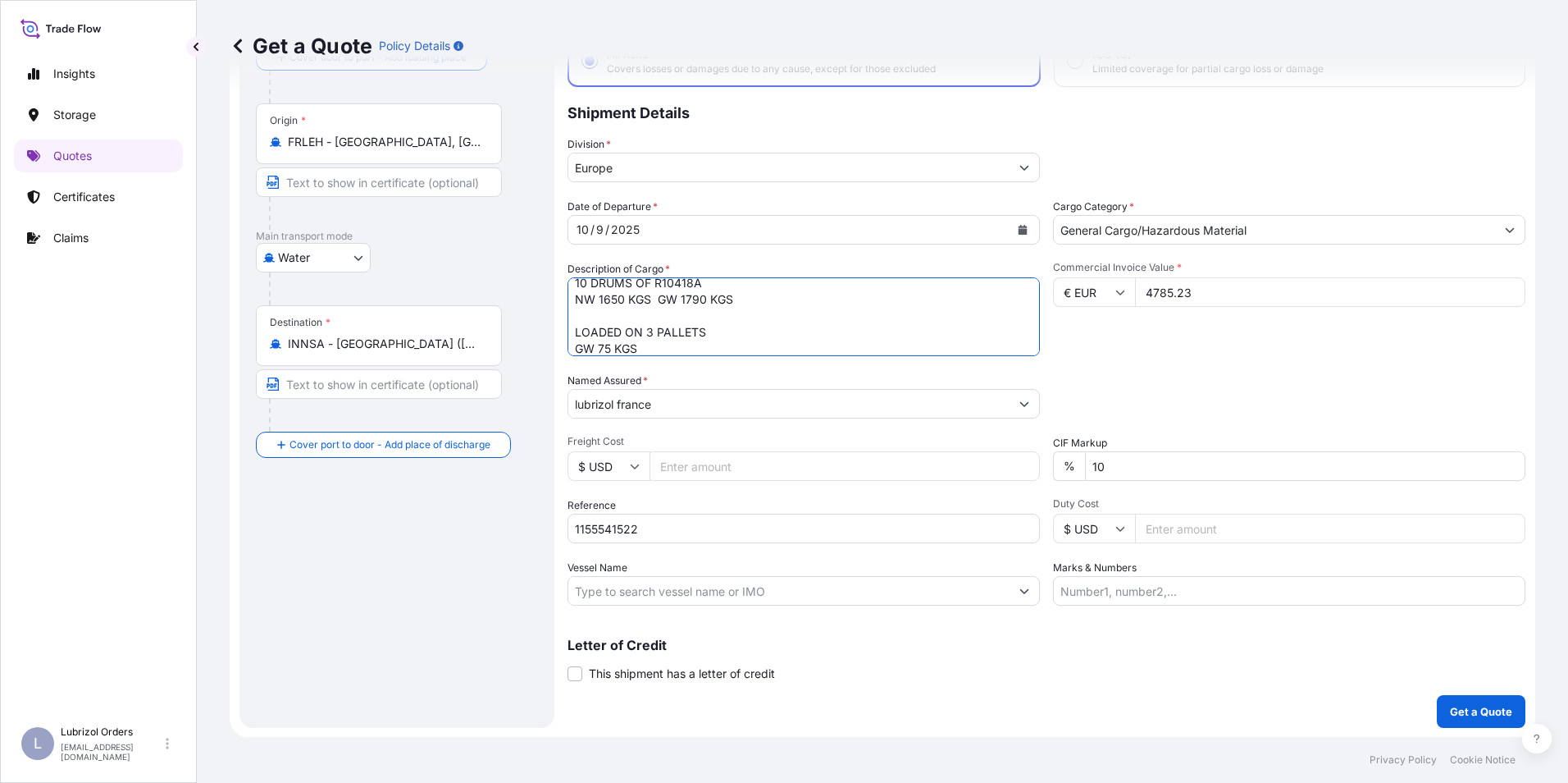
scroll to position [117, 0]
type textarea "4 DRUMS OF R10465A CL 9 UN 3082 PKG III NW 800 KGS GW 856 KGS LOADED ON 1 PALLE…"
click at [1496, 712] on p "Get a Quote" at bounding box center [1481, 710] width 62 height 16
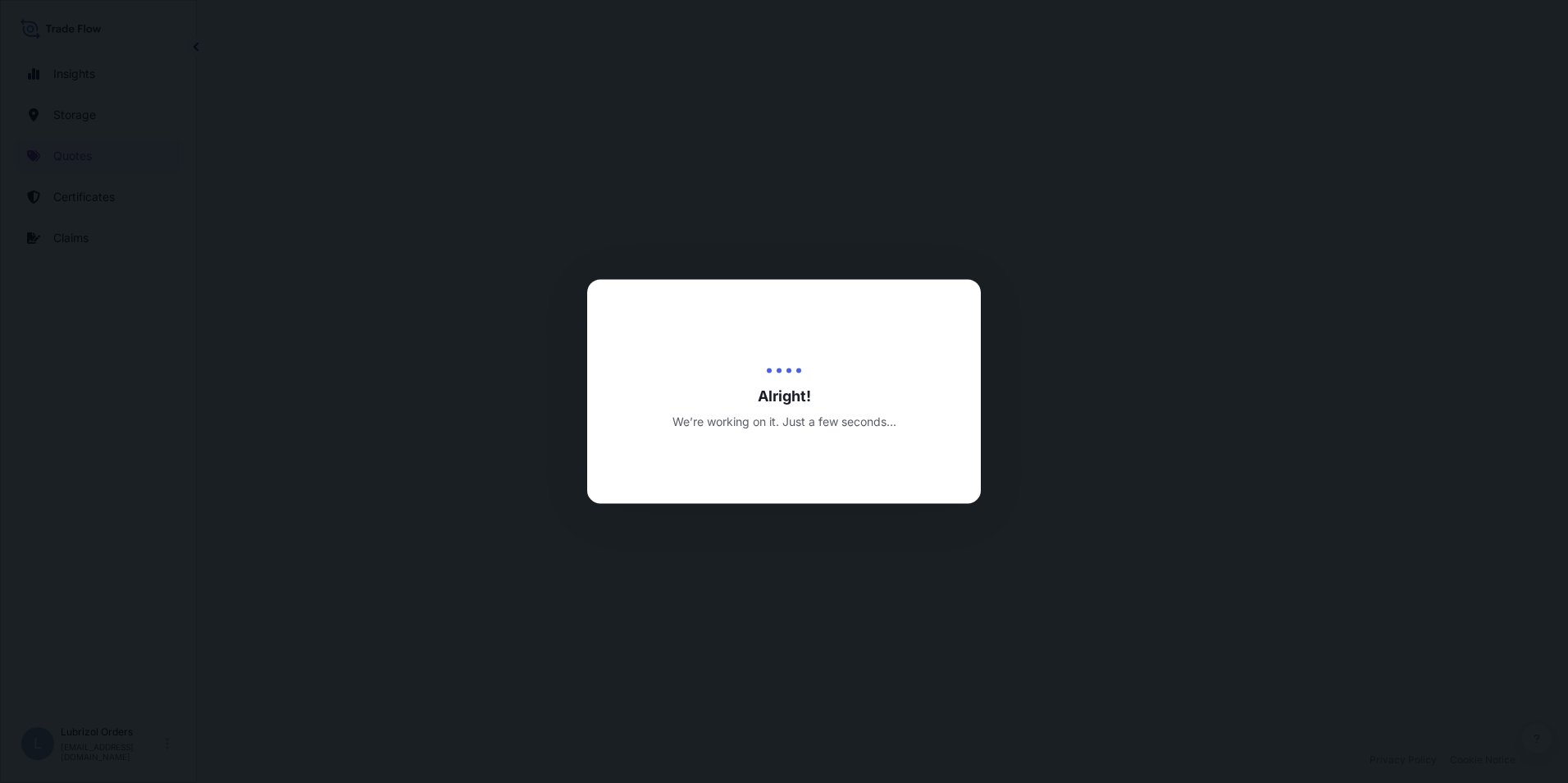
select select "Water"
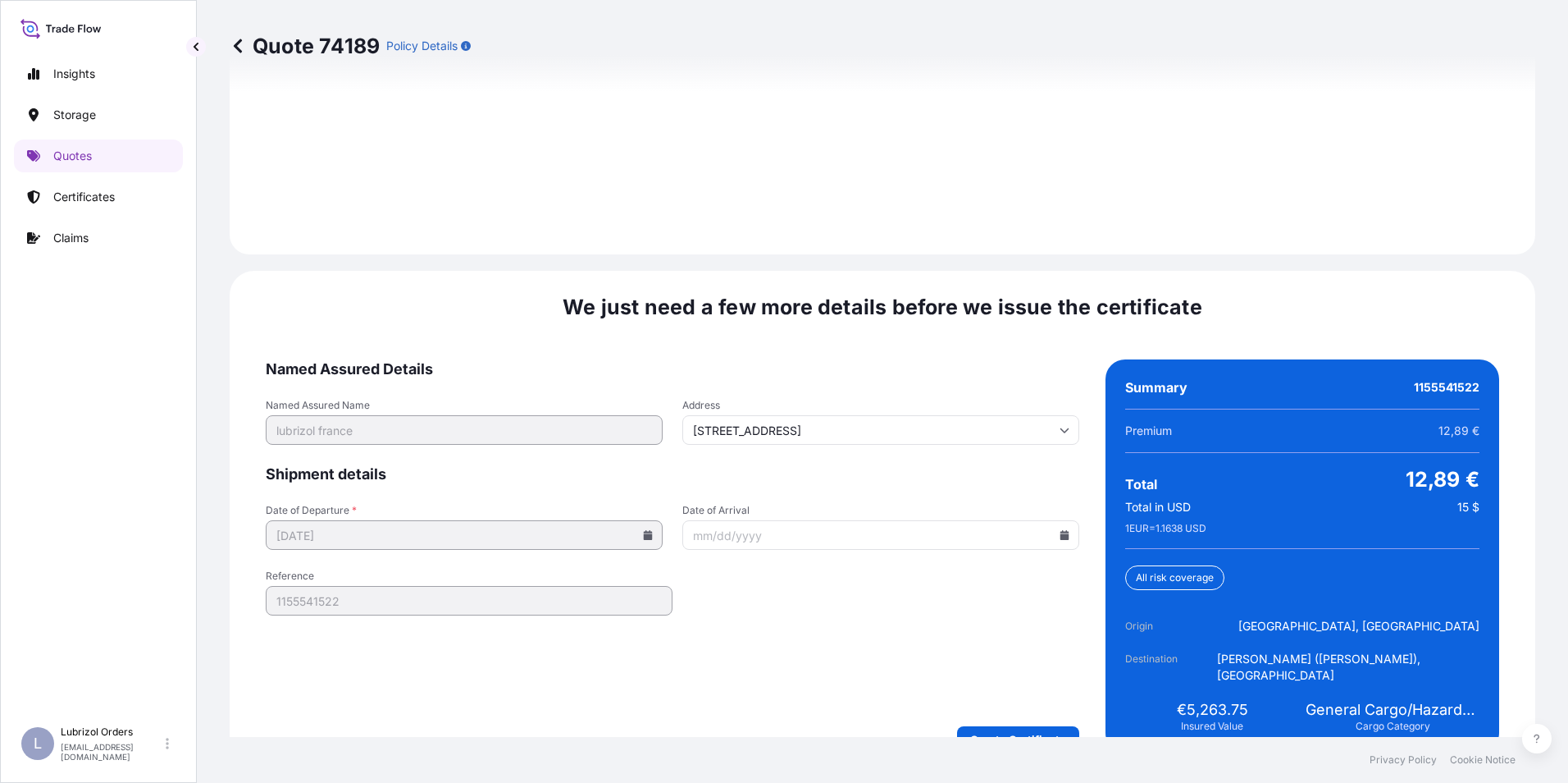
scroll to position [2346, 0]
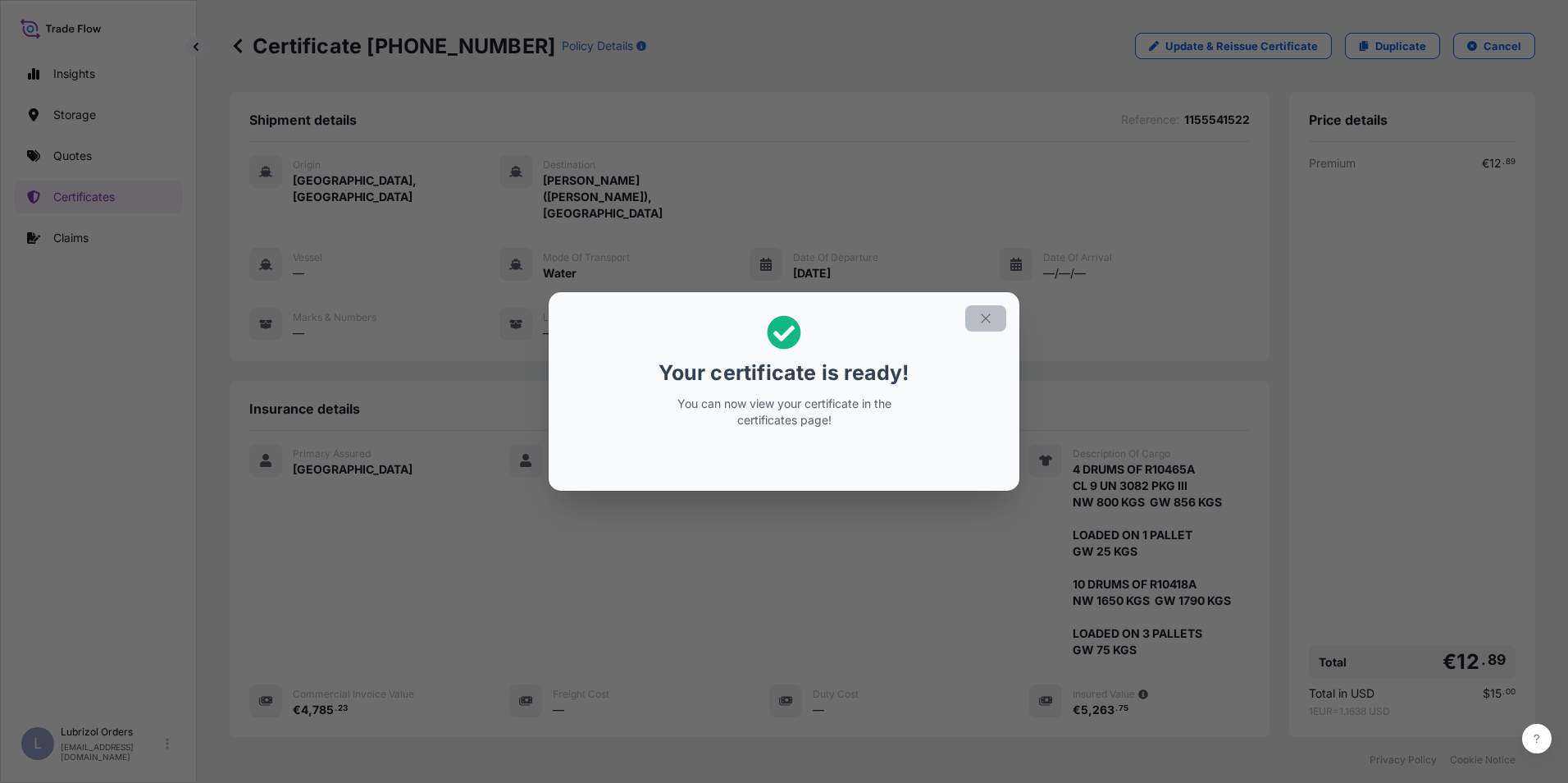
click at [994, 313] on button "button" at bounding box center [985, 318] width 41 height 27
